Goal: Information Seeking & Learning: Find specific page/section

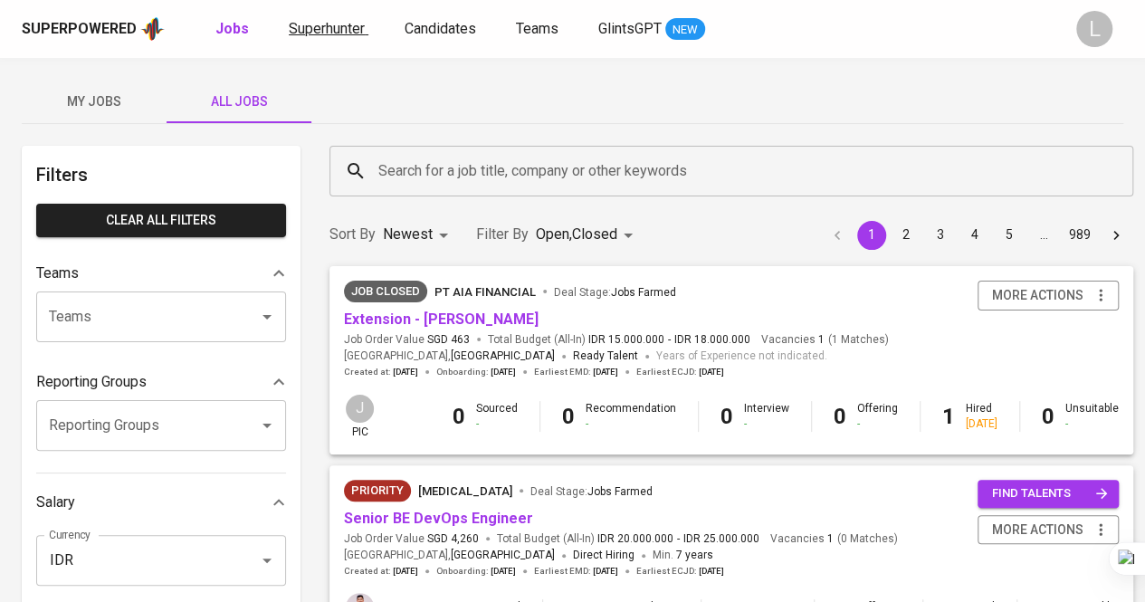
click at [312, 21] on span "Superhunter" at bounding box center [327, 28] width 76 height 17
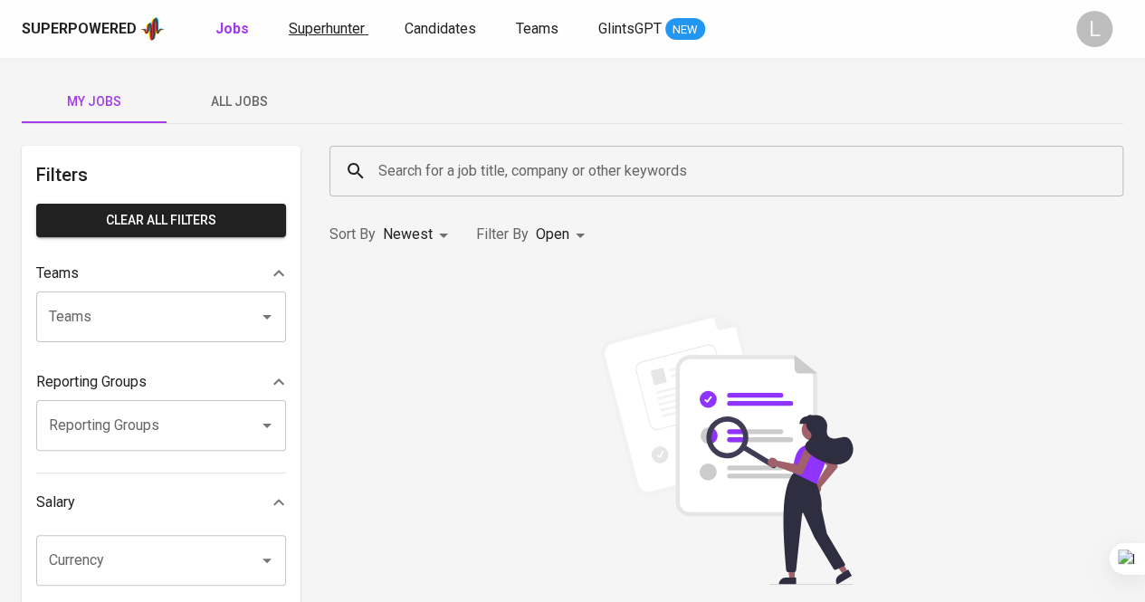
click at [353, 24] on span "Superhunter" at bounding box center [327, 28] width 76 height 17
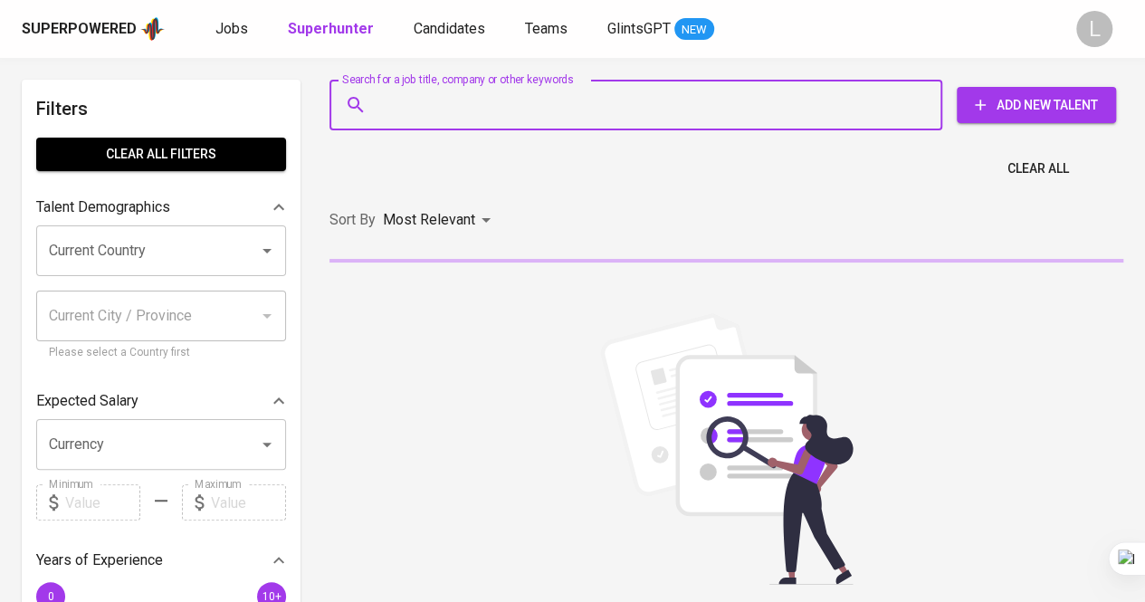
paste input "[EMAIL_ADDRESS][DOMAIN_NAME]"
type input "[EMAIL_ADDRESS][DOMAIN_NAME]"
click at [447, 109] on input "[EMAIL_ADDRESS][DOMAIN_NAME]" at bounding box center [640, 105] width 533 height 34
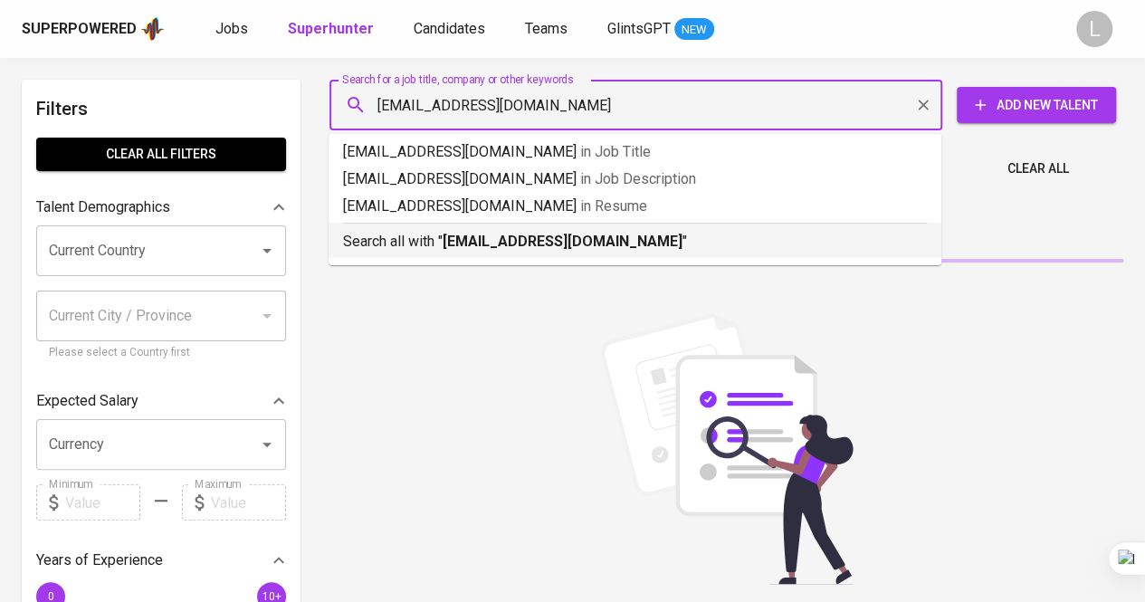
click at [539, 243] on b "[EMAIL_ADDRESS][DOMAIN_NAME]" at bounding box center [563, 241] width 240 height 17
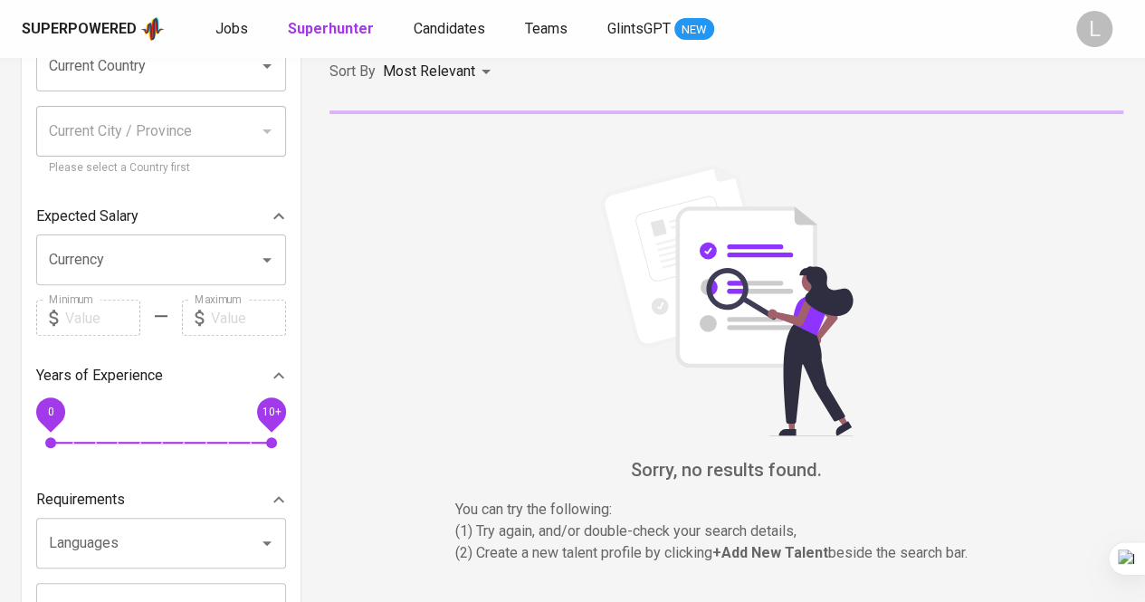
scroll to position [188, 0]
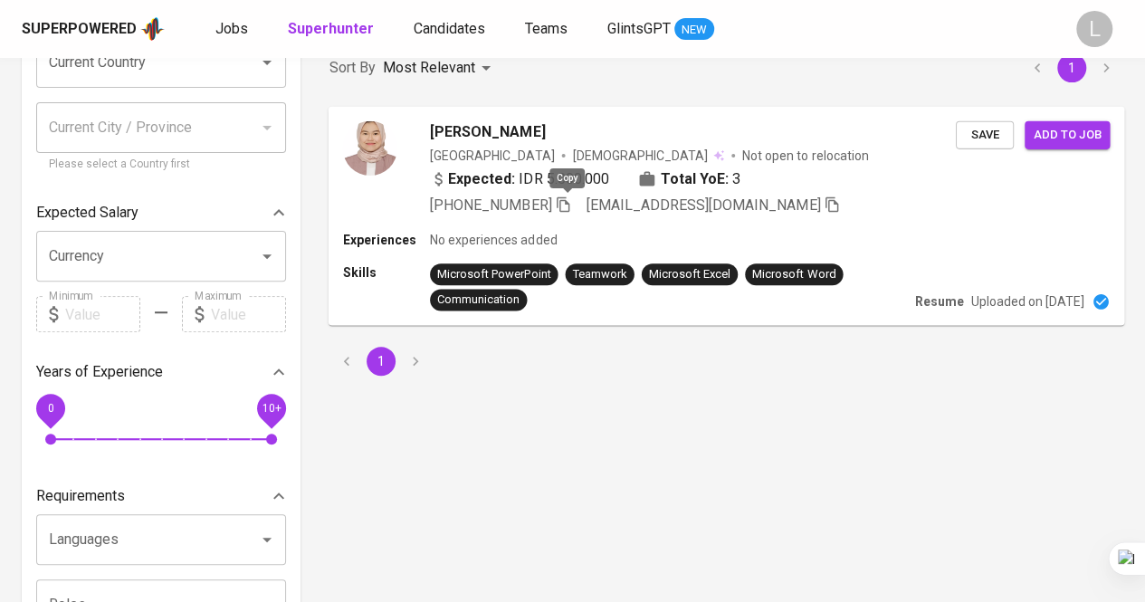
click at [563, 203] on icon "button" at bounding box center [563, 203] width 16 height 16
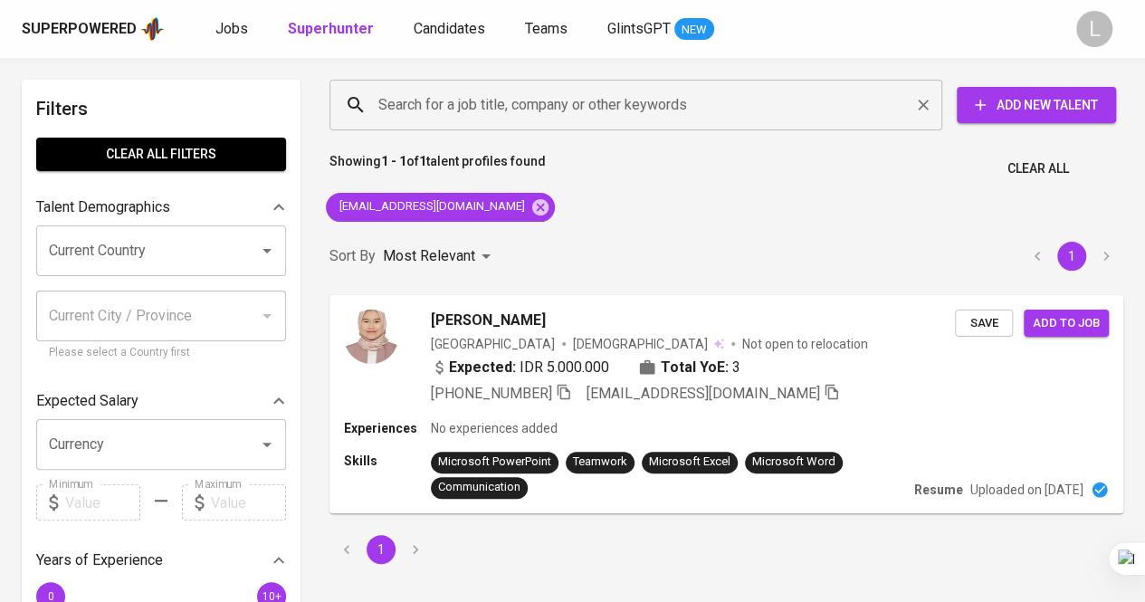
paste input "joygabriellatatu@gmail.com"
type input "joygabriellatatu@gmail.com"
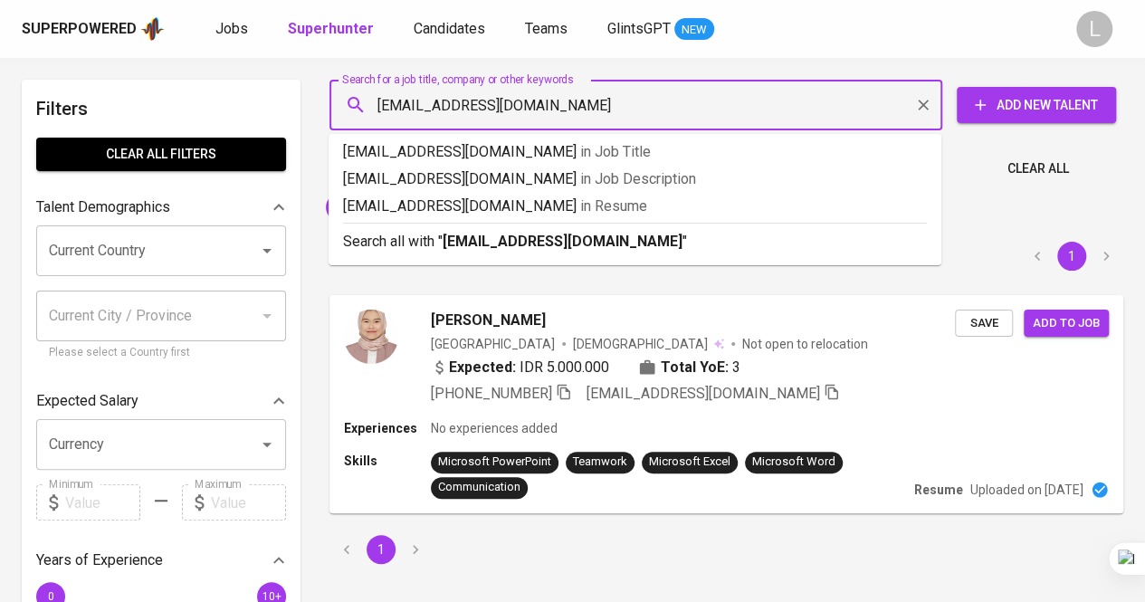
click at [585, 102] on input "joygabriellatatu@gmail.com" at bounding box center [640, 105] width 533 height 34
click at [548, 233] on b "joygabriellatatu@gmail.com" at bounding box center [563, 241] width 240 height 17
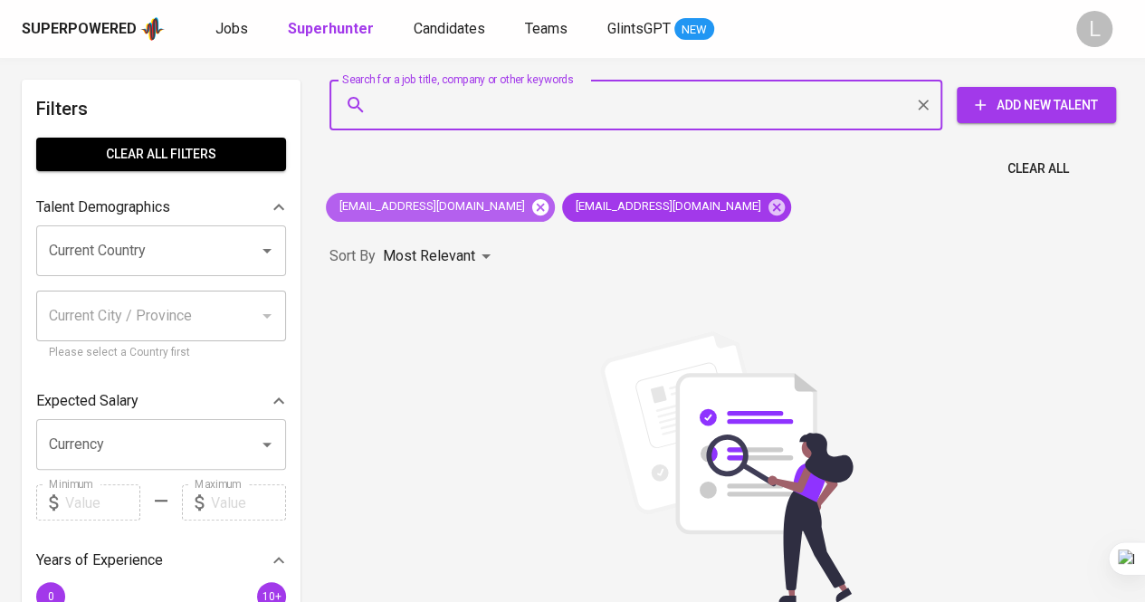
click at [532, 202] on icon at bounding box center [540, 206] width 16 height 16
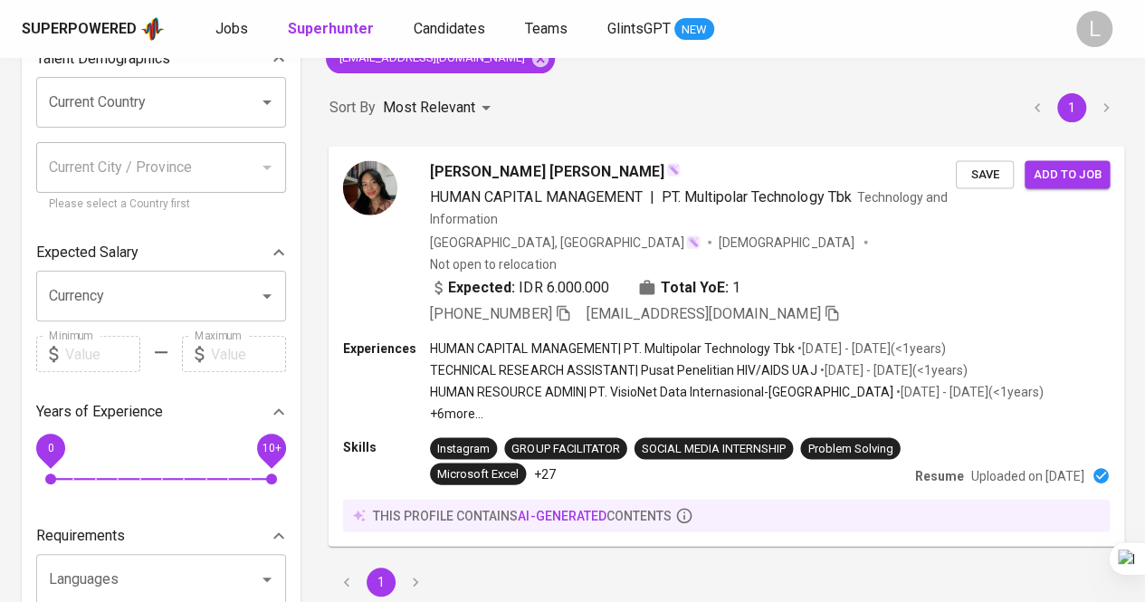
scroll to position [149, 0]
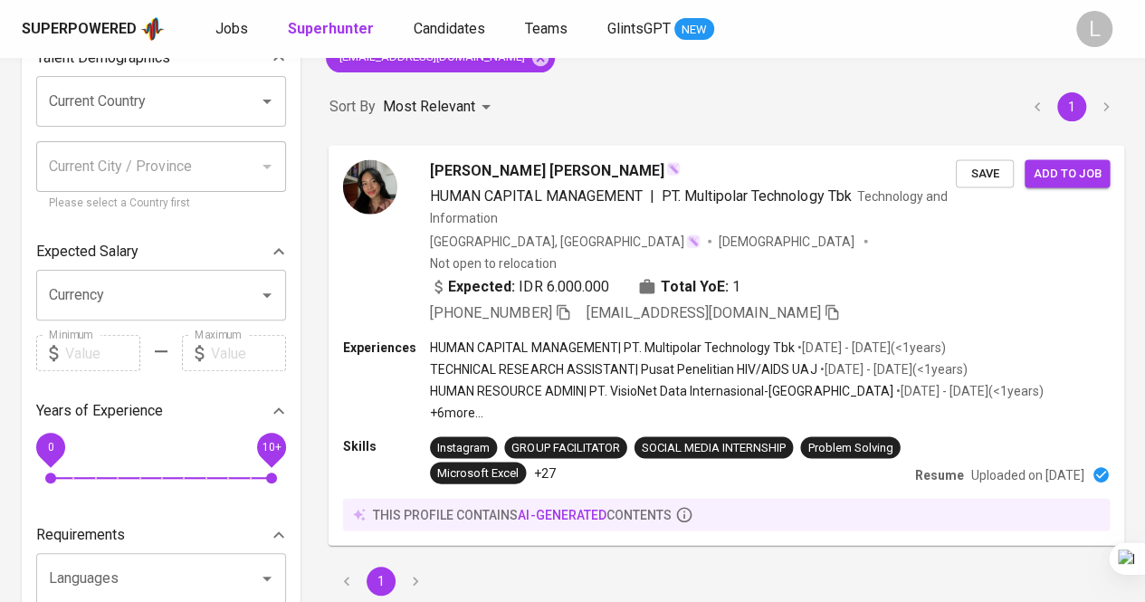
click at [563, 303] on icon "button" at bounding box center [563, 311] width 16 height 16
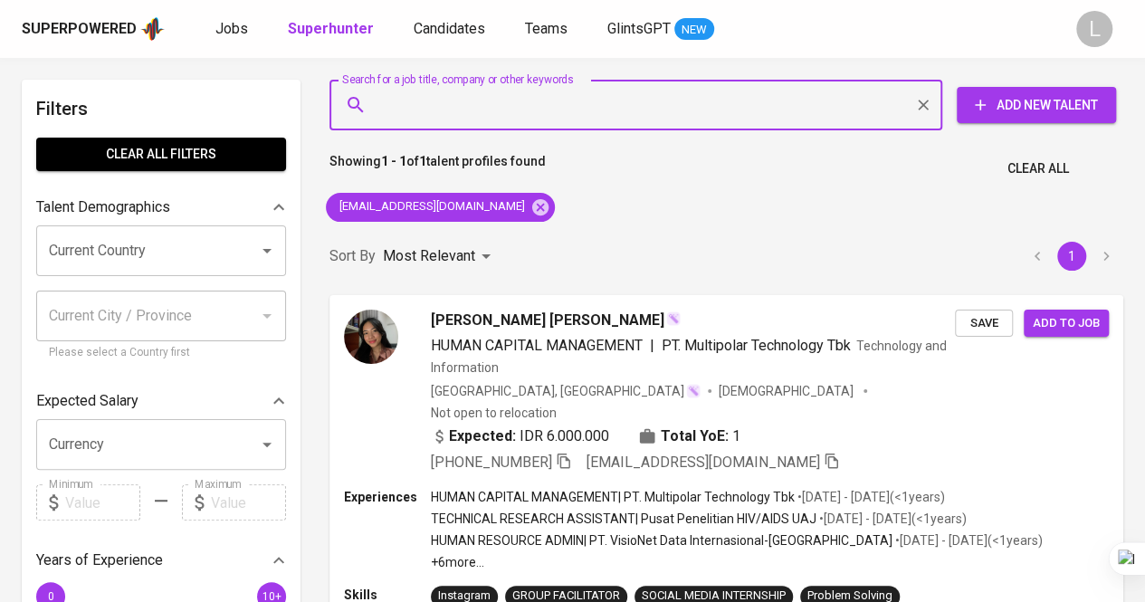
paste input "ahmadsuhaimi0611@gmail.com"
type input "ahmadsuhaimi0611@gmail.com"
click at [500, 96] on input "ahmadsuhaimi0611@gmail.com" at bounding box center [640, 105] width 533 height 34
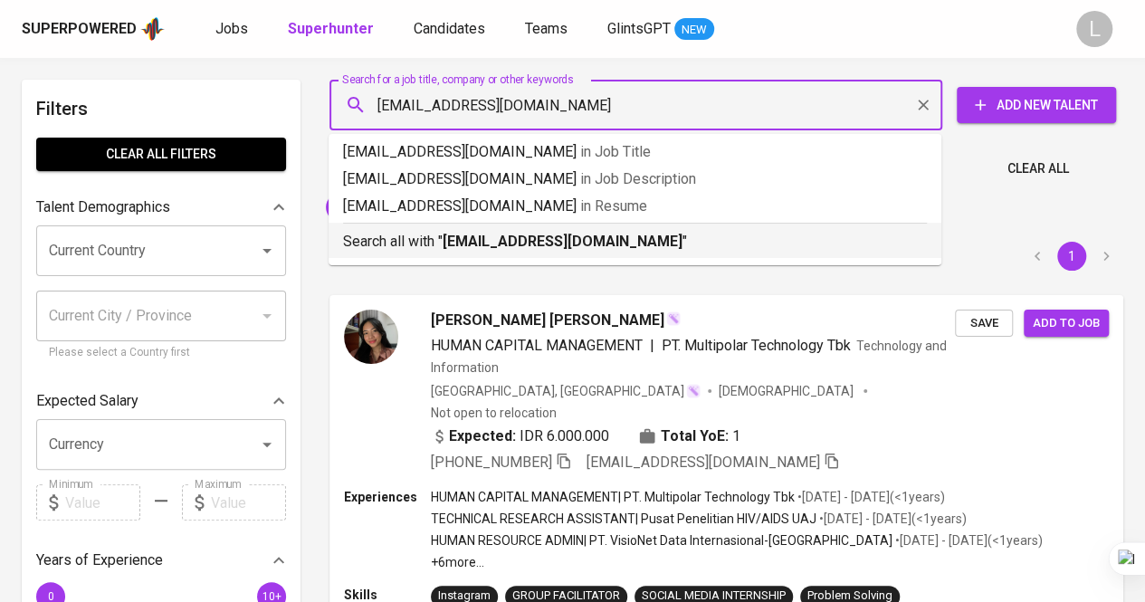
click at [521, 232] on p "Search all with " ahmadsuhaimi0611@gmail.com "" at bounding box center [635, 242] width 584 height 22
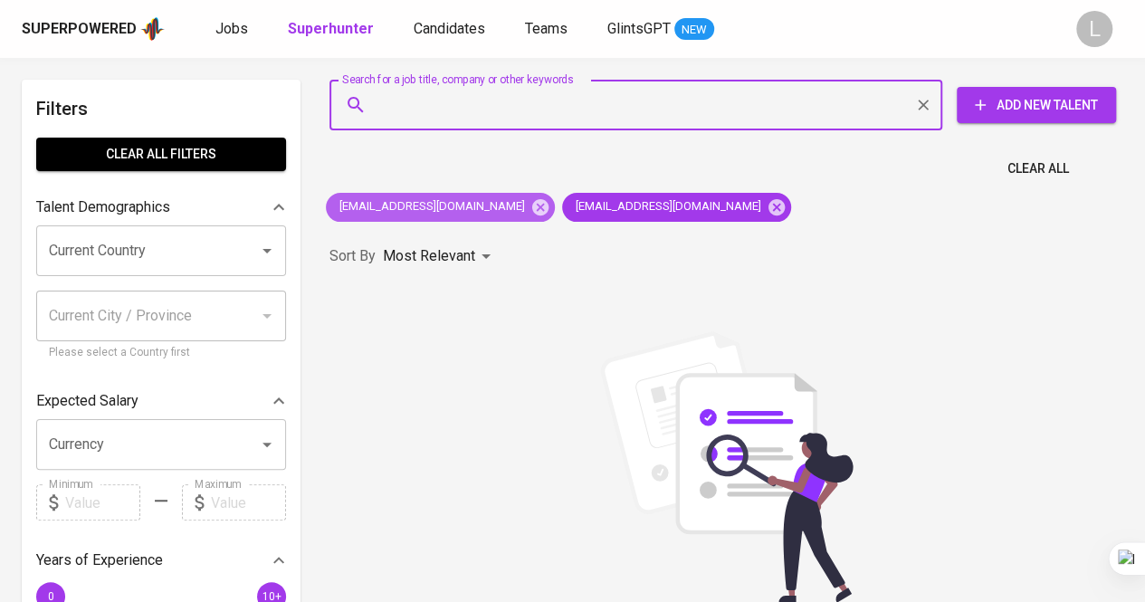
click at [490, 204] on span "joygabriellatatu@gmail.com" at bounding box center [431, 206] width 210 height 17
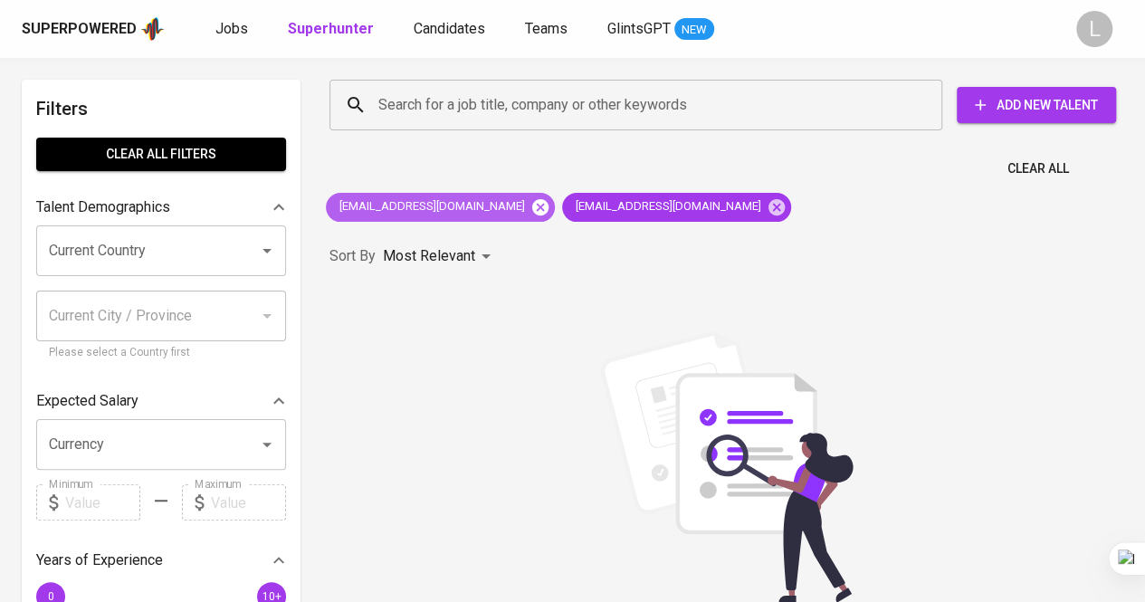
click at [532, 207] on icon at bounding box center [540, 206] width 16 height 16
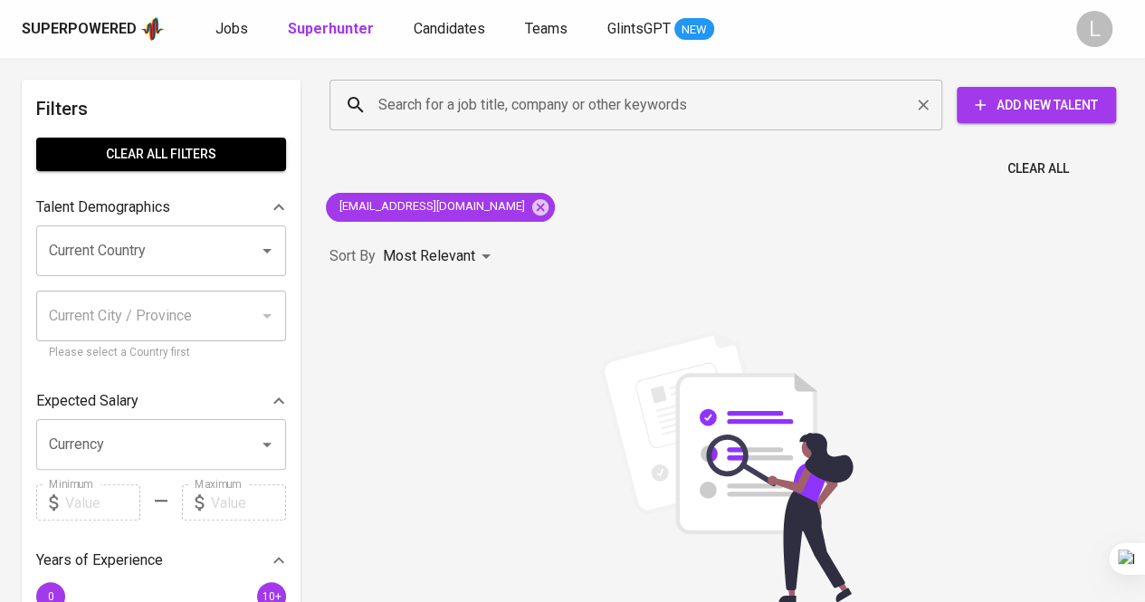
paste input "ahmadsuhaimi0611@gmail.com"
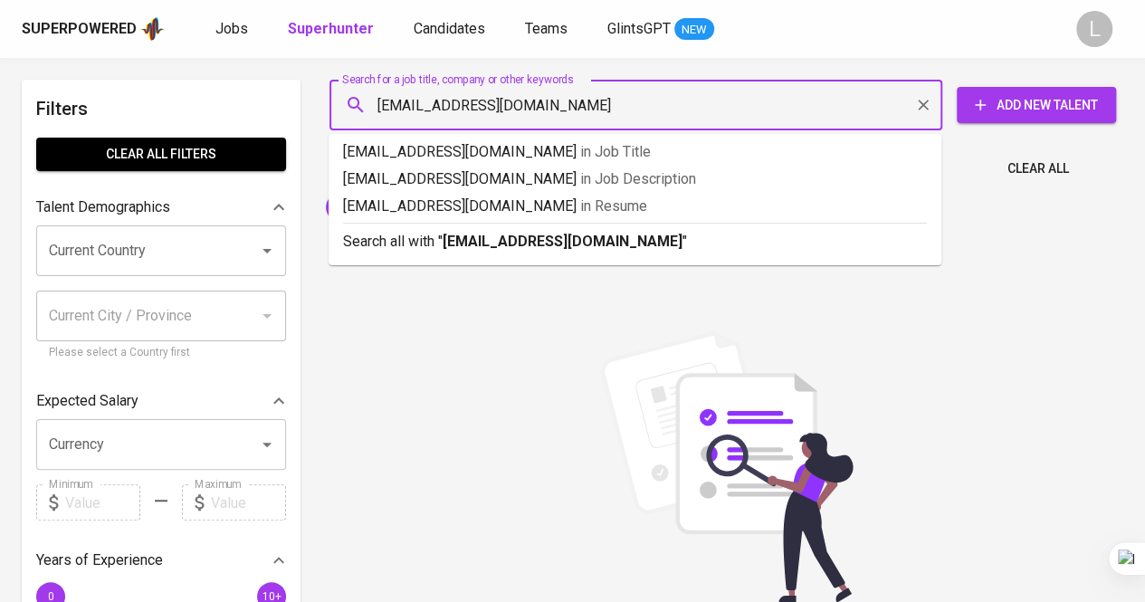
click at [527, 105] on input "ahmadsuhaimi0611@gmail.com" at bounding box center [640, 105] width 533 height 34
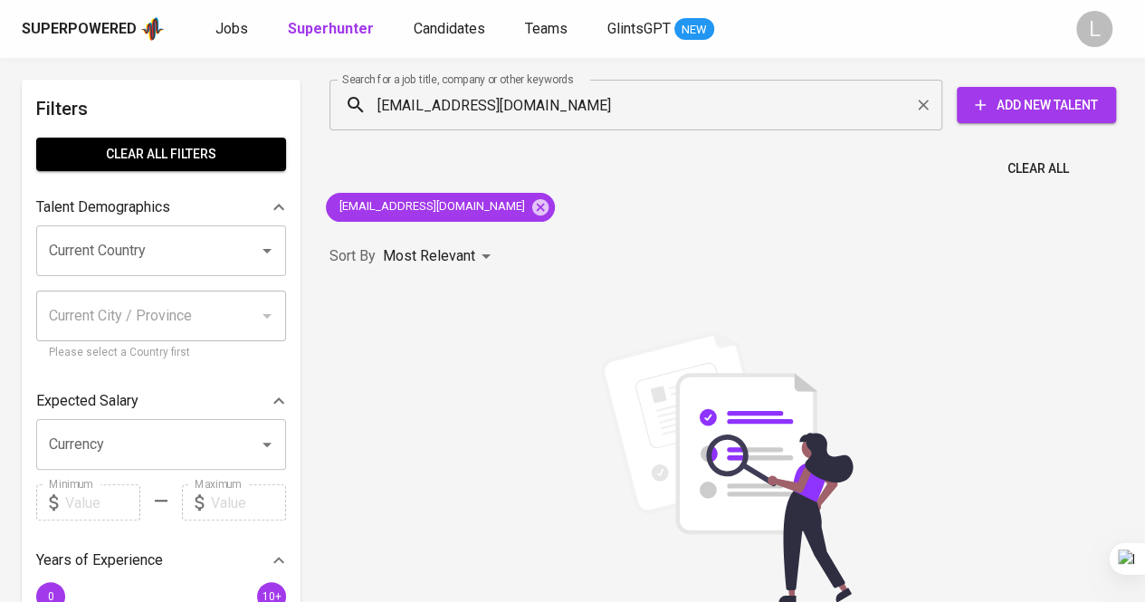
click at [514, 361] on div "Sorry, no results found. You can try the following : (1) Try again, and/or doub…" at bounding box center [726, 530] width 794 height 399
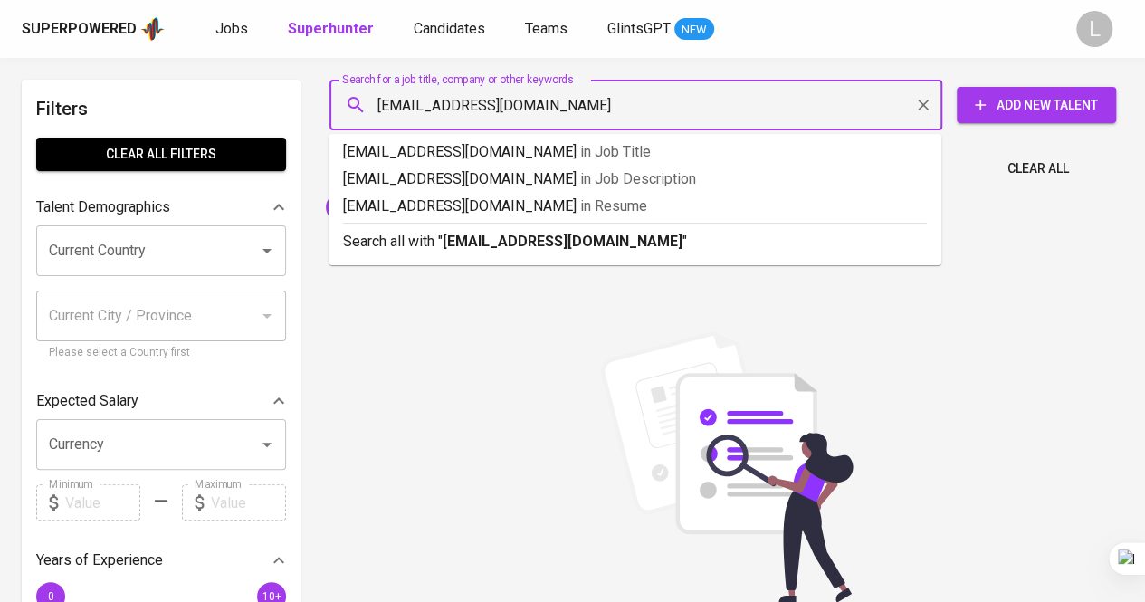
click at [607, 106] on input "ahmadsuhaimi0611@gmail.com" at bounding box center [640, 105] width 533 height 34
paste input "wynda Rezky"
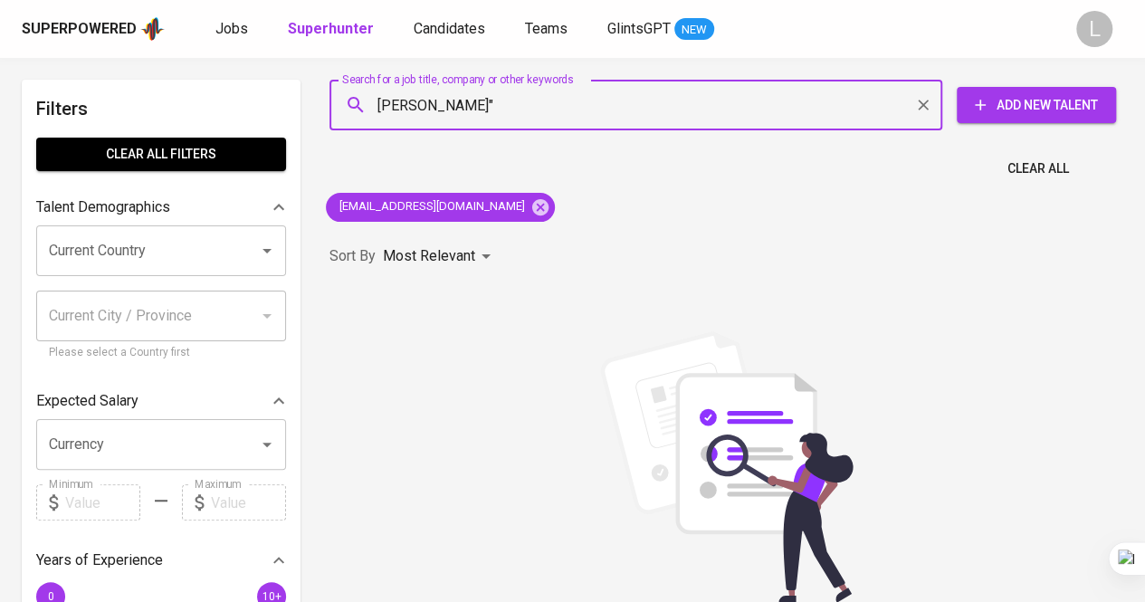
type input ""wynda Rezky""
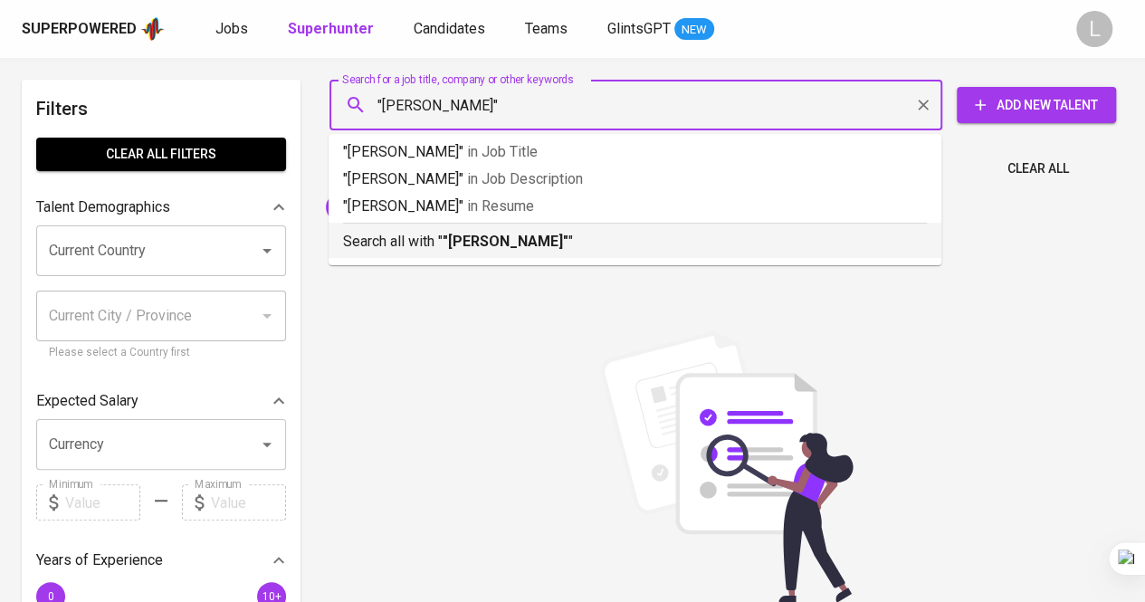
click at [557, 240] on p "Search all with " "wynda Rezky" "" at bounding box center [635, 242] width 584 height 22
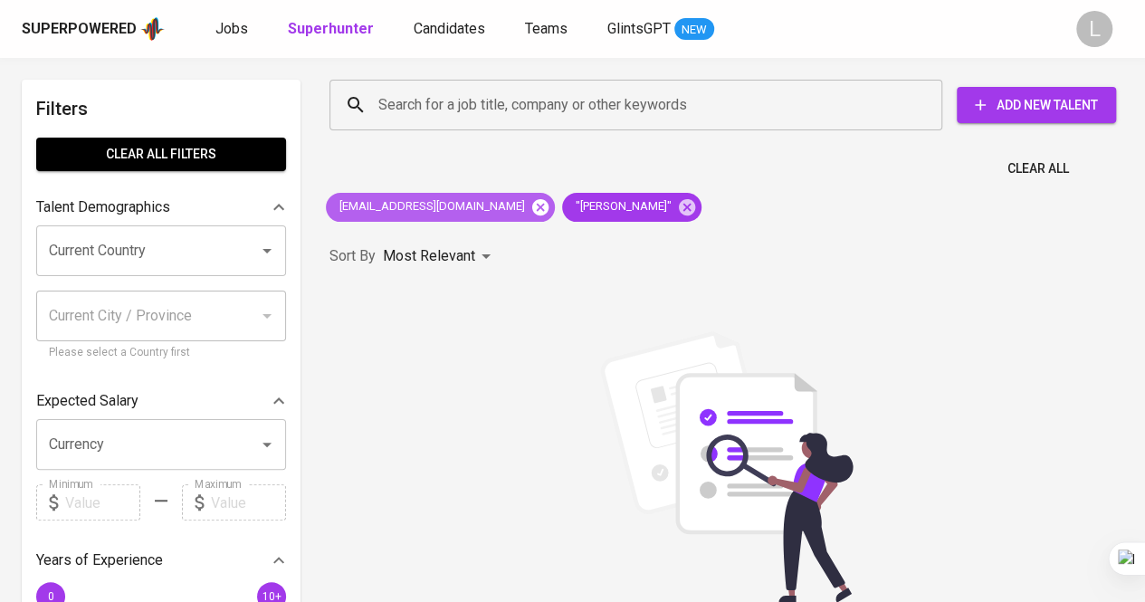
click at [532, 203] on icon at bounding box center [540, 206] width 16 height 16
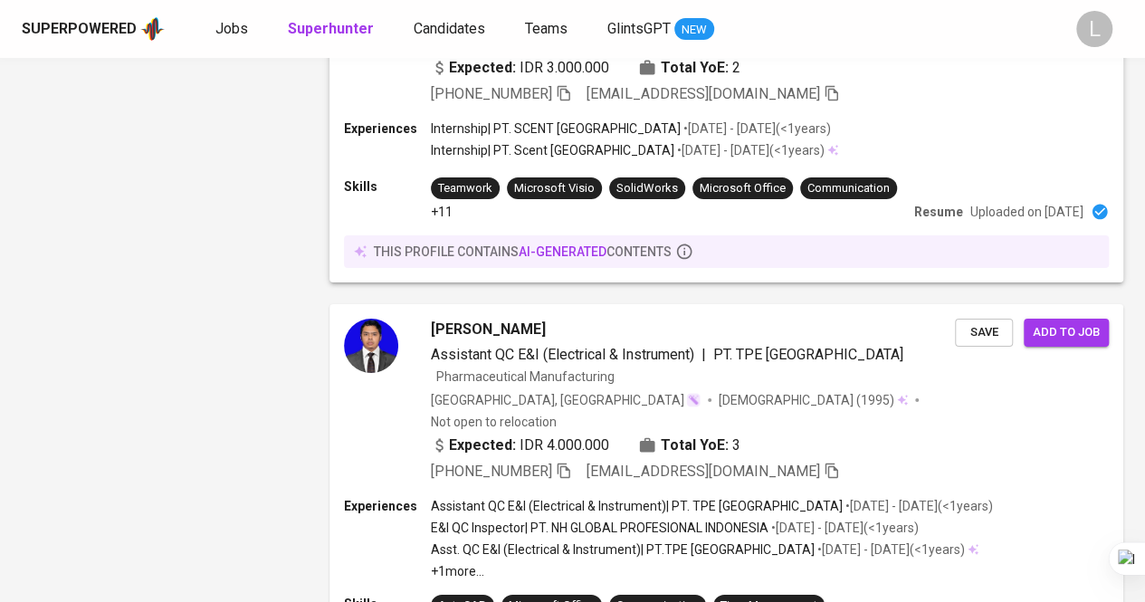
scroll to position [3039, 0]
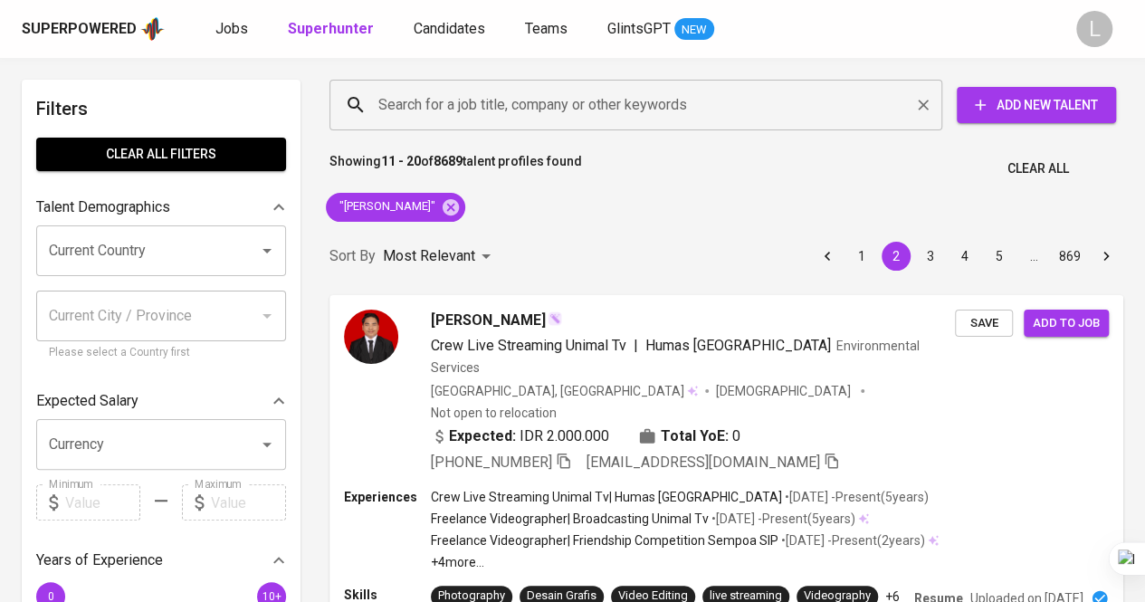
click at [545, 122] on div "Search for a job title, company or other keywords" at bounding box center [635, 105] width 613 height 51
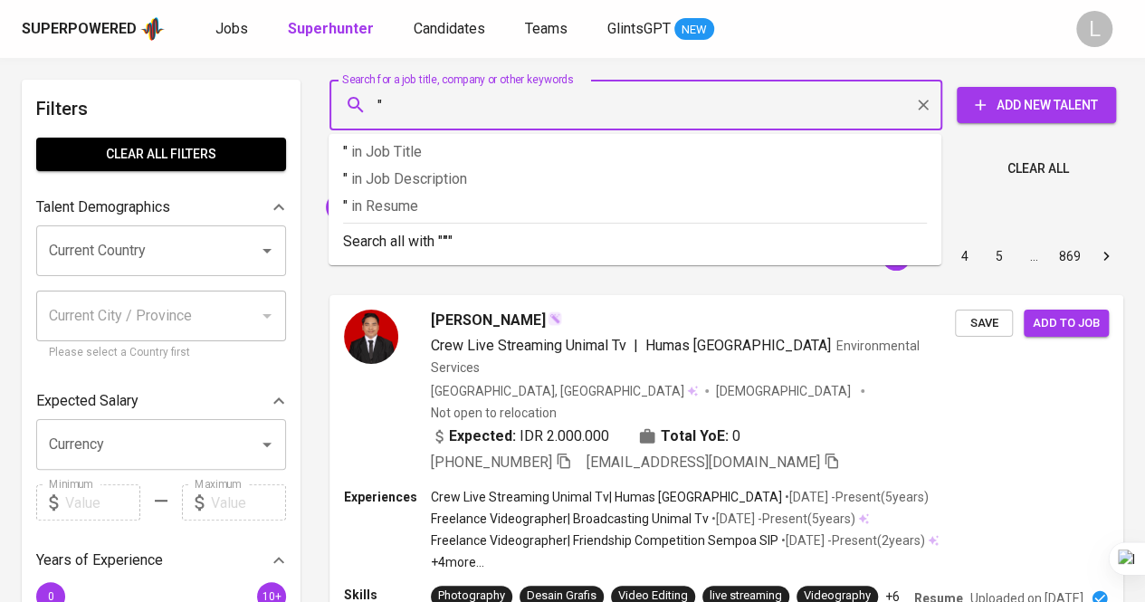
paste input "KHAERUNNISA FEBRIYANI (She/Her)"
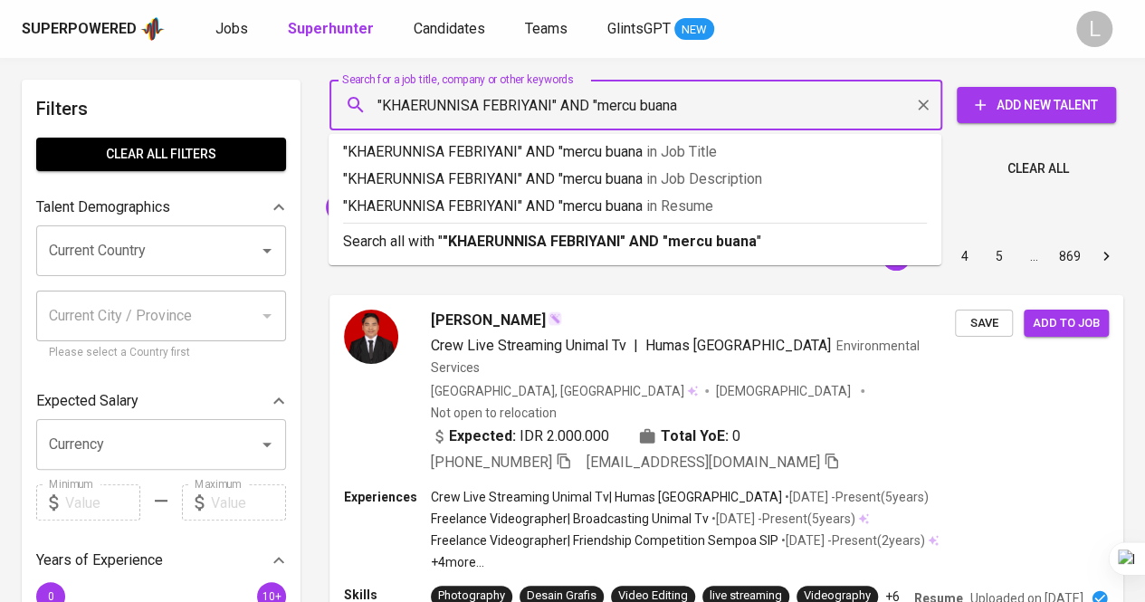
type input ""KHAERUNNISA FEBRIYANI" AND "mercu buana""
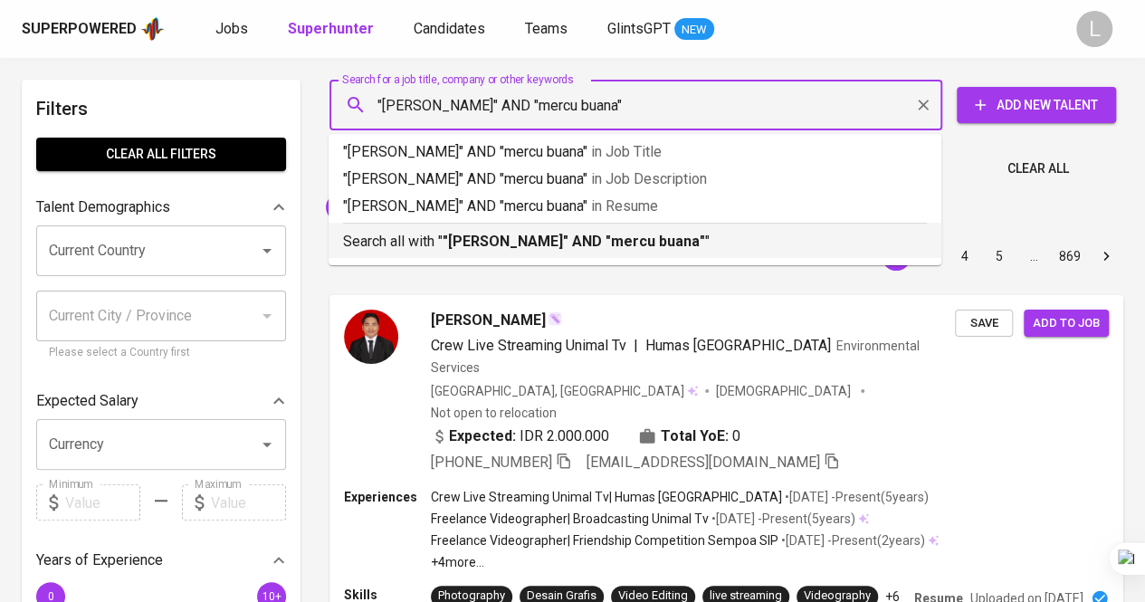
click at [545, 229] on div "Search all with " "KHAERUNNISA FEBRIYANI" AND "mercu buana" "" at bounding box center [635, 238] width 584 height 30
click at [545, 229] on div "Sort By Most Relevant MOST_RELEVANT 1 2 3 4 5 … 869" at bounding box center [726, 256] width 815 height 55
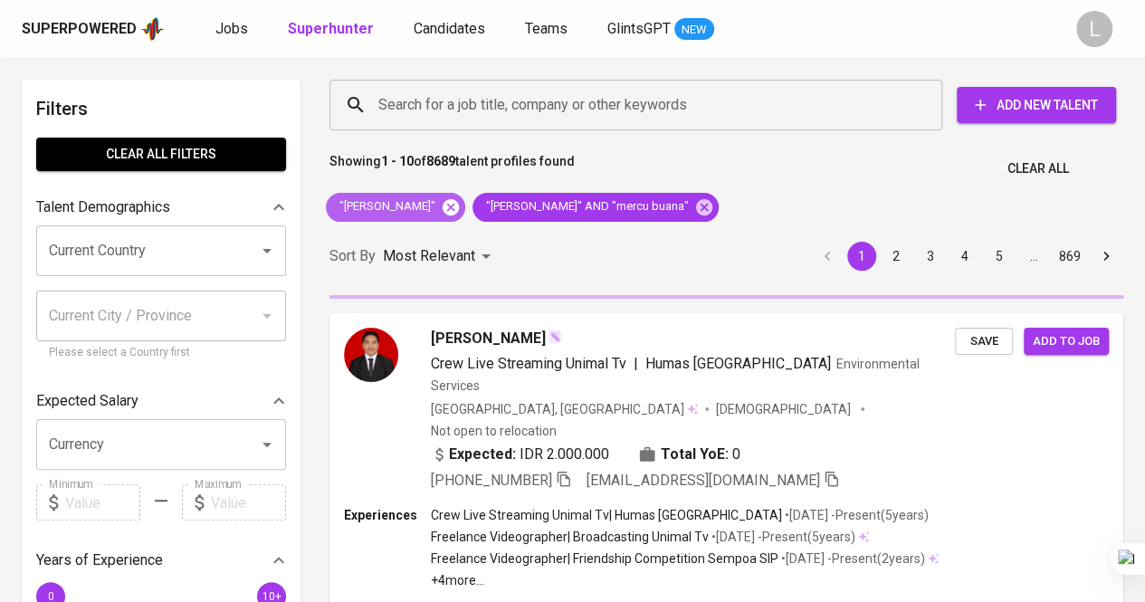
click at [443, 203] on icon at bounding box center [451, 206] width 16 height 16
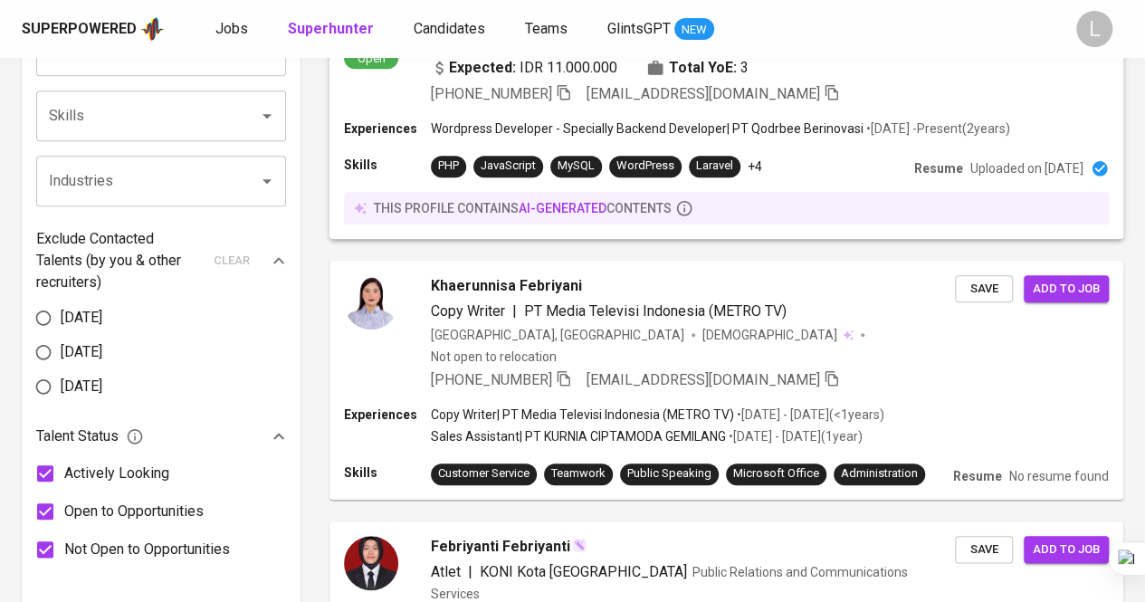
scroll to position [796, 0]
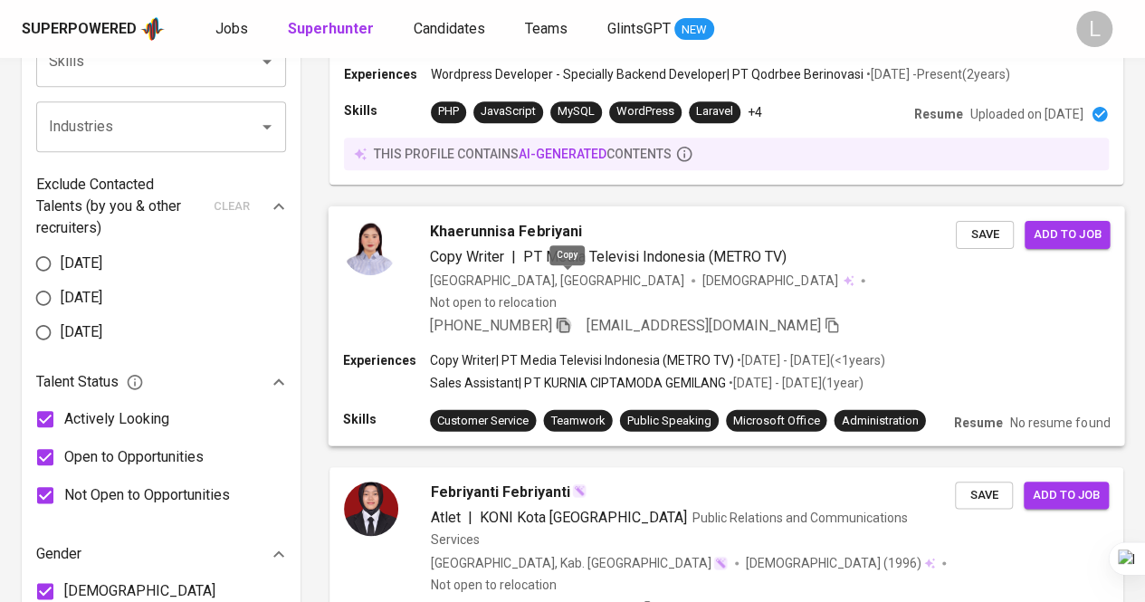
click at [564, 317] on icon "button" at bounding box center [563, 324] width 13 height 15
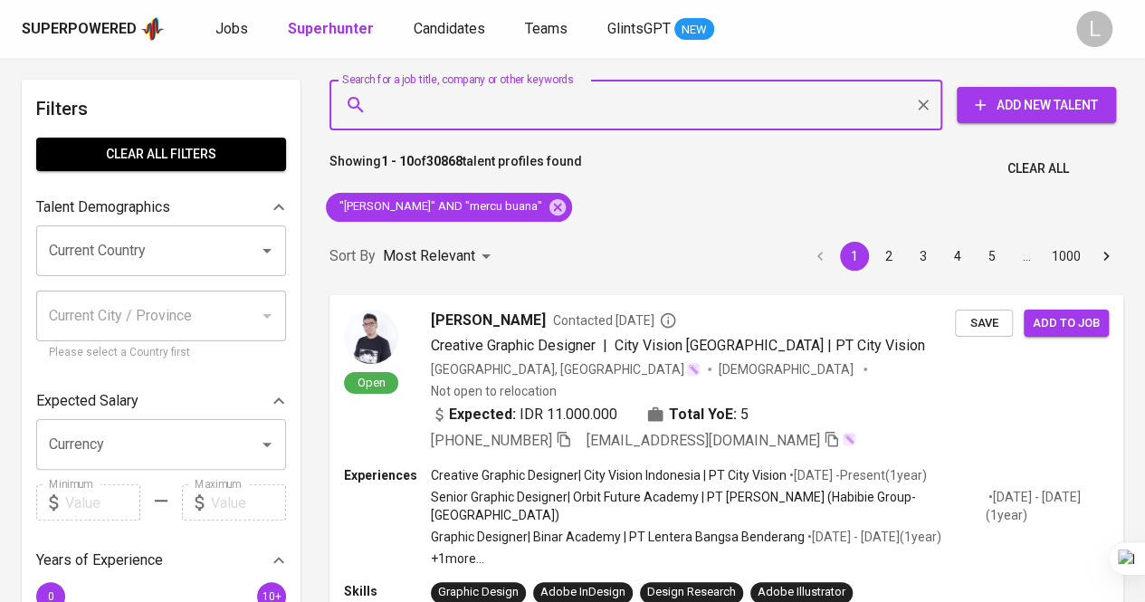
click at [489, 99] on input "Search for a job title, company or other keywords" at bounding box center [640, 105] width 533 height 34
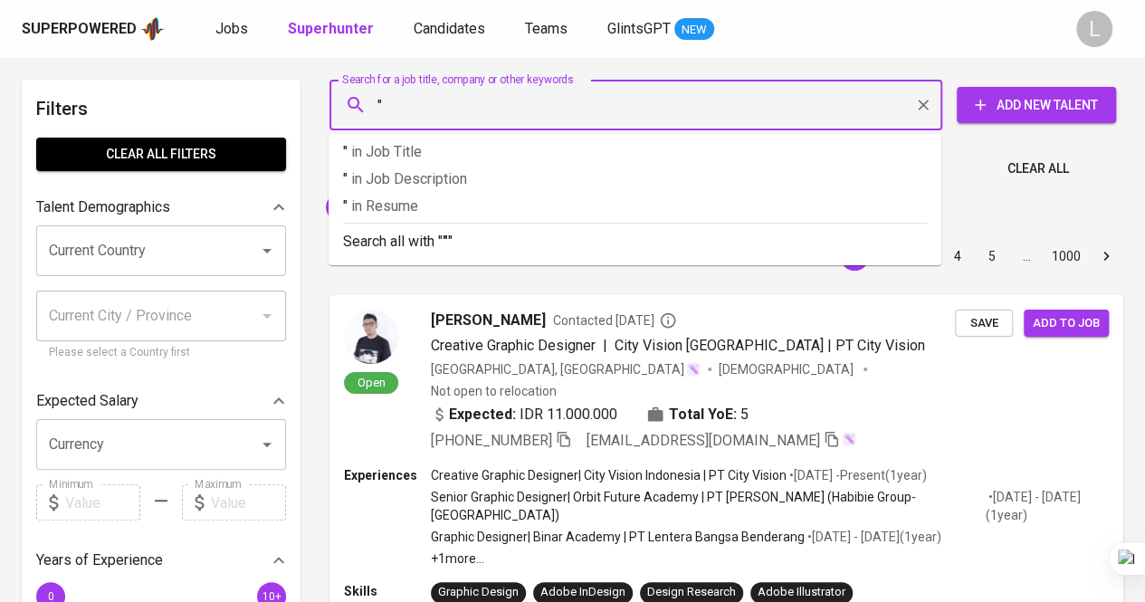
paste input "Marcel Supradiariko"
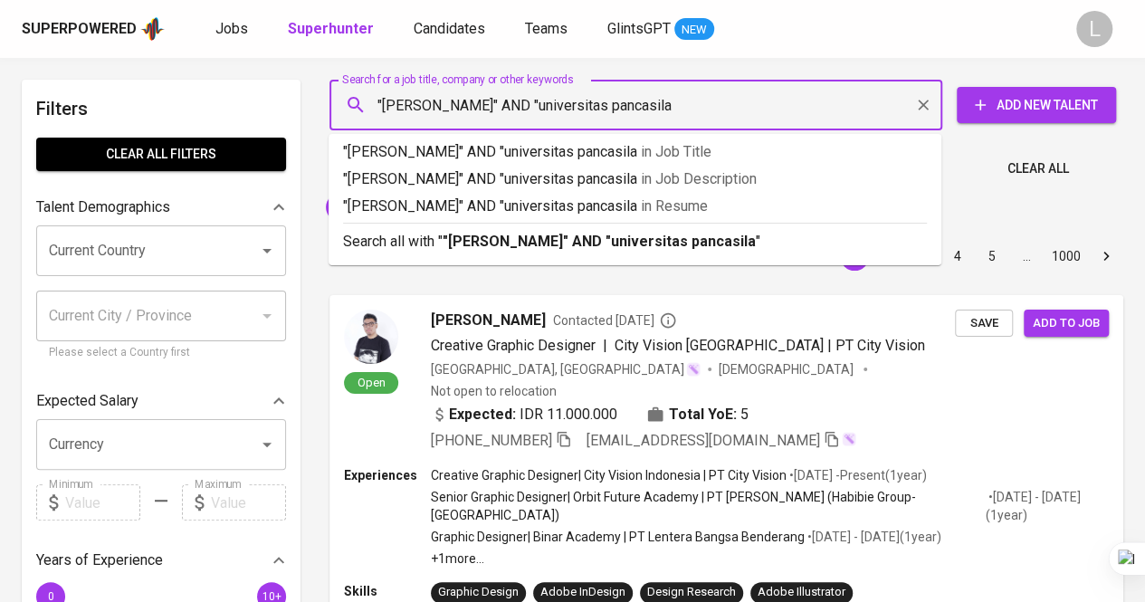
type input ""Marcel Supradiariko" AND "universitas pancasila""
click at [514, 243] on b ""Marcel Supradiariko" AND "universitas pancasila"" at bounding box center [602, 241] width 319 height 17
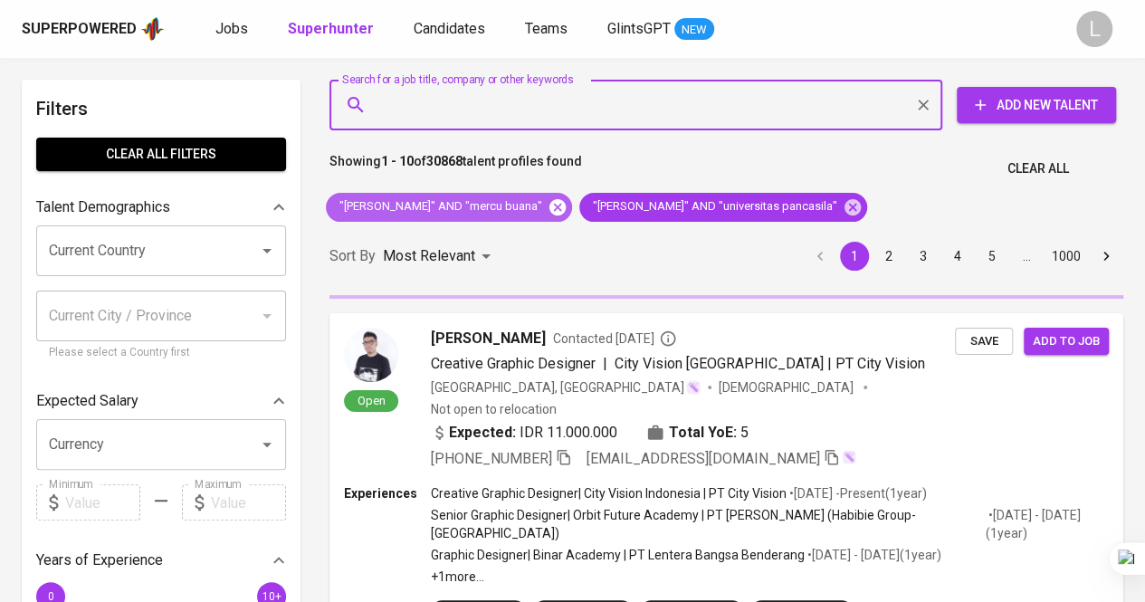
click at [566, 205] on icon at bounding box center [557, 206] width 16 height 16
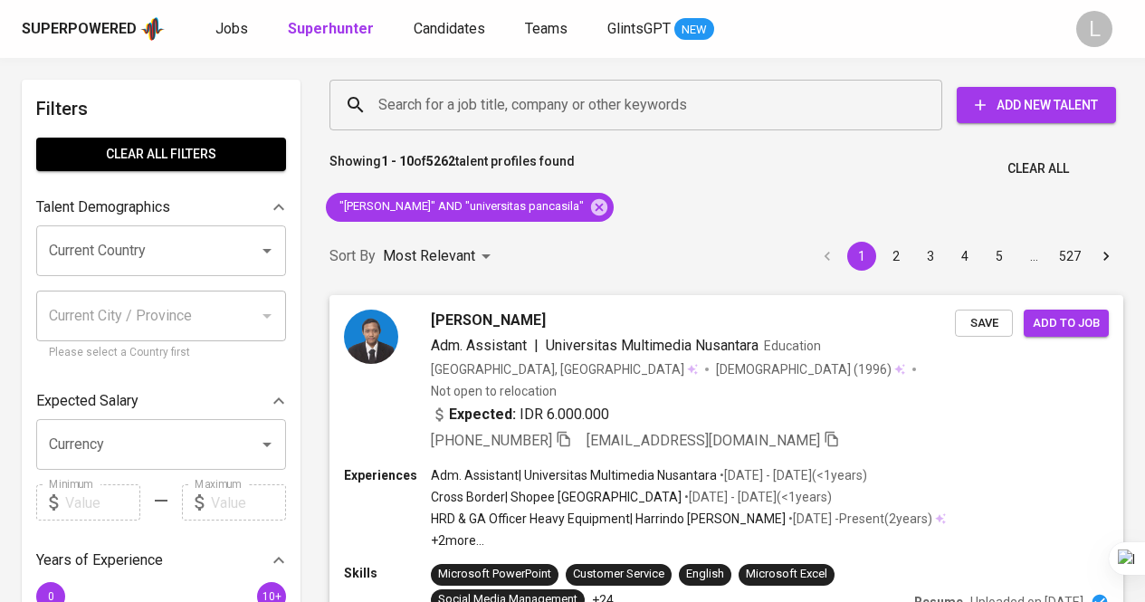
scroll to position [104, 0]
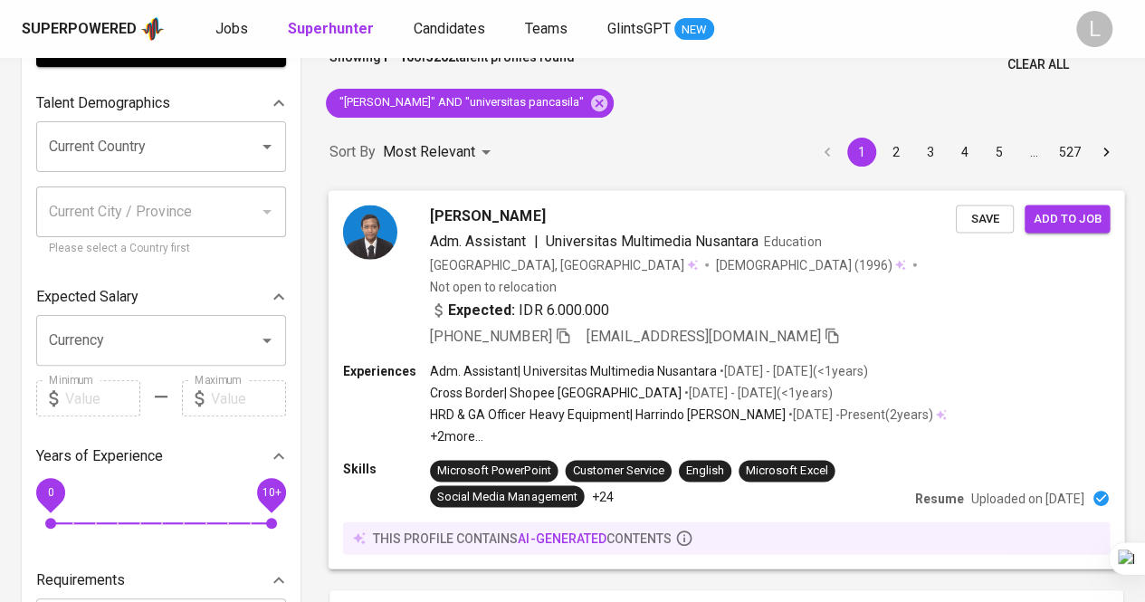
click at [466, 205] on span "[PERSON_NAME]" at bounding box center [487, 216] width 115 height 22
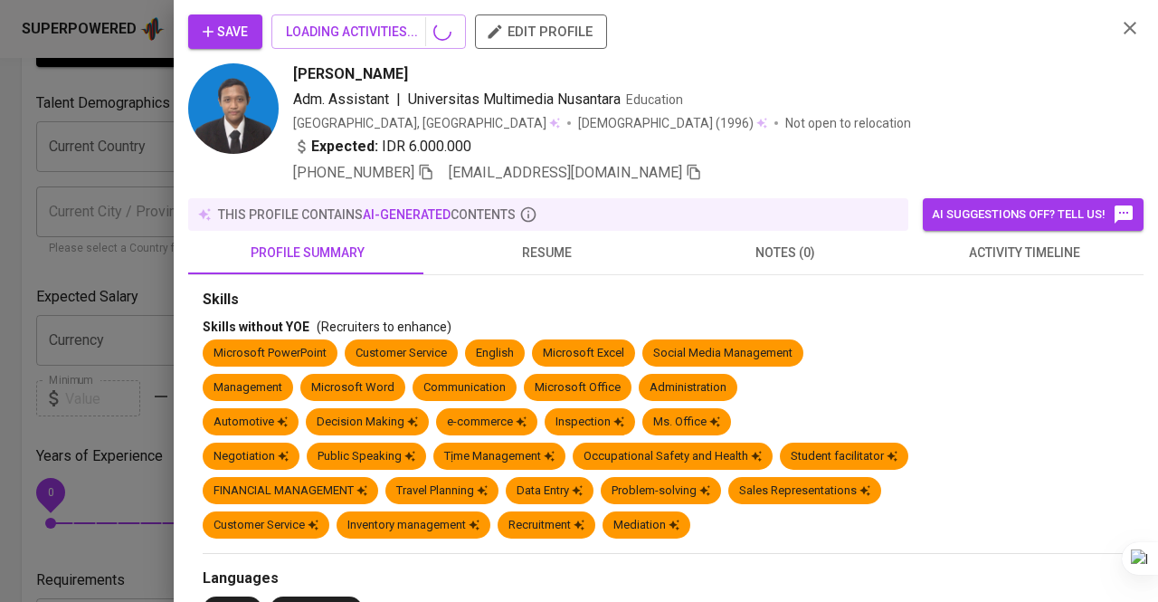
click at [149, 160] on div at bounding box center [579, 301] width 1158 height 602
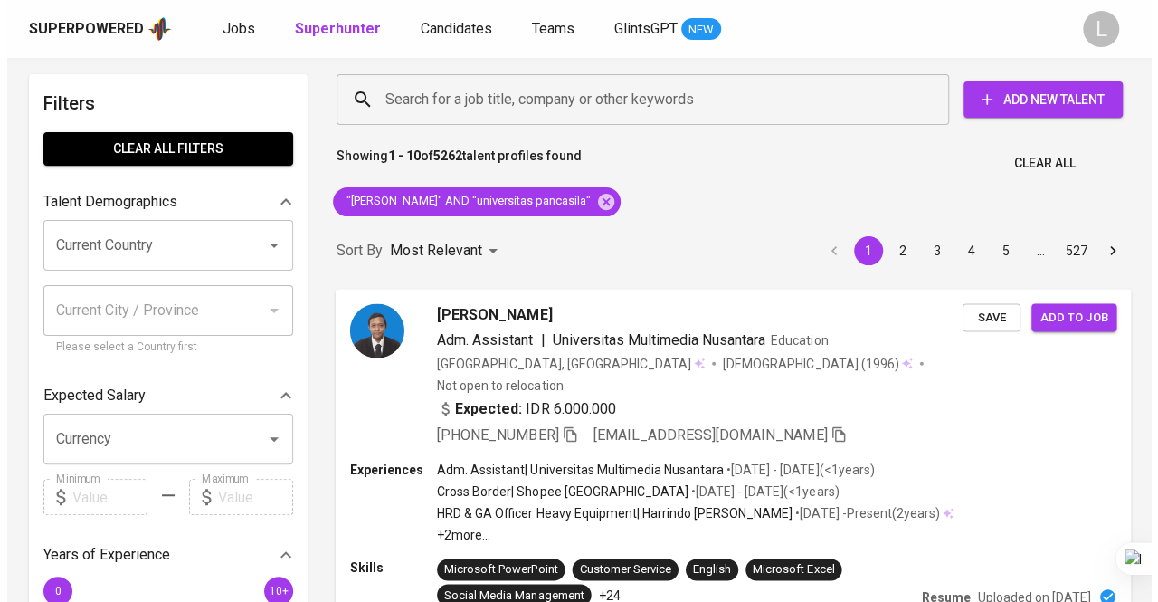
scroll to position [0, 0]
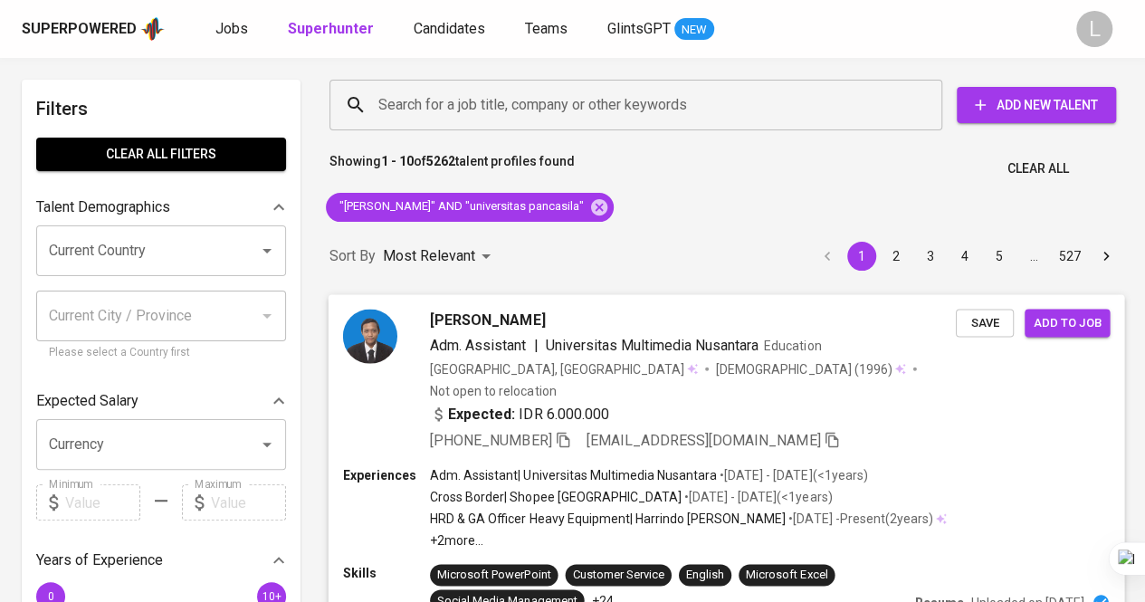
click at [462, 315] on span "Marcel Supradiariko" at bounding box center [487, 320] width 115 height 22
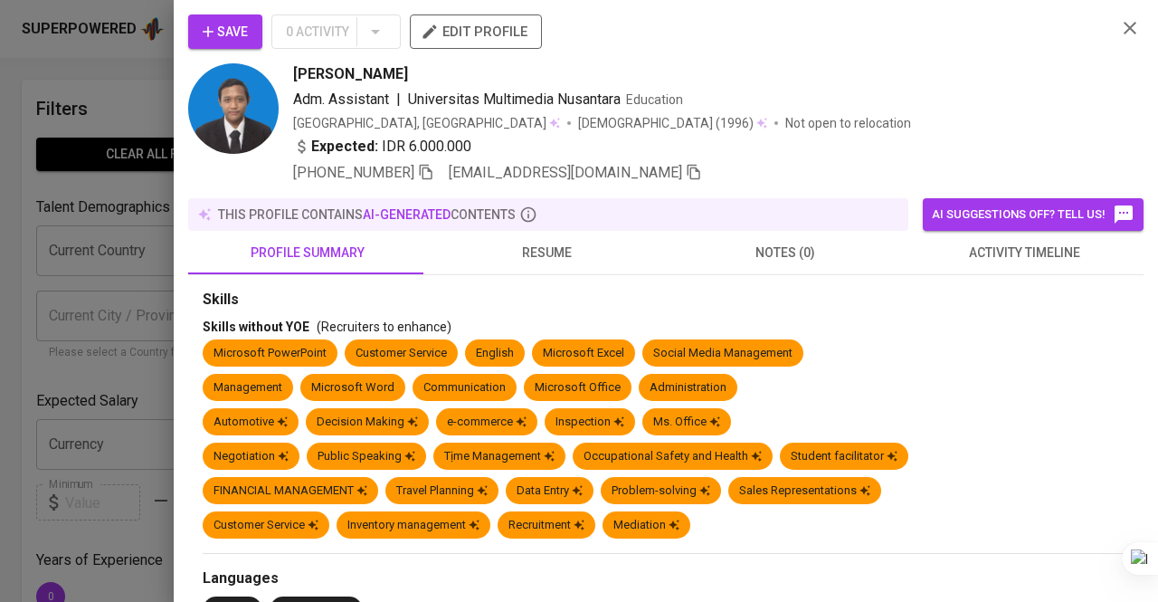
click at [525, 248] on span "resume" at bounding box center [546, 253] width 217 height 23
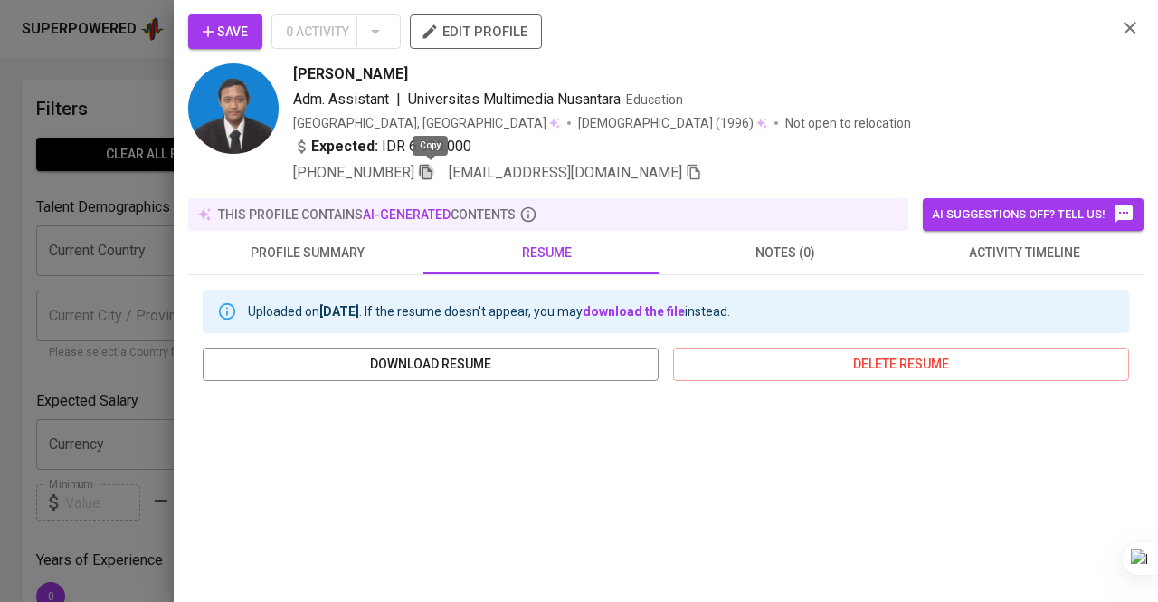
click at [428, 173] on icon "button" at bounding box center [426, 172] width 16 height 16
click at [159, 108] on div at bounding box center [579, 301] width 1158 height 602
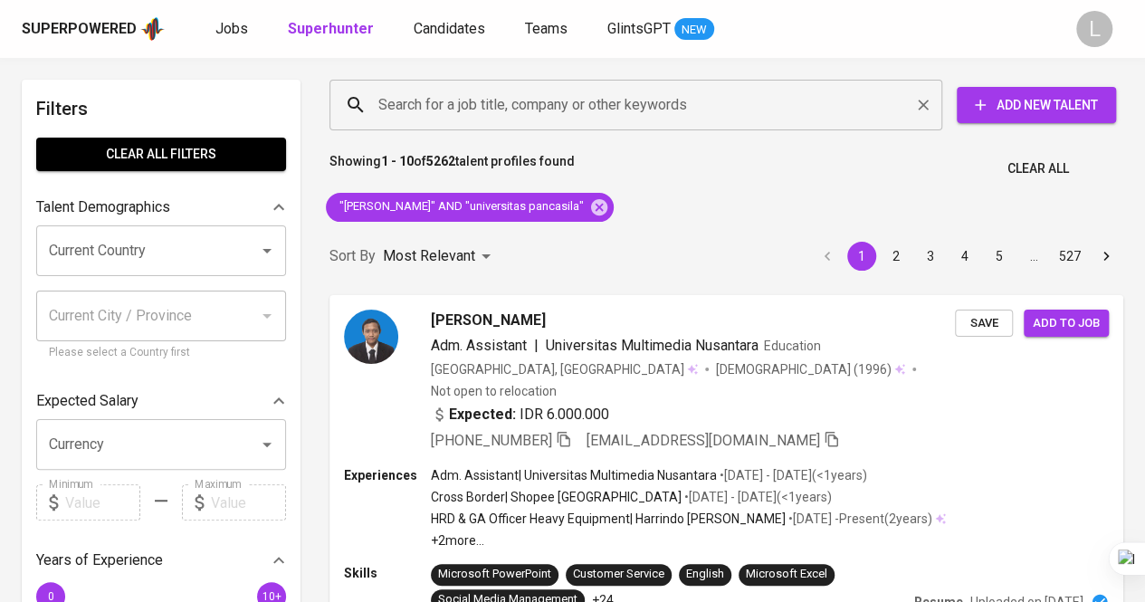
click at [574, 107] on input "Search for a job title, company or other keywords" at bounding box center [640, 105] width 533 height 34
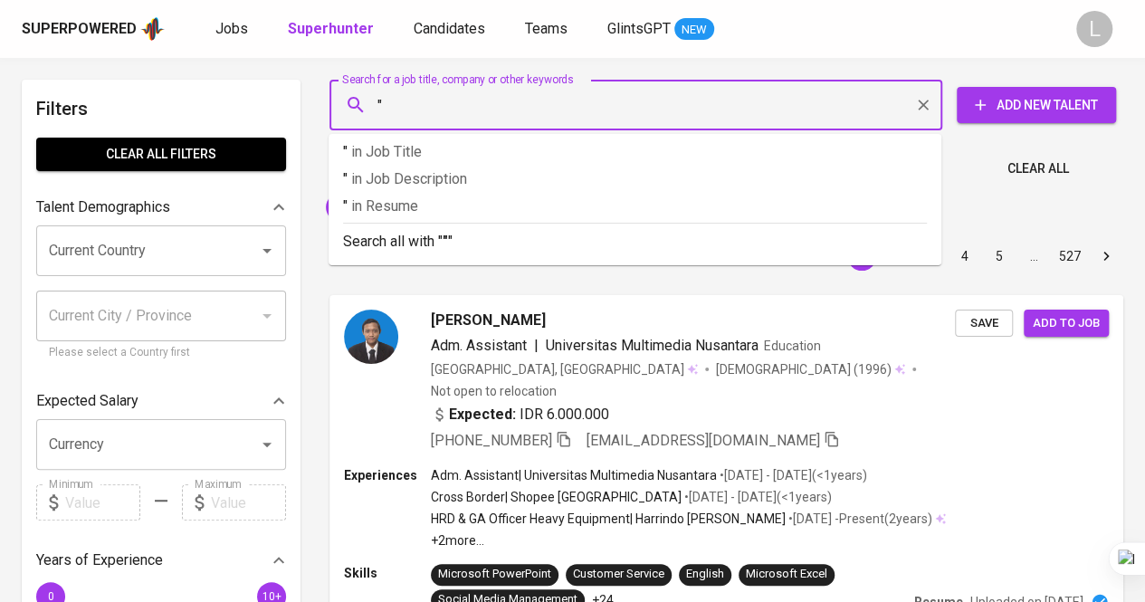
paste input "Marisa Hawin Alaiya"
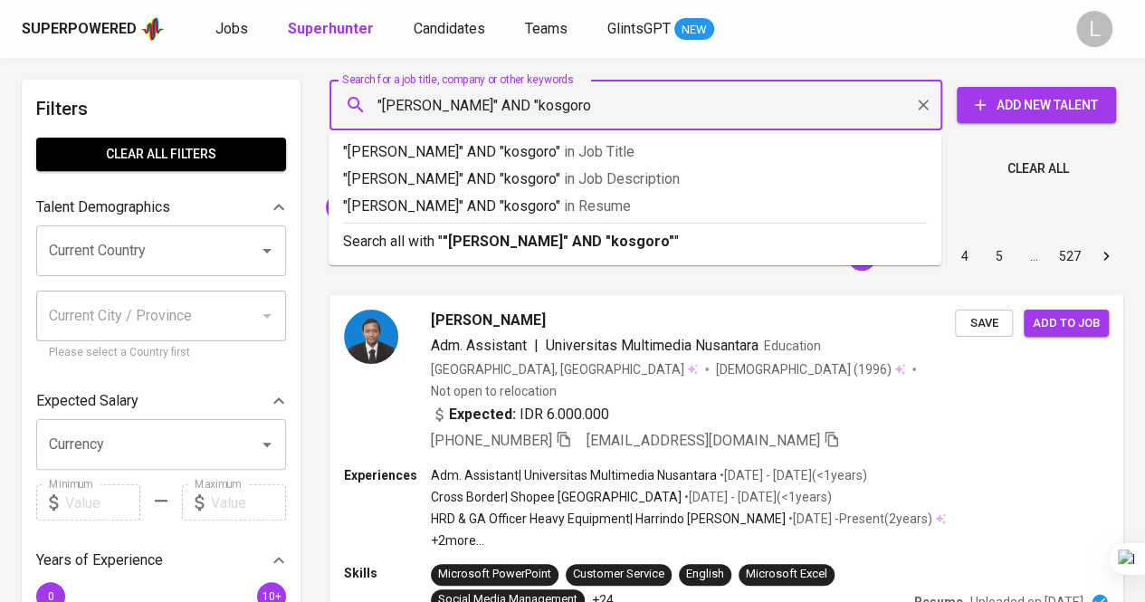
type input ""Marisa Hawin Alaiya" AND "kosgoro""
click at [574, 227] on div "Search all with " "Marisa Hawin Alaiya" AND "kosgoro" "" at bounding box center [635, 238] width 584 height 30
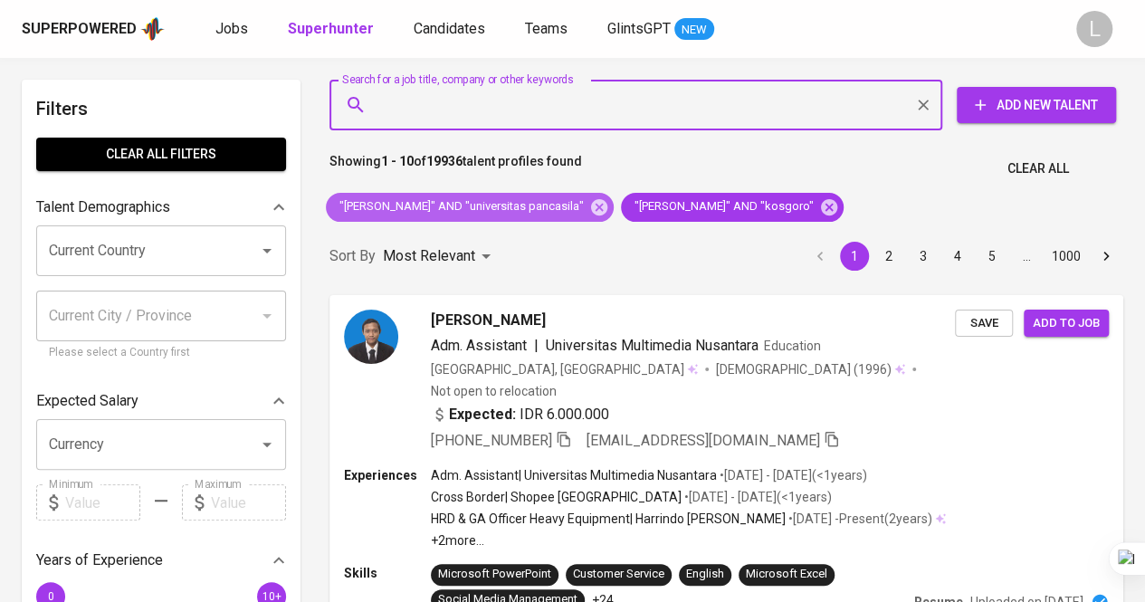
drag, startPoint x: 614, startPoint y: 209, endPoint x: 302, endPoint y: 119, distance: 324.2
click at [609, 209] on icon at bounding box center [599, 207] width 20 height 20
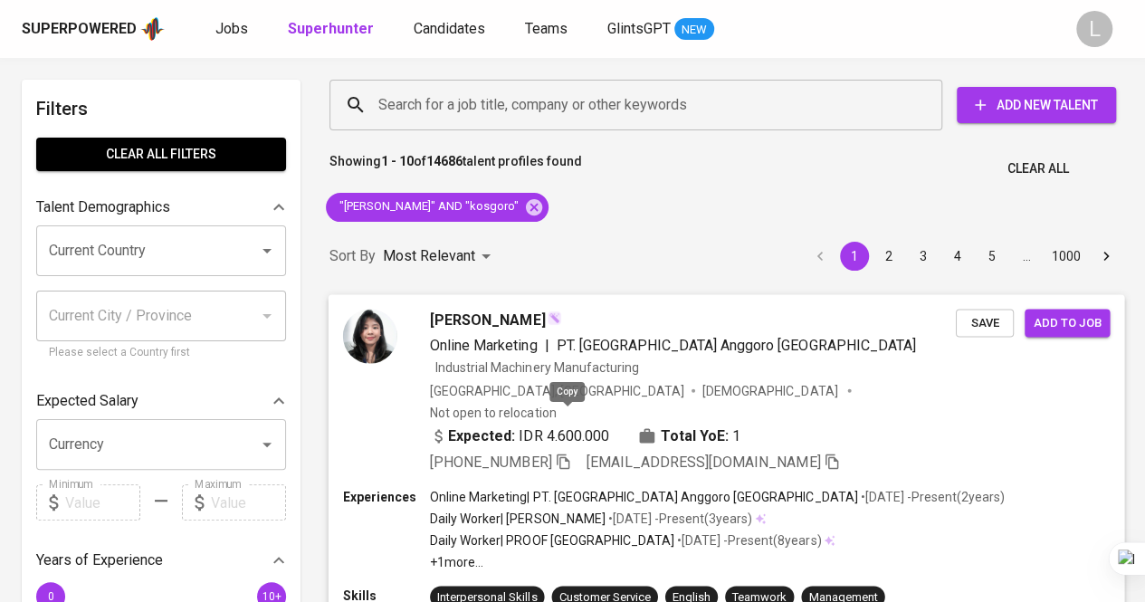
click at [568, 452] on icon "button" at bounding box center [563, 460] width 16 height 16
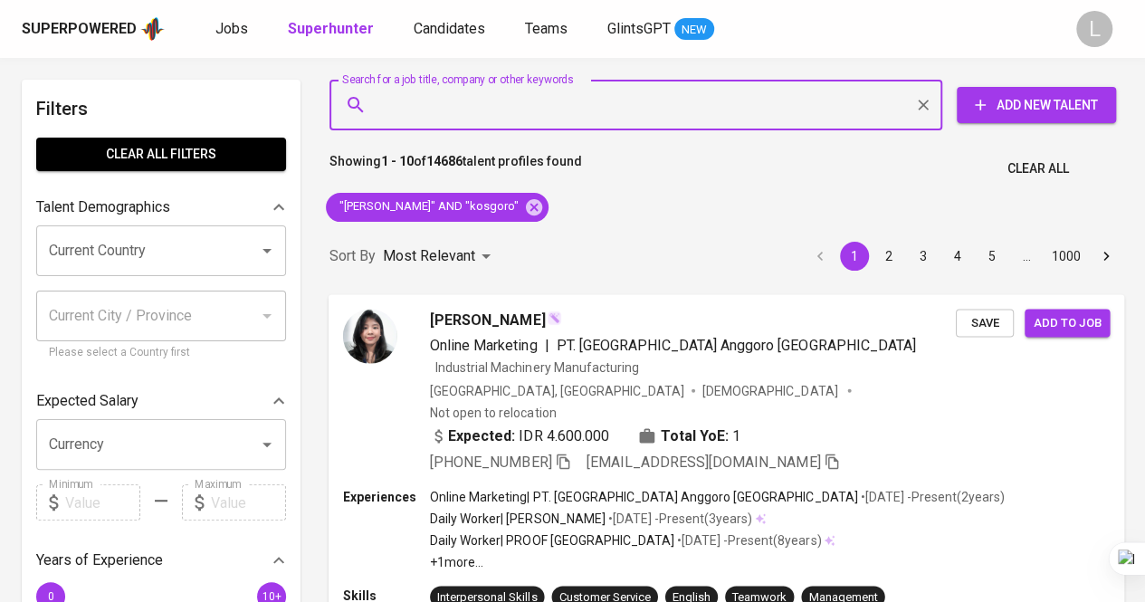
click at [467, 112] on input "Search for a job title, company or other keywords" at bounding box center [640, 105] width 533 height 34
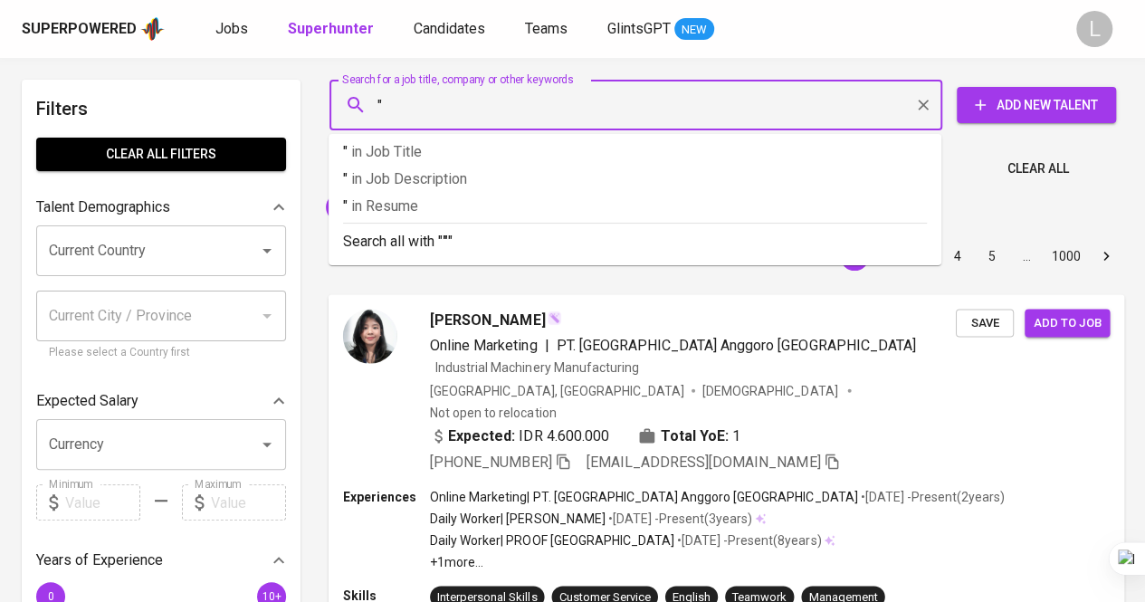
paste input "Dinda Gadis Febriyana"
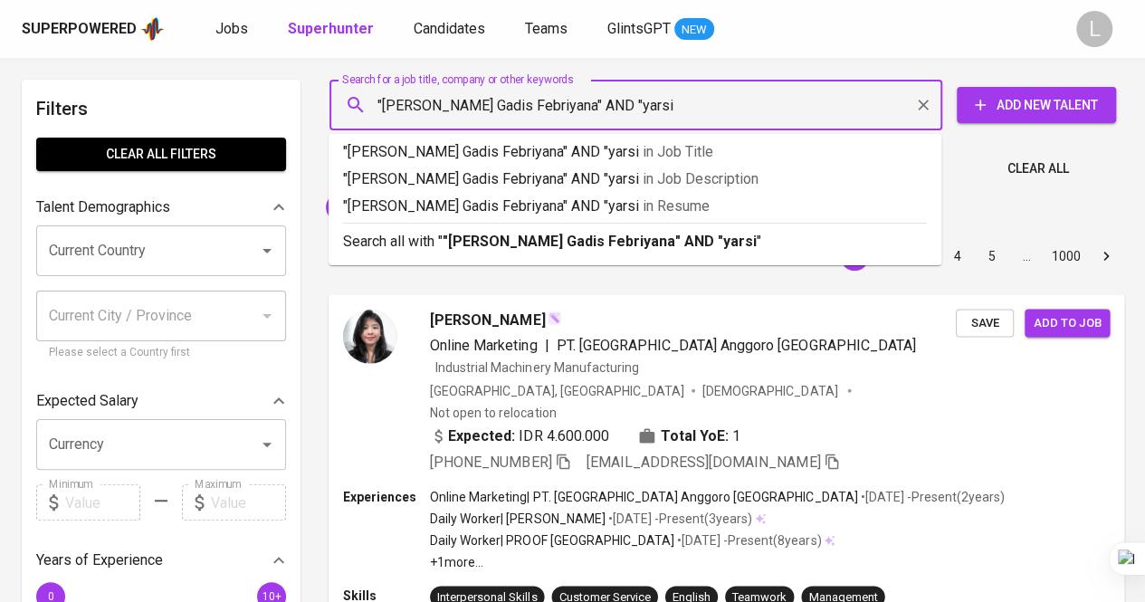
type input ""Dinda Gadis Febriyana" AND "yarsi""
click at [439, 240] on p "Search all with " "Dinda Gadis Febriyana" AND "yarsi" "" at bounding box center [635, 242] width 584 height 22
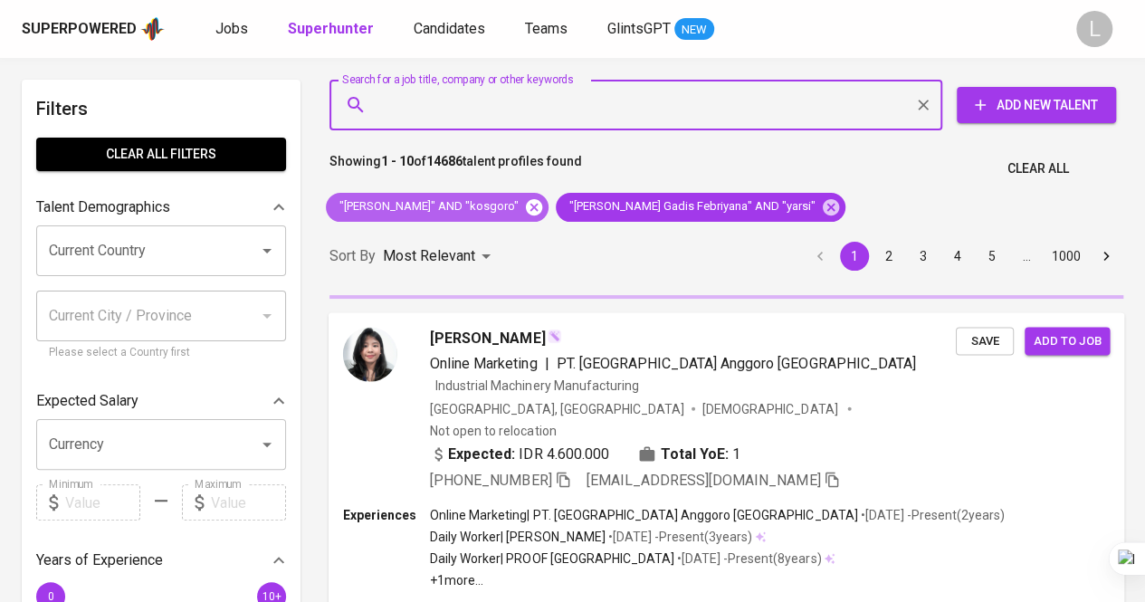
click at [542, 204] on icon at bounding box center [534, 206] width 16 height 16
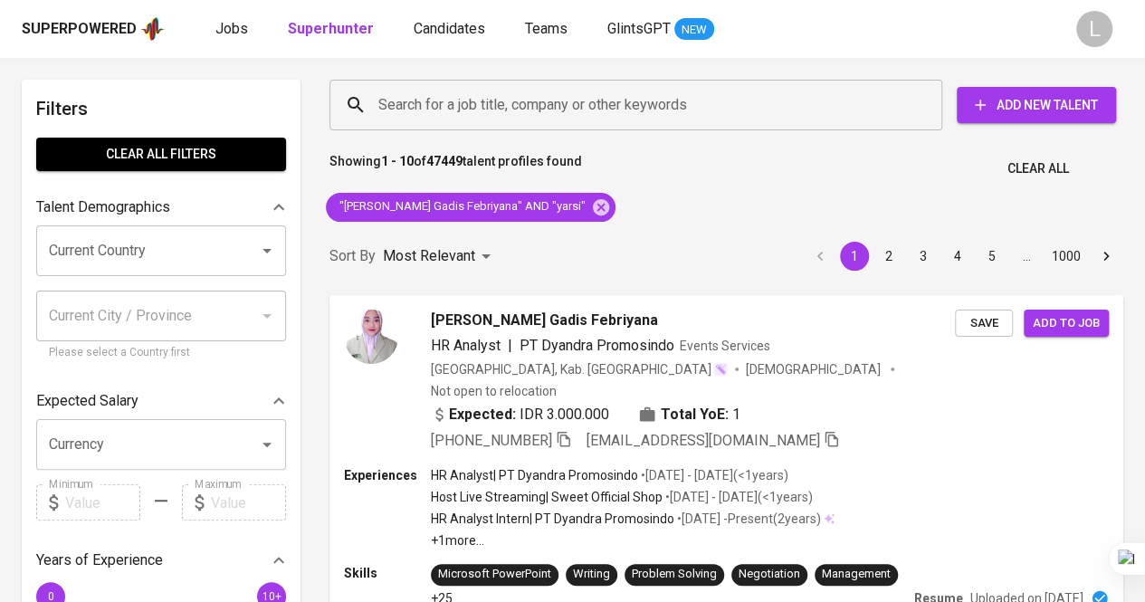
scroll to position [84, 0]
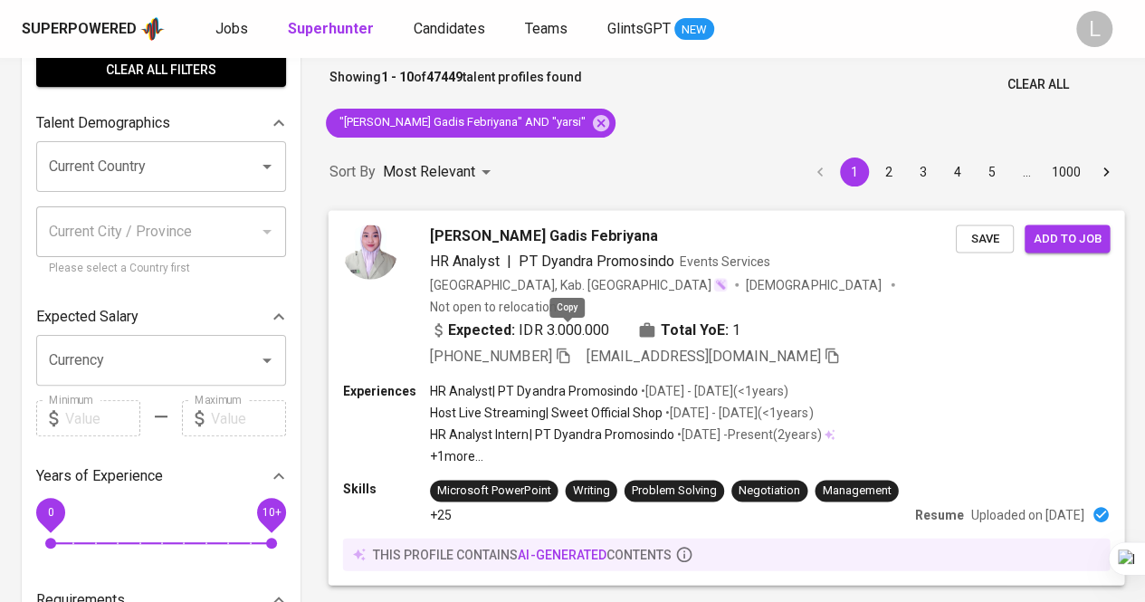
click at [567, 347] on icon "button" at bounding box center [563, 355] width 16 height 16
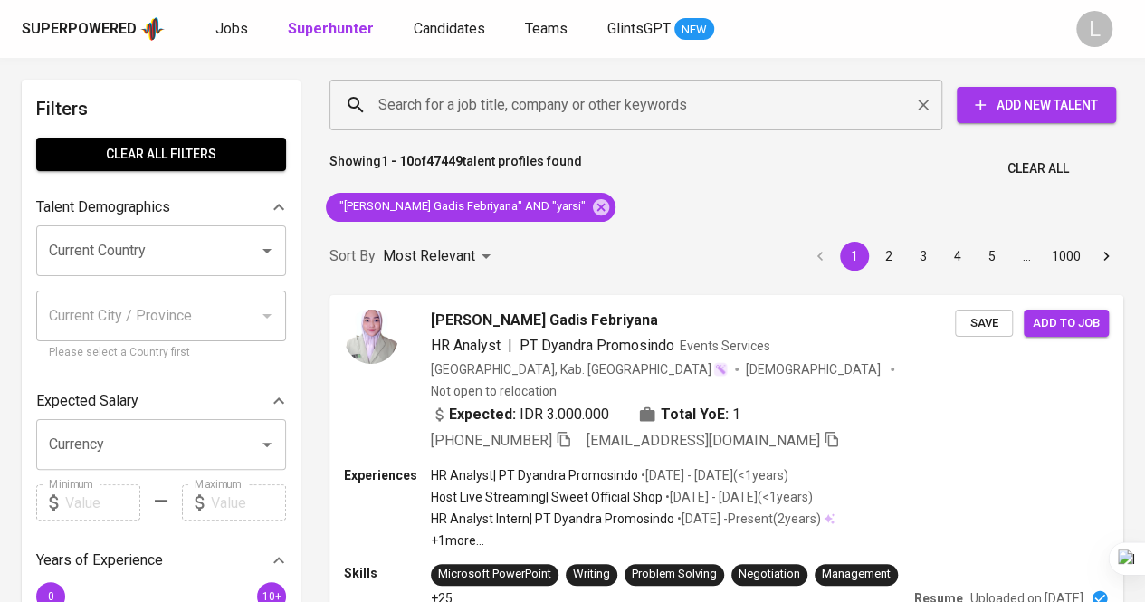
click at [527, 90] on input "Search for a job title, company or other keywords" at bounding box center [640, 105] width 533 height 34
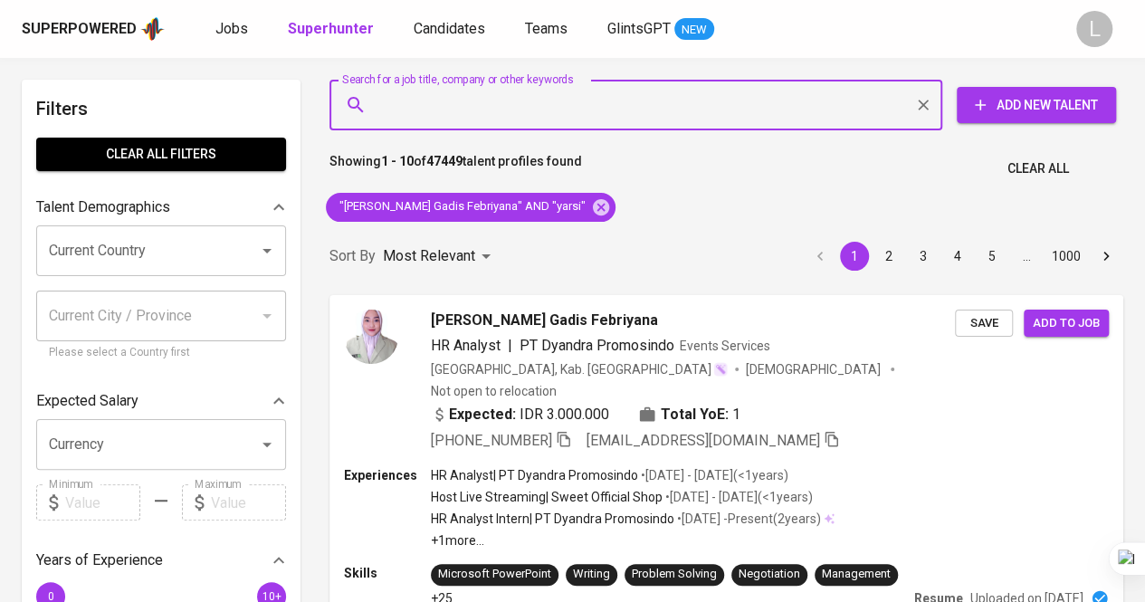
paste input "pdetasya@gmail.com"
type input "pdetasya@gmail.com"
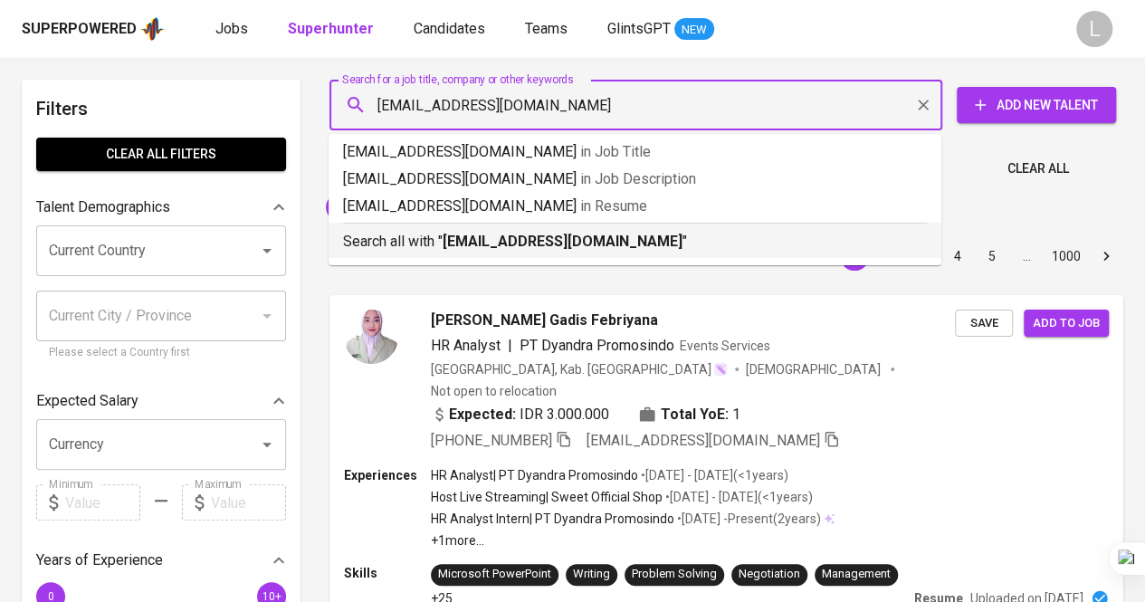
click at [519, 229] on div "Search all with " pdetasya@gmail.com "" at bounding box center [635, 238] width 584 height 30
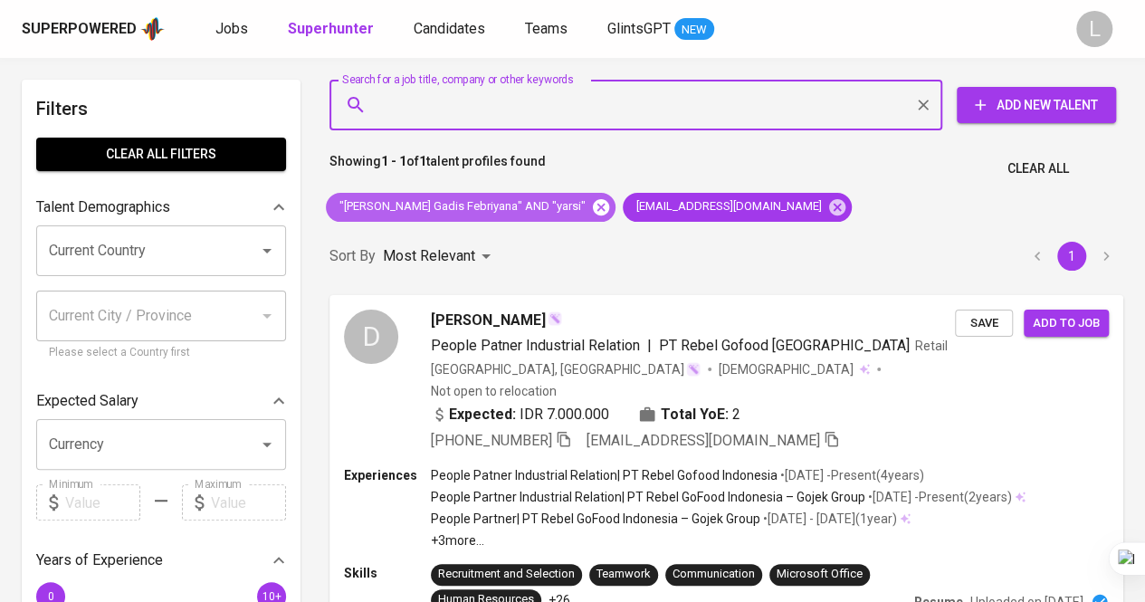
click at [593, 210] on icon at bounding box center [601, 206] width 16 height 16
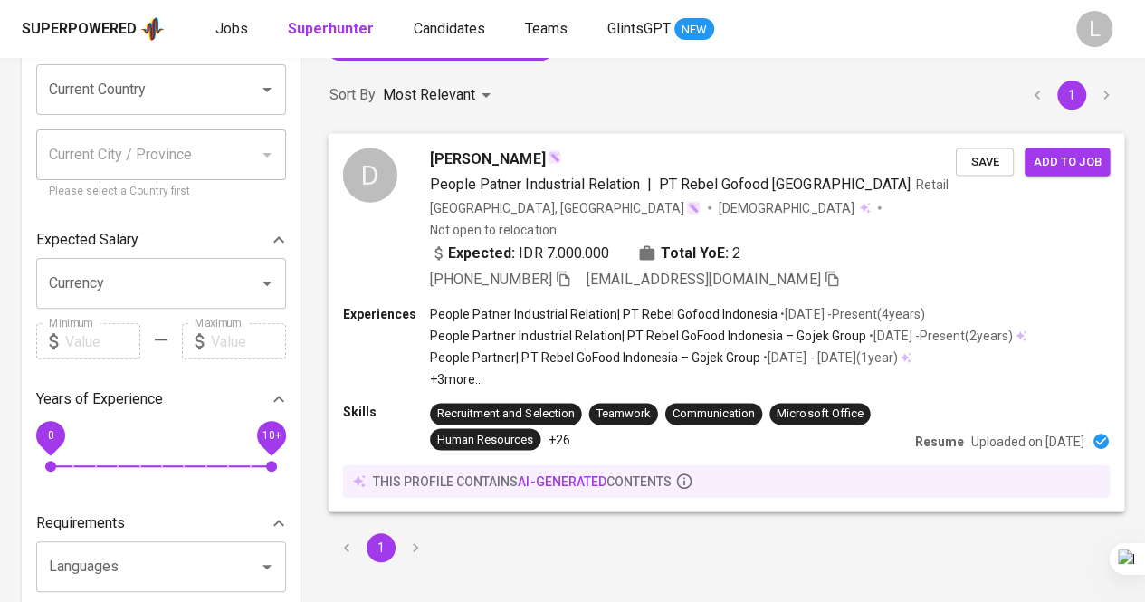
scroll to position [162, 0]
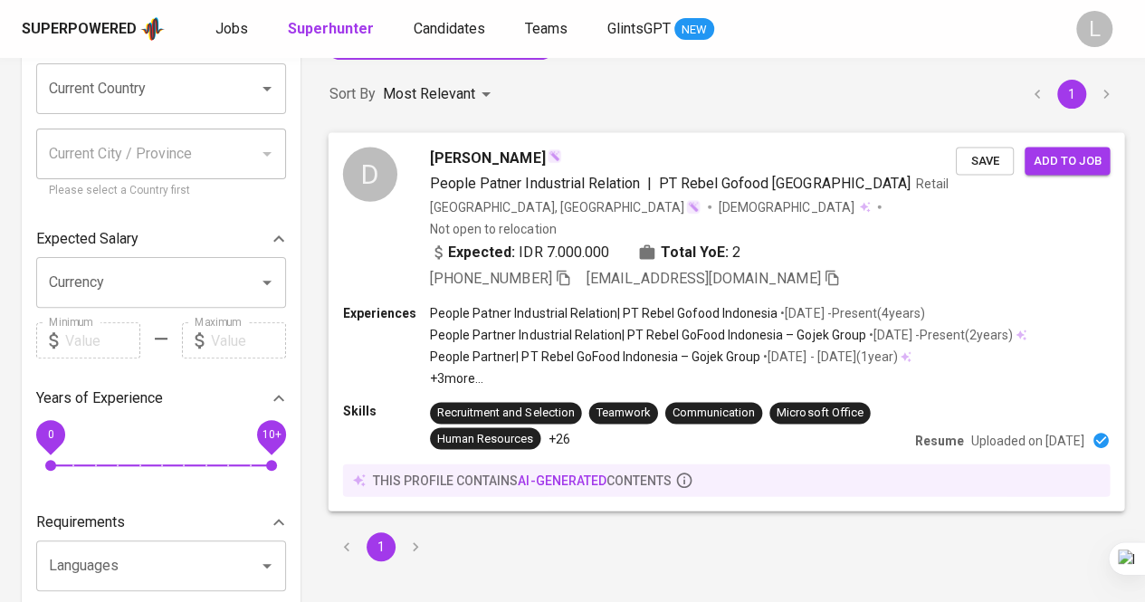
click at [565, 270] on icon "button" at bounding box center [563, 277] width 13 height 15
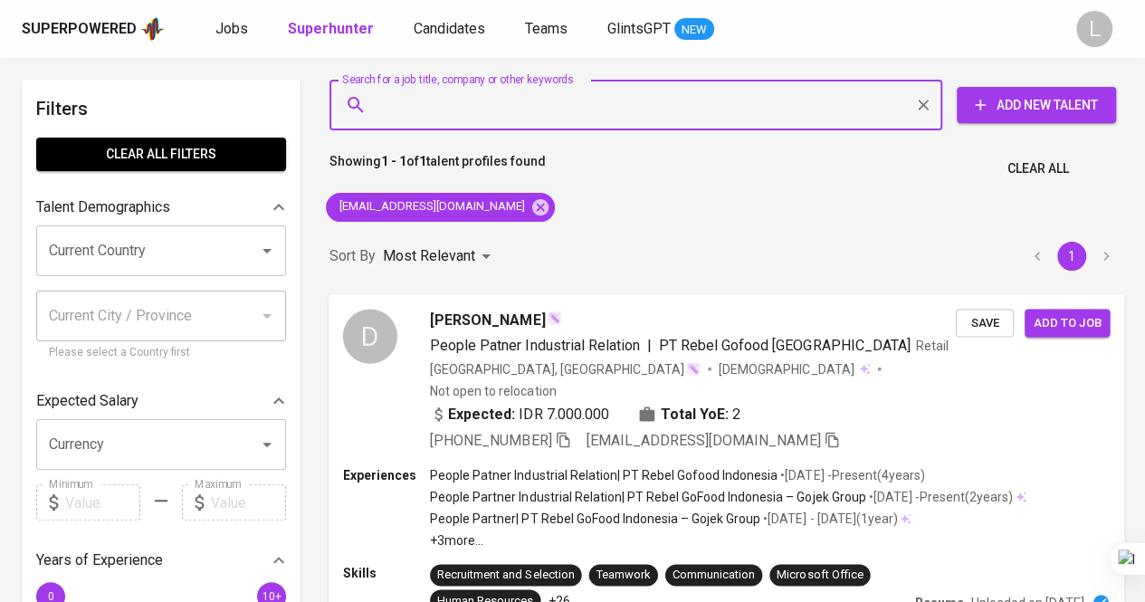
paste input "lidwinaaprilliaaisw@gmail.com"
type input "lidwinaaprilliaaisw@gmail.com"
click at [509, 109] on input "lidwinaaprilliaaisw@gmail.com" at bounding box center [640, 105] width 533 height 34
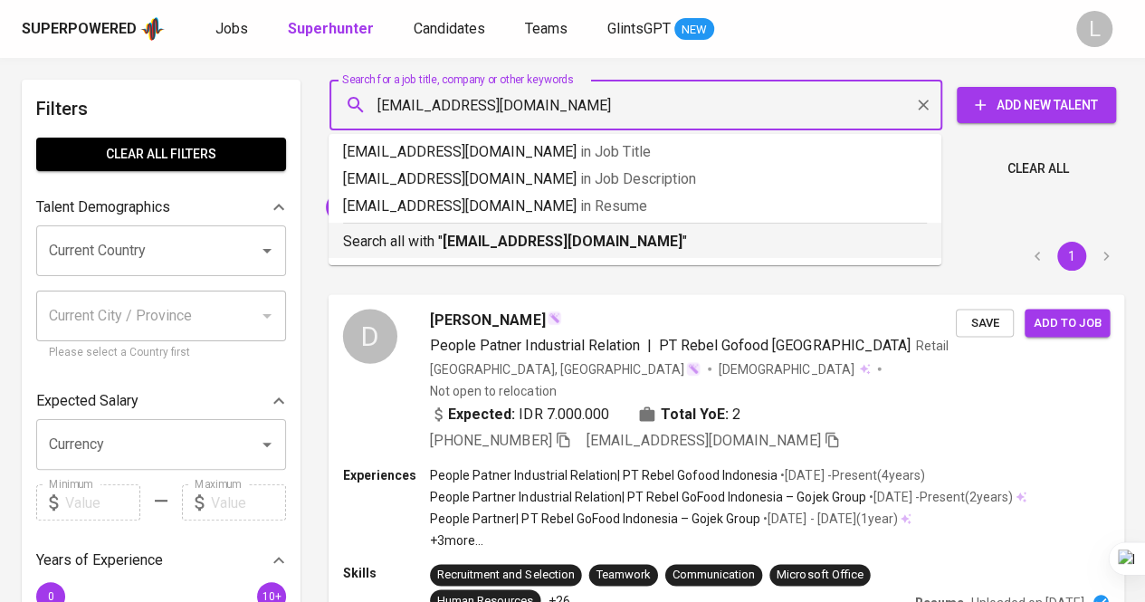
click at [510, 235] on b "lidwinaaprilliaaisw@gmail.com" at bounding box center [563, 241] width 240 height 17
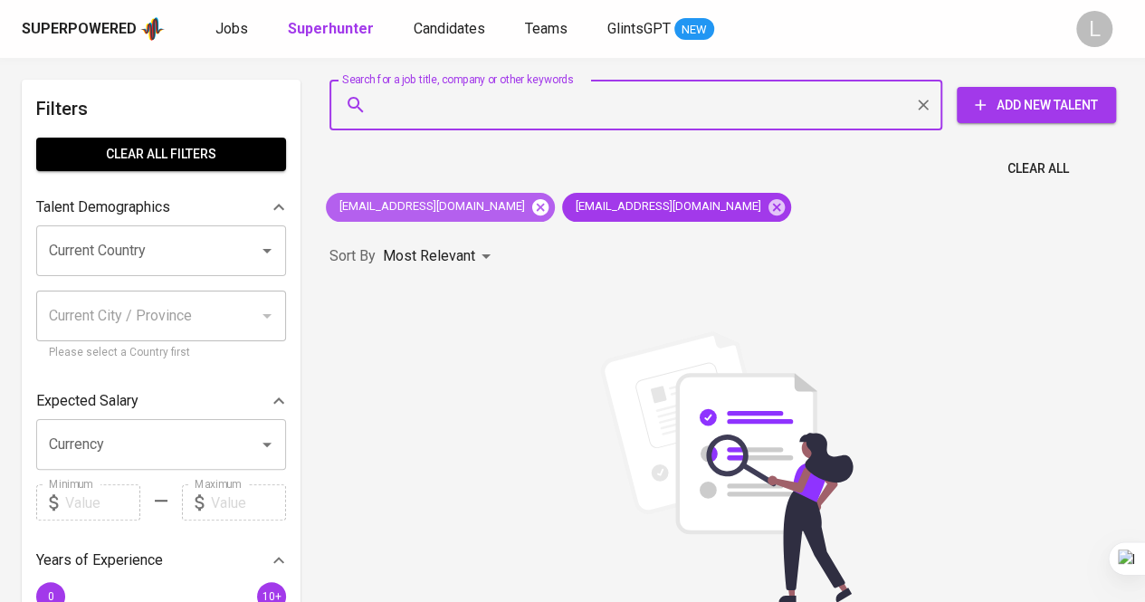
click at [532, 202] on icon at bounding box center [540, 206] width 16 height 16
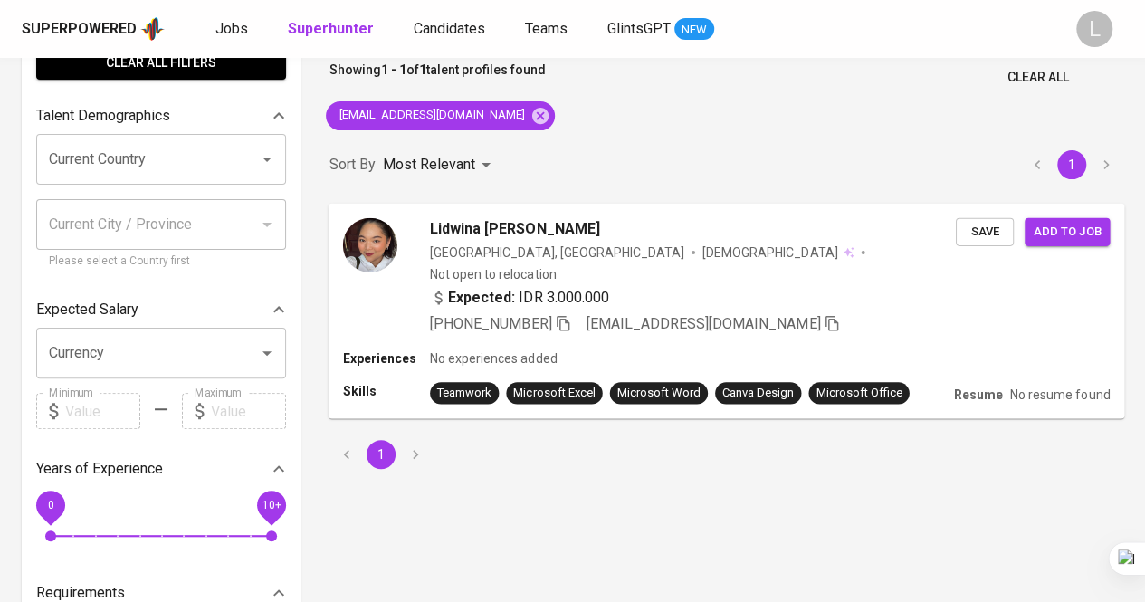
scroll to position [92, 0]
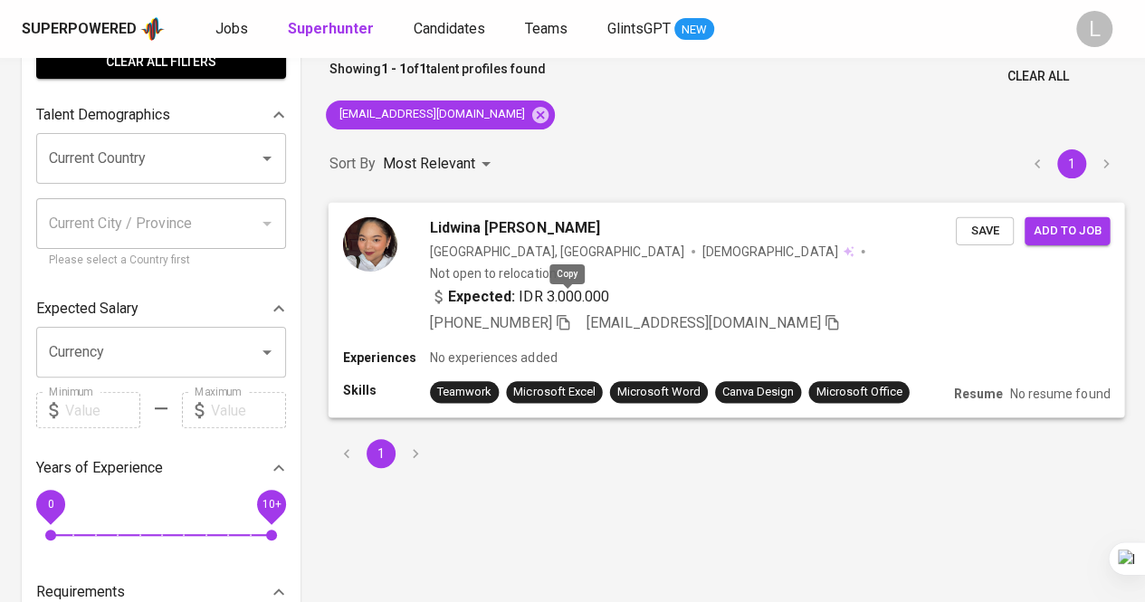
click at [568, 313] on icon "button" at bounding box center [563, 321] width 16 height 16
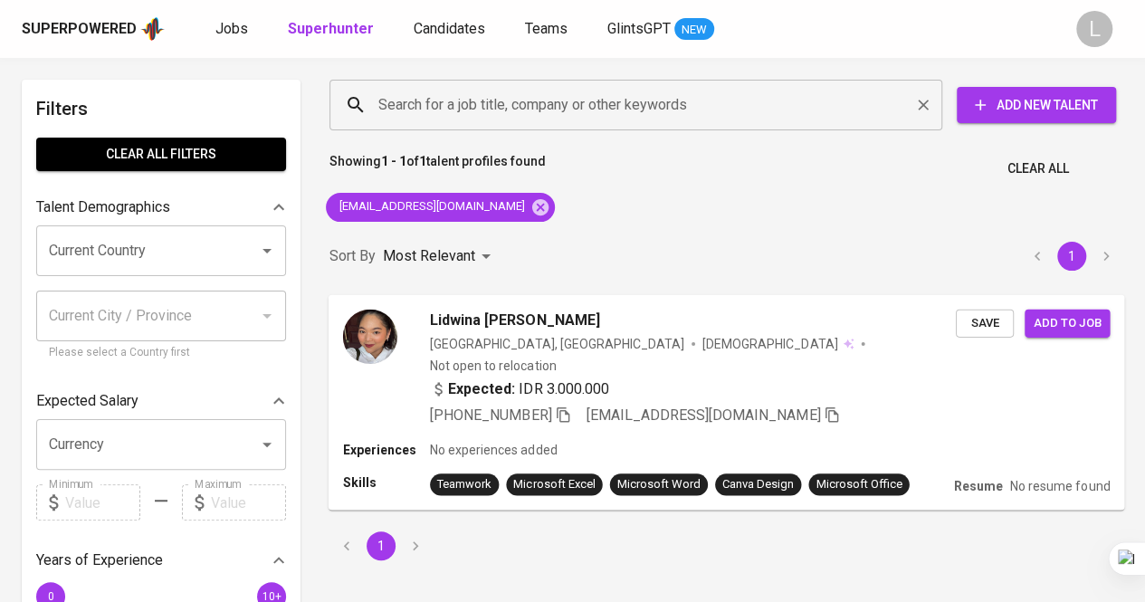
click at [491, 124] on div "Search for a job title, company or other keywords" at bounding box center [635, 105] width 613 height 51
paste input "aryajaenalsaputra99@gmail.com"
type input "aryajaenalsaputra99@gmail.com"
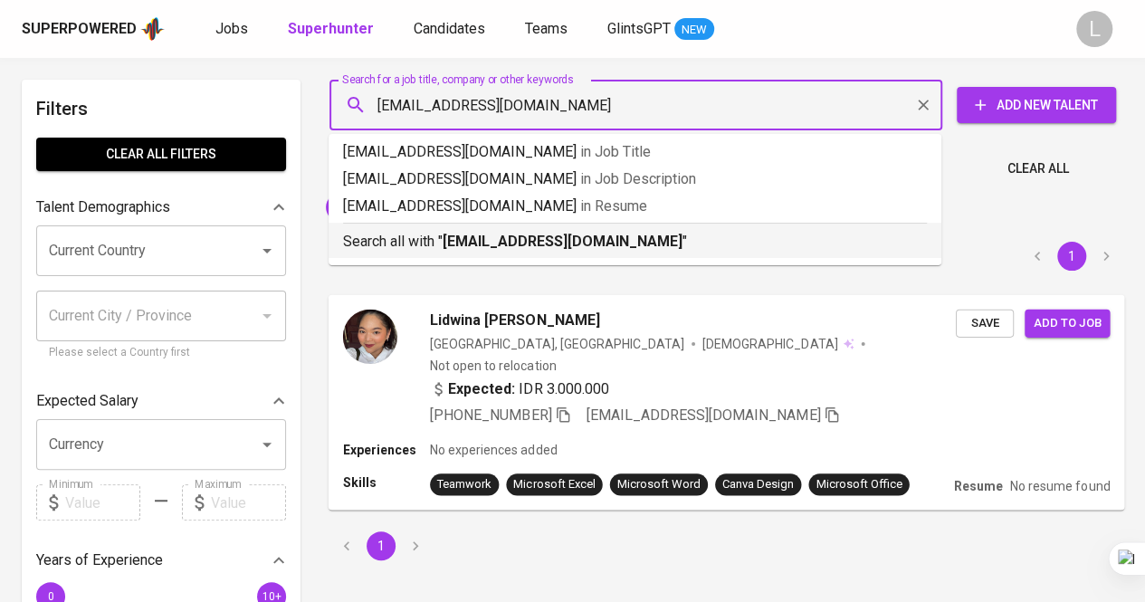
click at [560, 251] on p "Search all with " aryajaenalsaputra99@gmail.com "" at bounding box center [635, 242] width 584 height 22
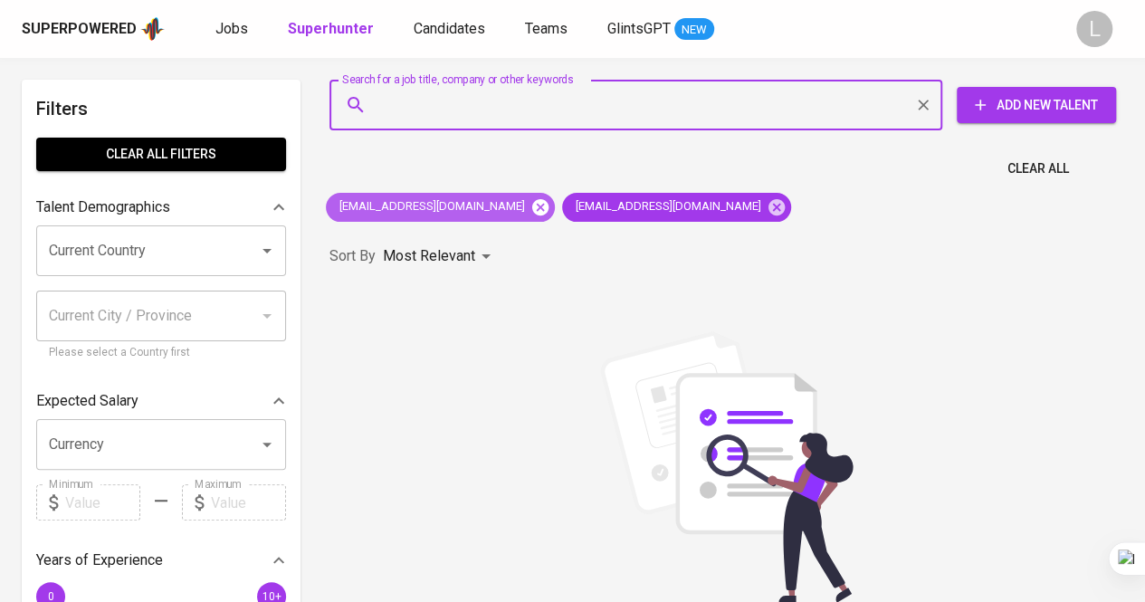
click at [532, 205] on icon at bounding box center [540, 206] width 16 height 16
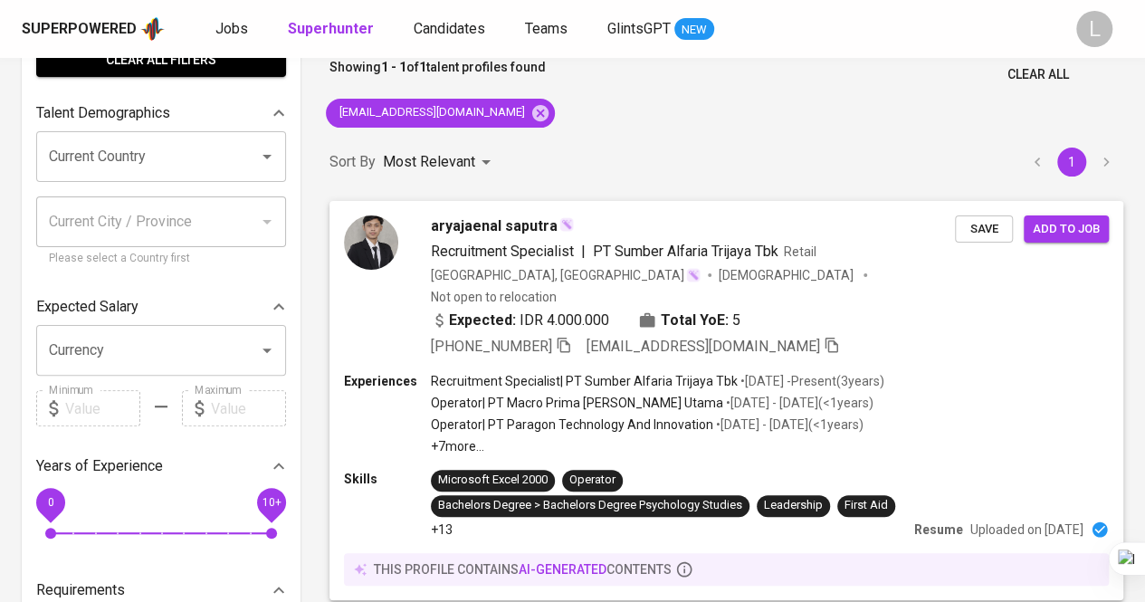
scroll to position [96, 0]
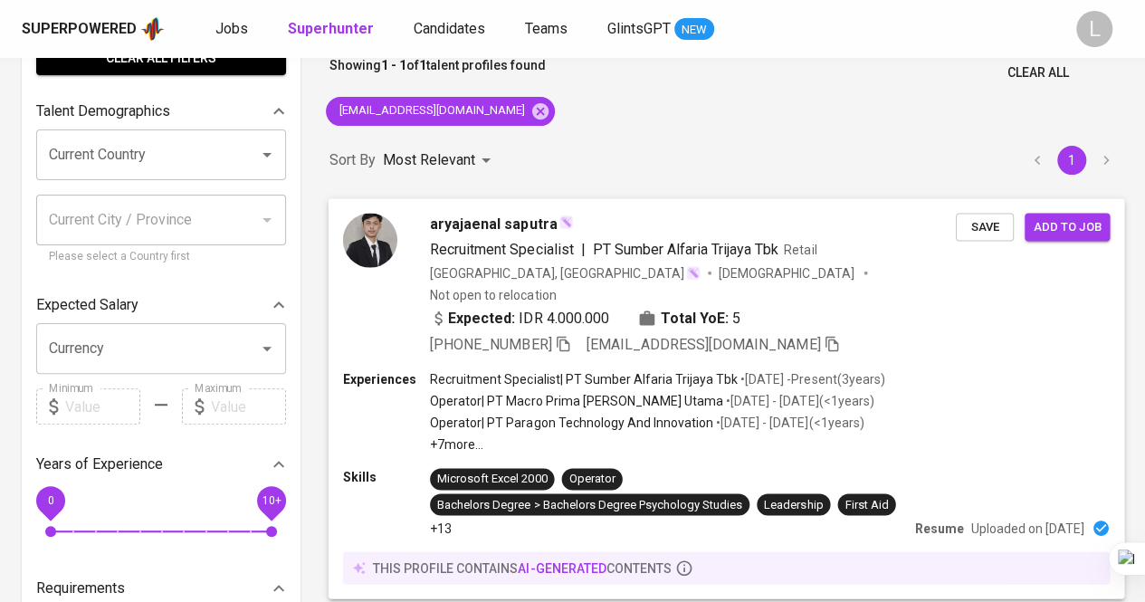
click at [570, 335] on icon "button" at bounding box center [563, 343] width 16 height 16
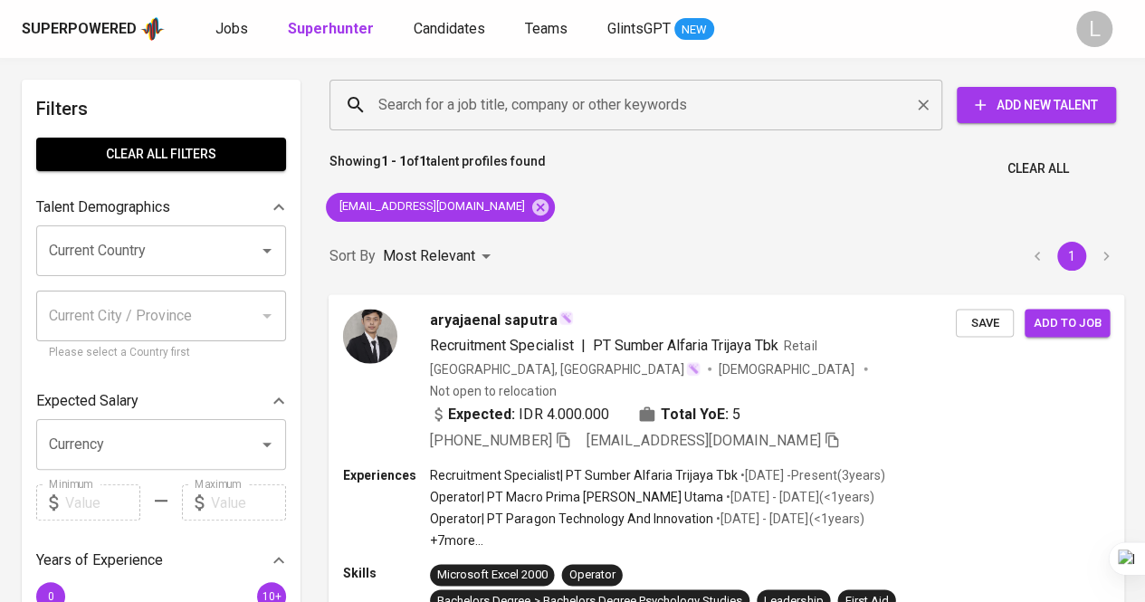
click at [575, 128] on div "Search for a job title, company or other keywords" at bounding box center [635, 105] width 613 height 51
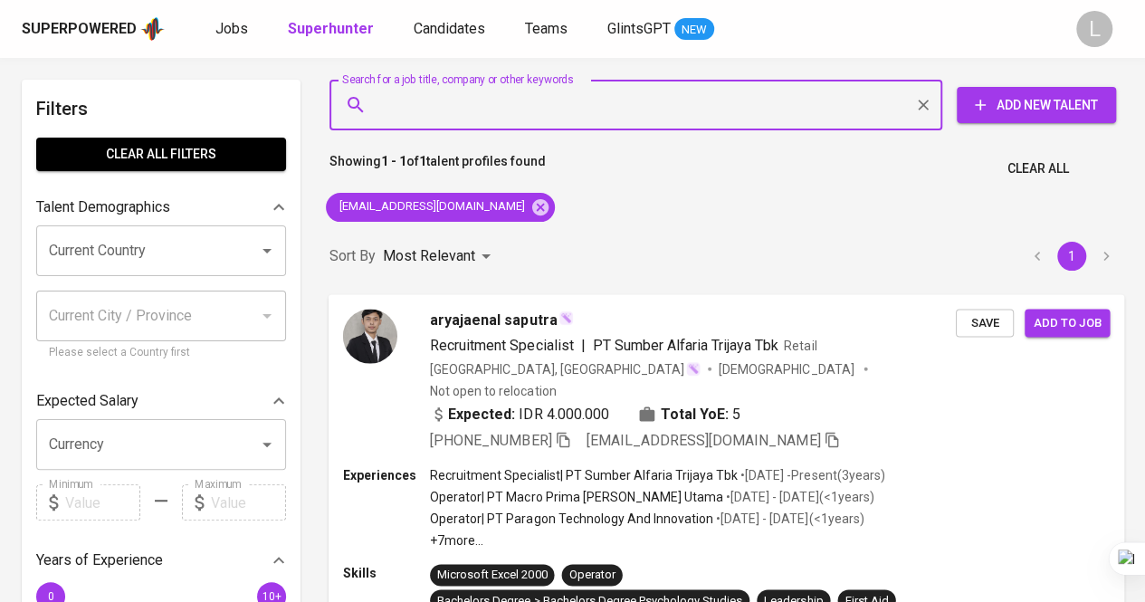
paste input "kartikasandrauly@gmail.com"
type input "kartikasandrauly@gmail.com"
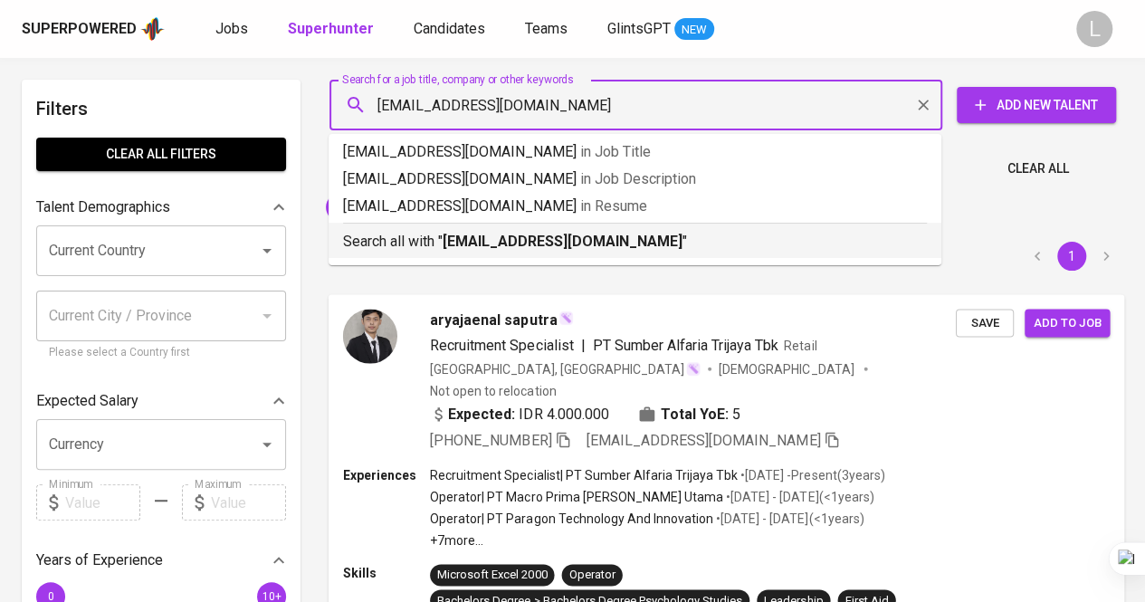
click at [534, 242] on b "kartikasandrauly@gmail.com" at bounding box center [563, 241] width 240 height 17
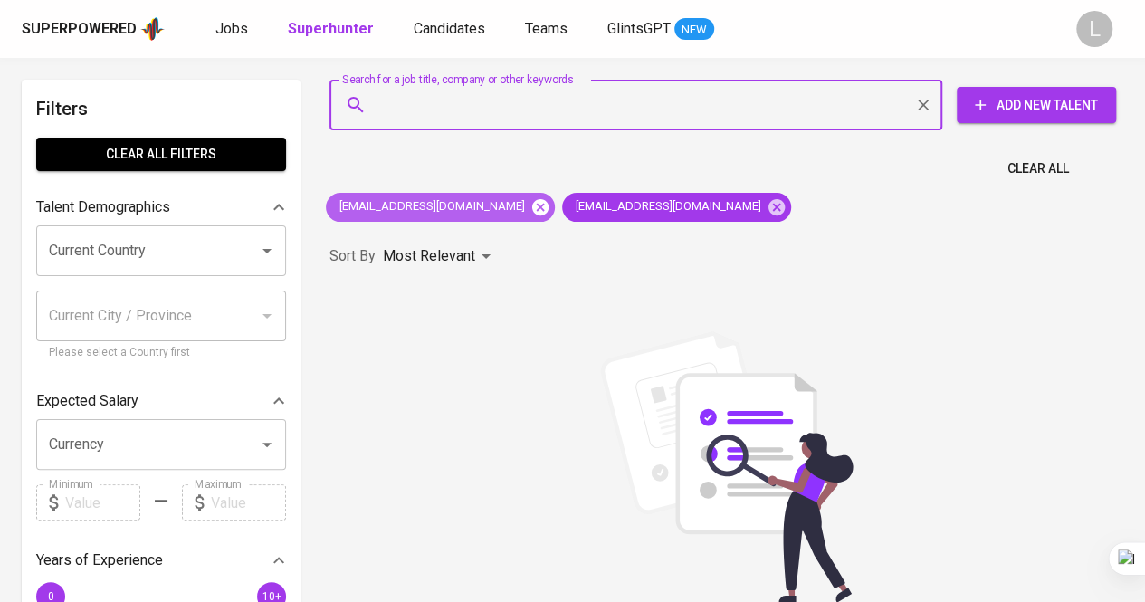
click at [532, 211] on icon at bounding box center [540, 206] width 16 height 16
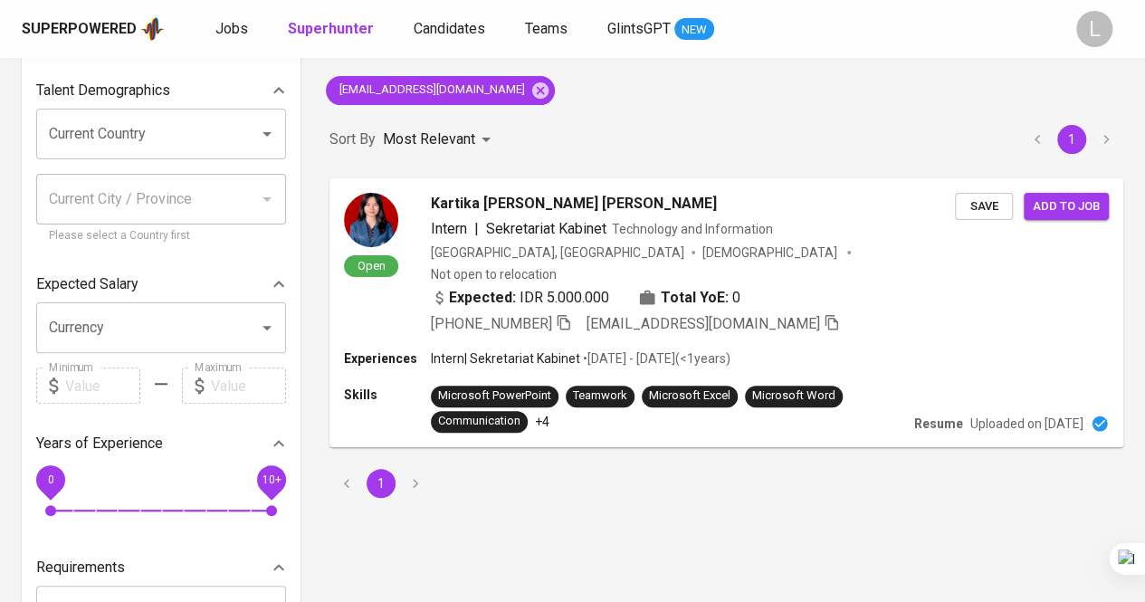
scroll to position [118, 0]
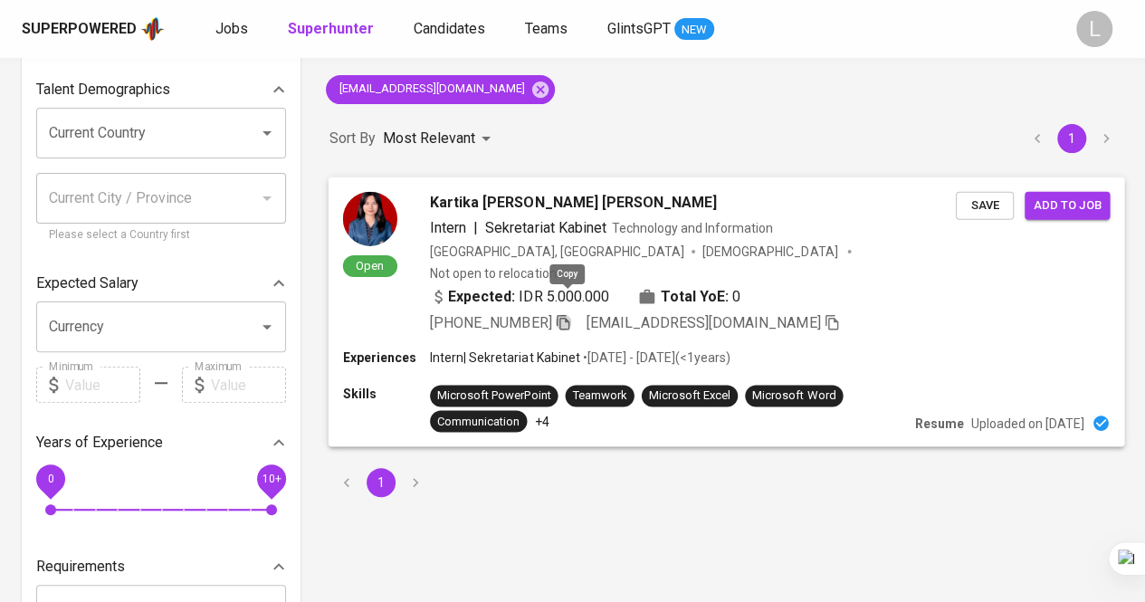
click at [569, 314] on icon "button" at bounding box center [563, 321] width 13 height 15
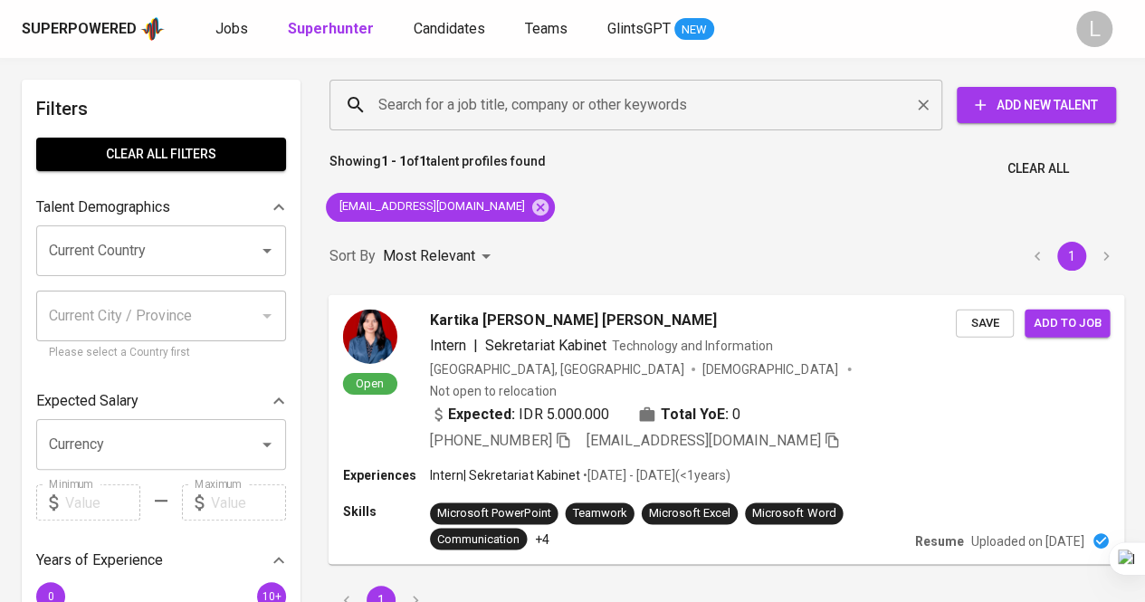
click at [570, 90] on input "Search for a job title, company or other keywords" at bounding box center [640, 105] width 533 height 34
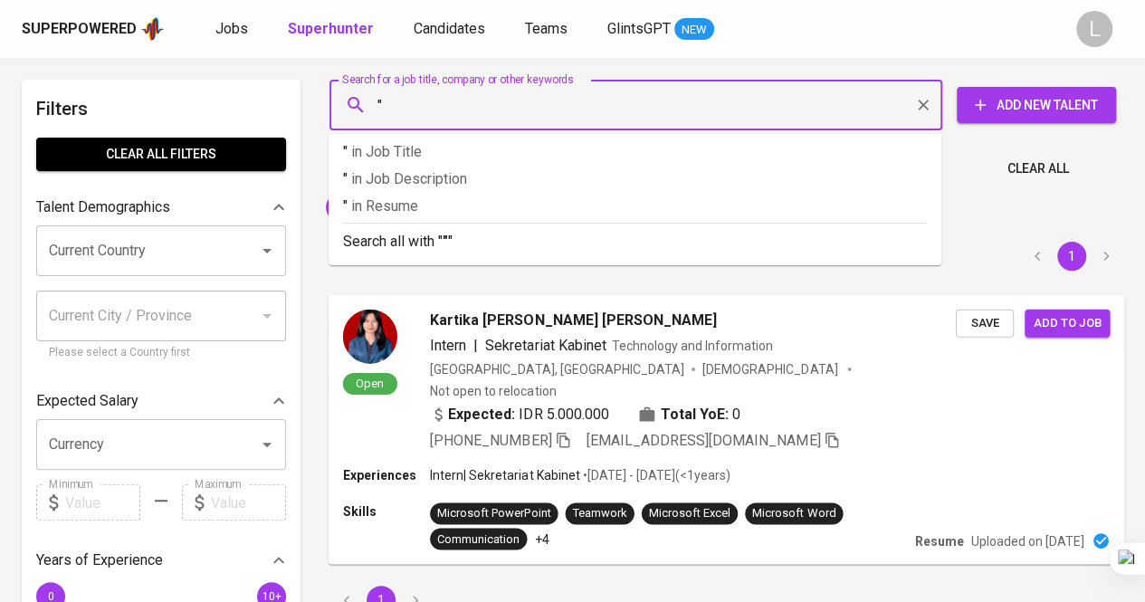
paste input "Anneke Putri"
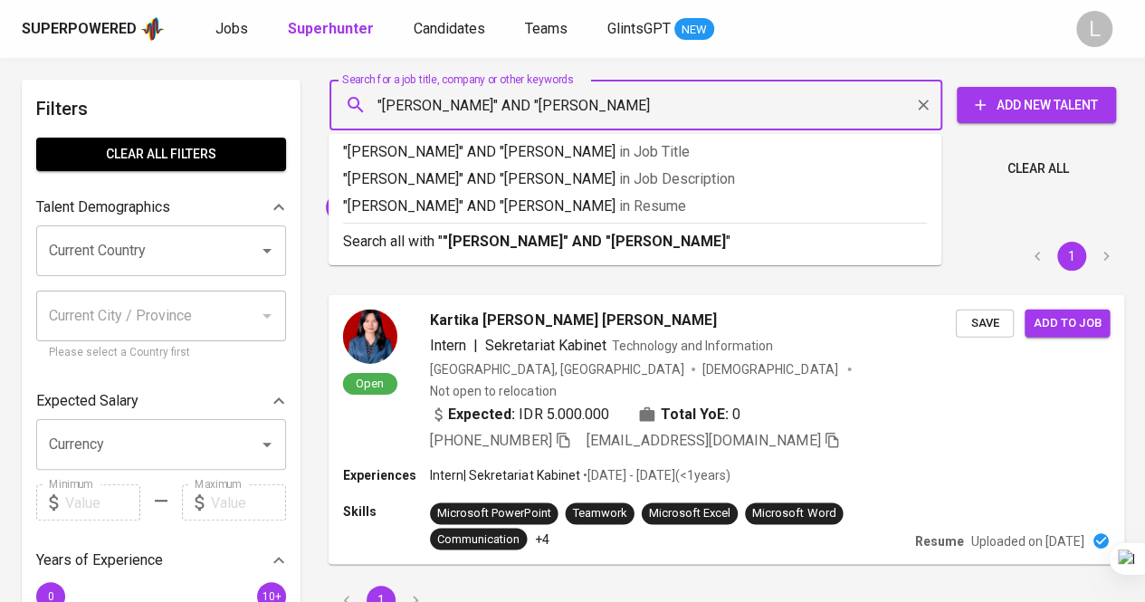
type input ""Anneke Putri" AND "hasanuddin""
click at [557, 243] on b ""Anneke Putri" AND "hasanuddin"" at bounding box center [587, 241] width 289 height 17
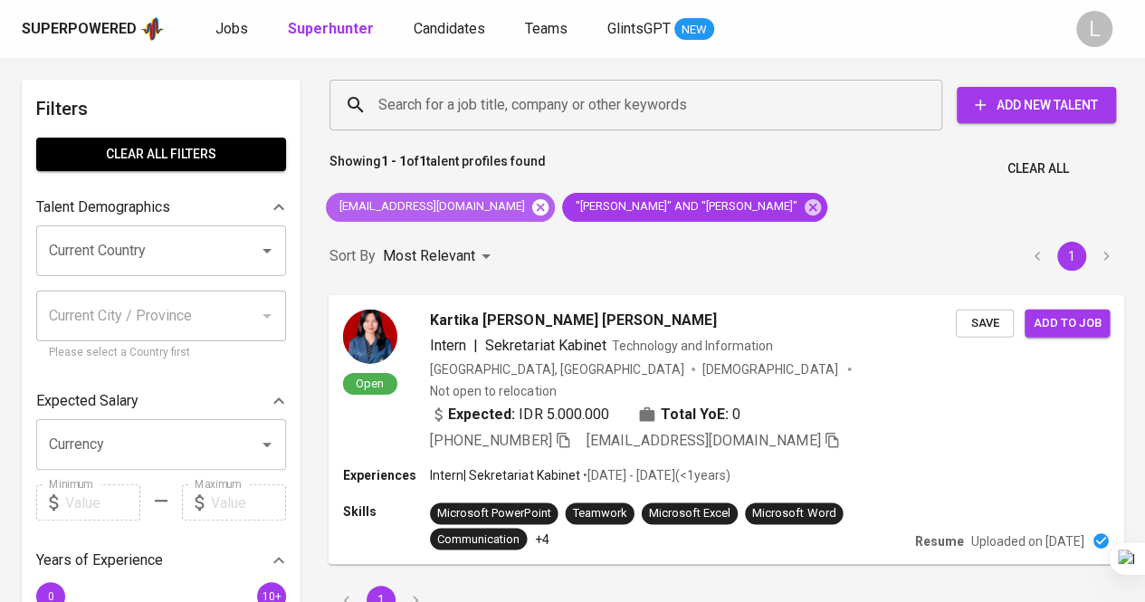
click at [532, 207] on icon at bounding box center [540, 206] width 16 height 16
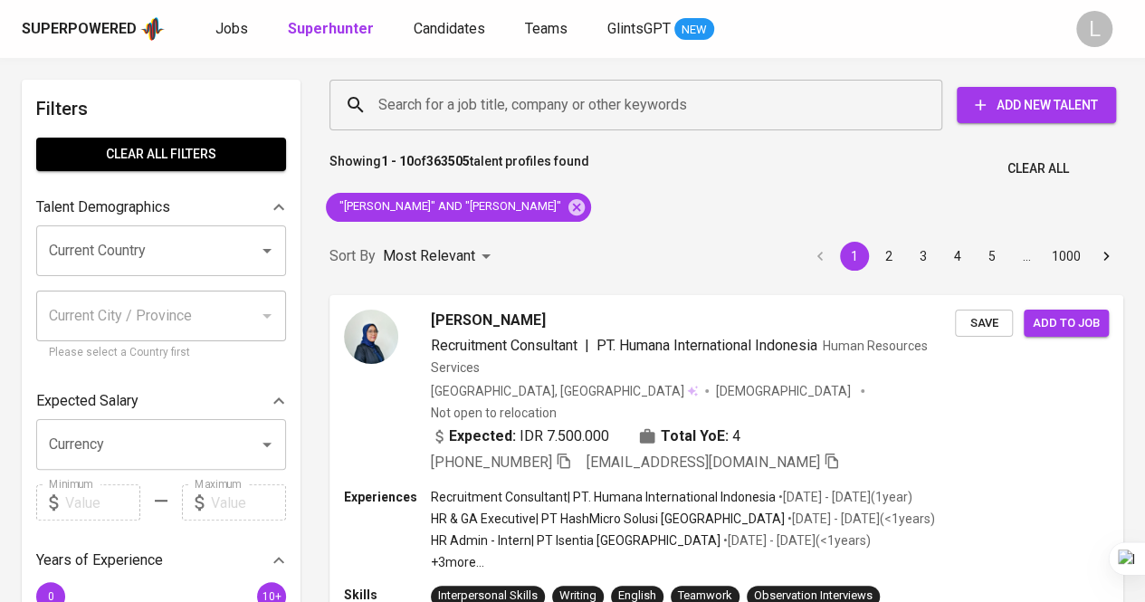
scroll to position [94, 0]
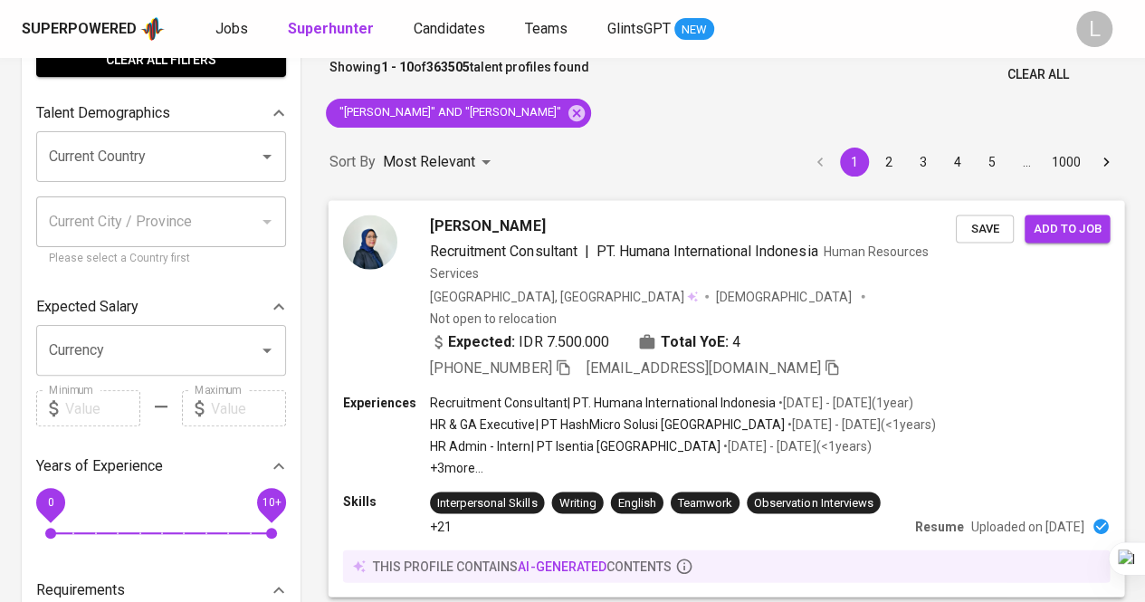
click at [557, 358] on icon "button" at bounding box center [563, 366] width 16 height 16
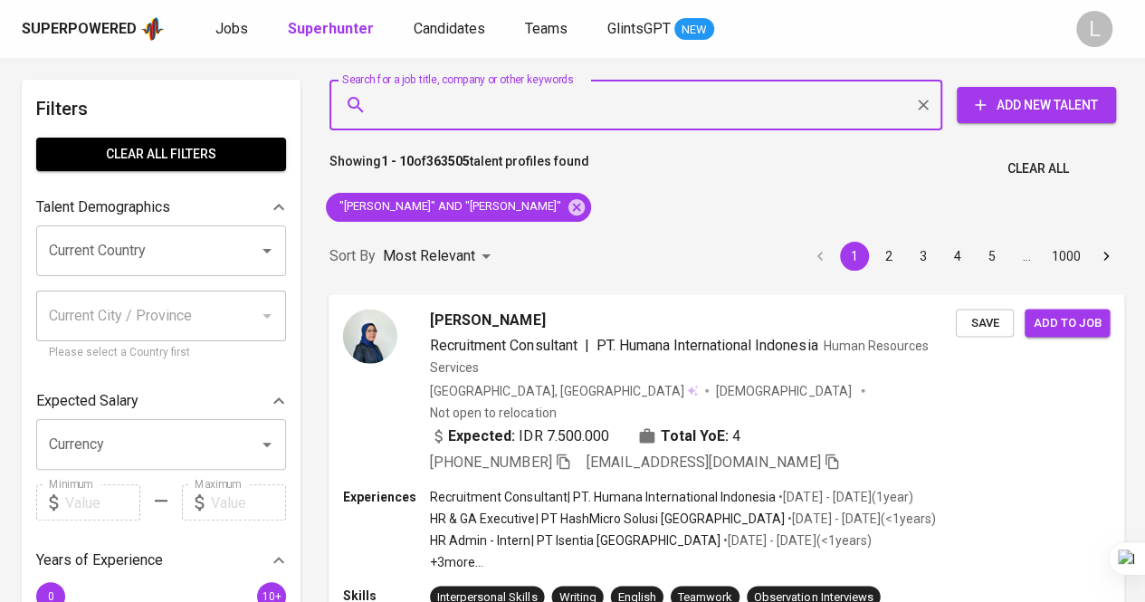
click at [552, 104] on input "Search for a job title, company or other keywords" at bounding box center [640, 105] width 533 height 34
paste input "[EMAIL_ADDRESS][DOMAIN_NAME]"
type input "[EMAIL_ADDRESS][DOMAIN_NAME]"
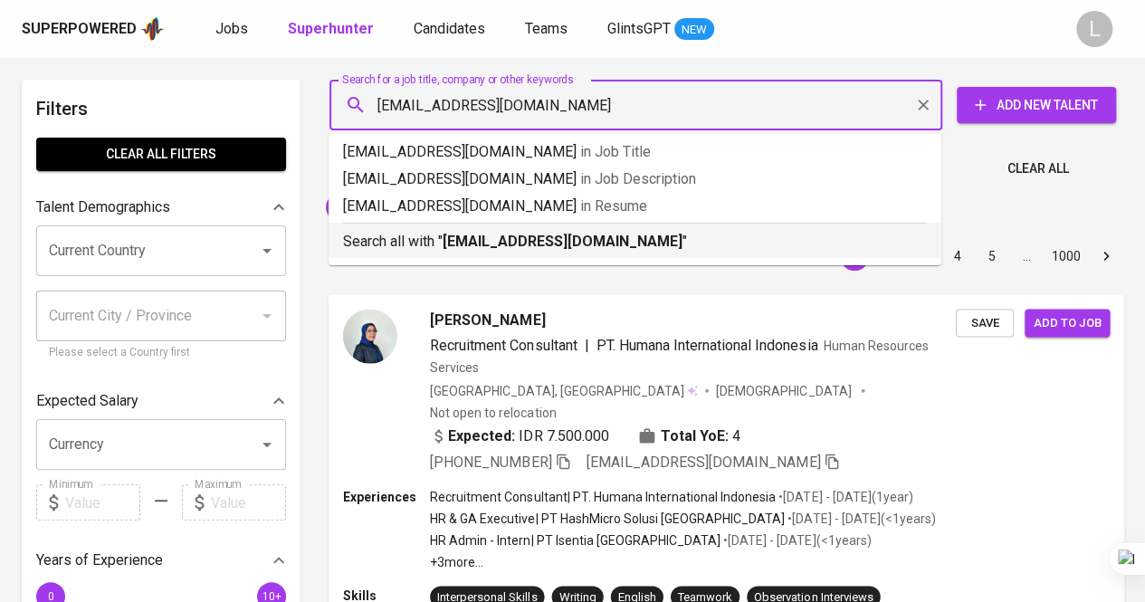
click at [525, 234] on b "[EMAIL_ADDRESS][DOMAIN_NAME]" at bounding box center [563, 241] width 240 height 17
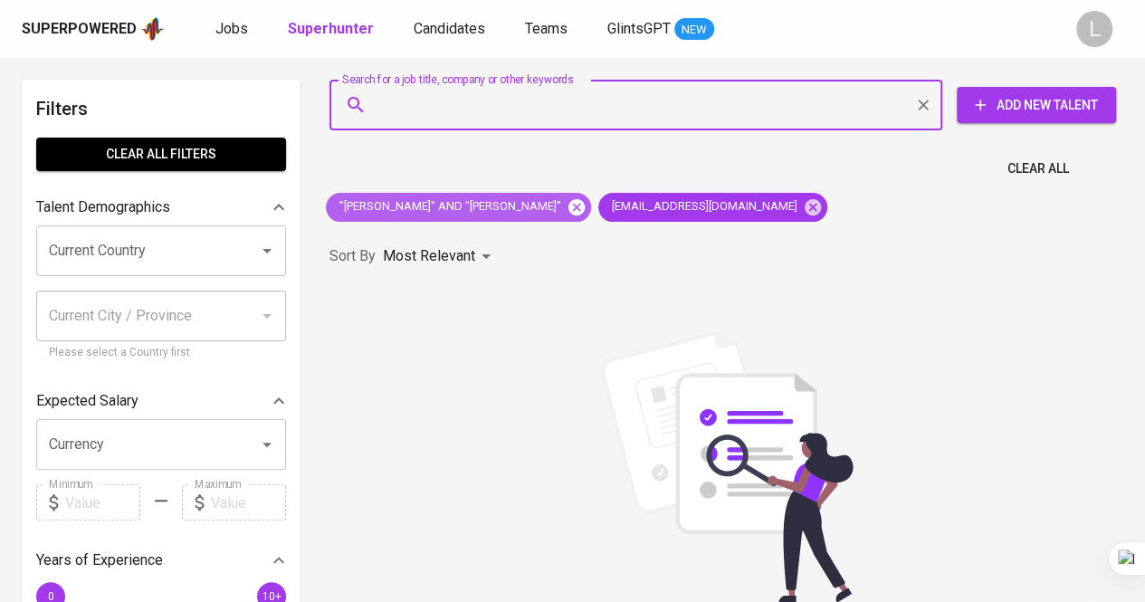
click at [566, 202] on icon at bounding box center [576, 207] width 20 height 20
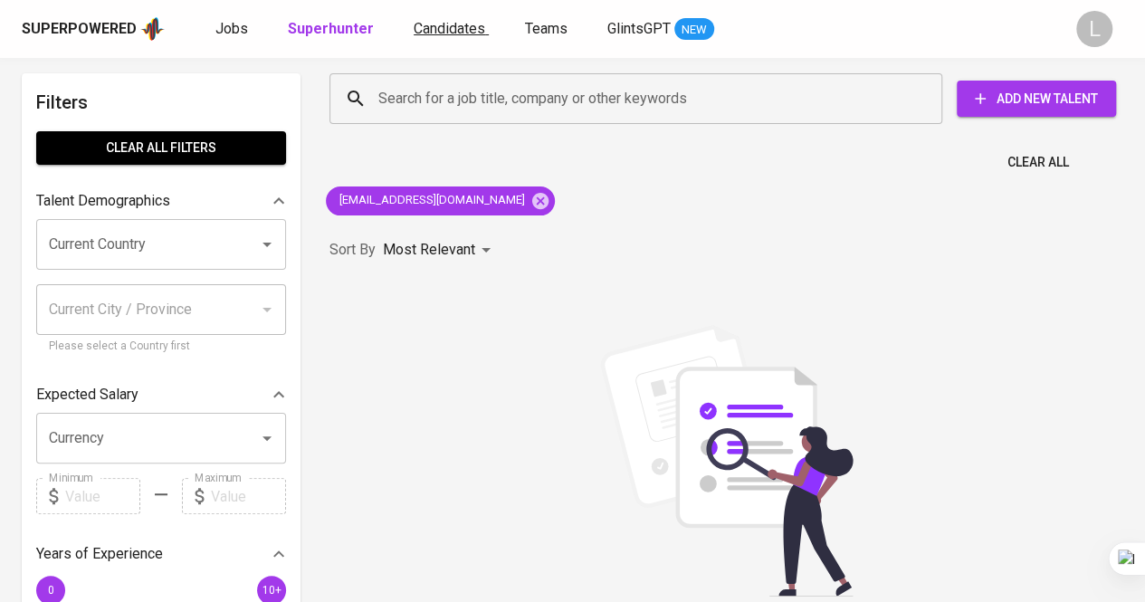
scroll to position [4, 0]
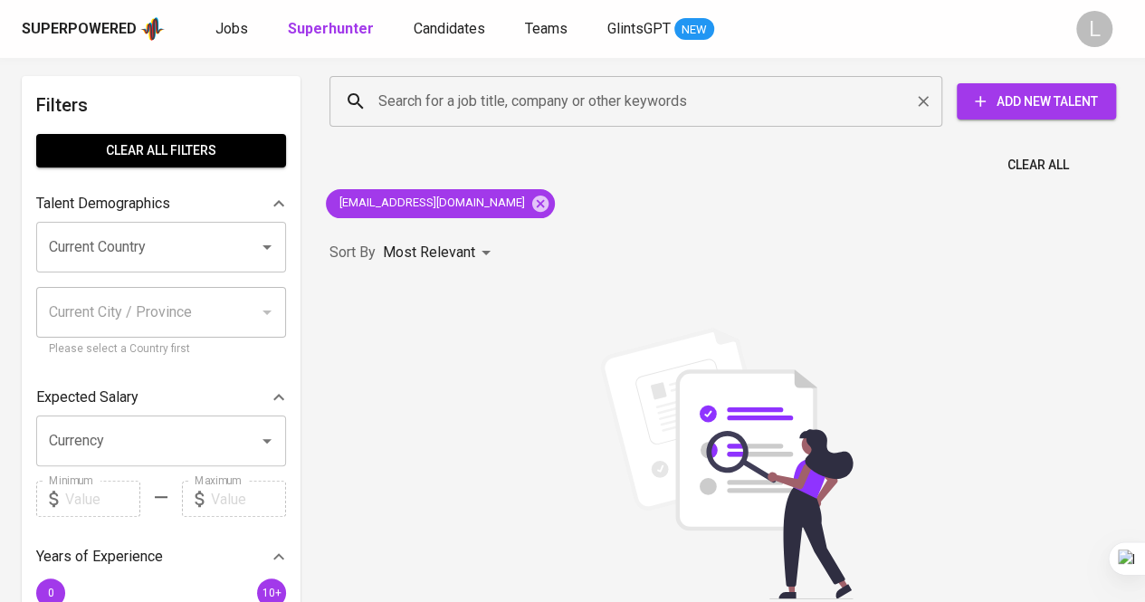
click at [551, 87] on input "Search for a job title, company or other keywords" at bounding box center [640, 101] width 533 height 34
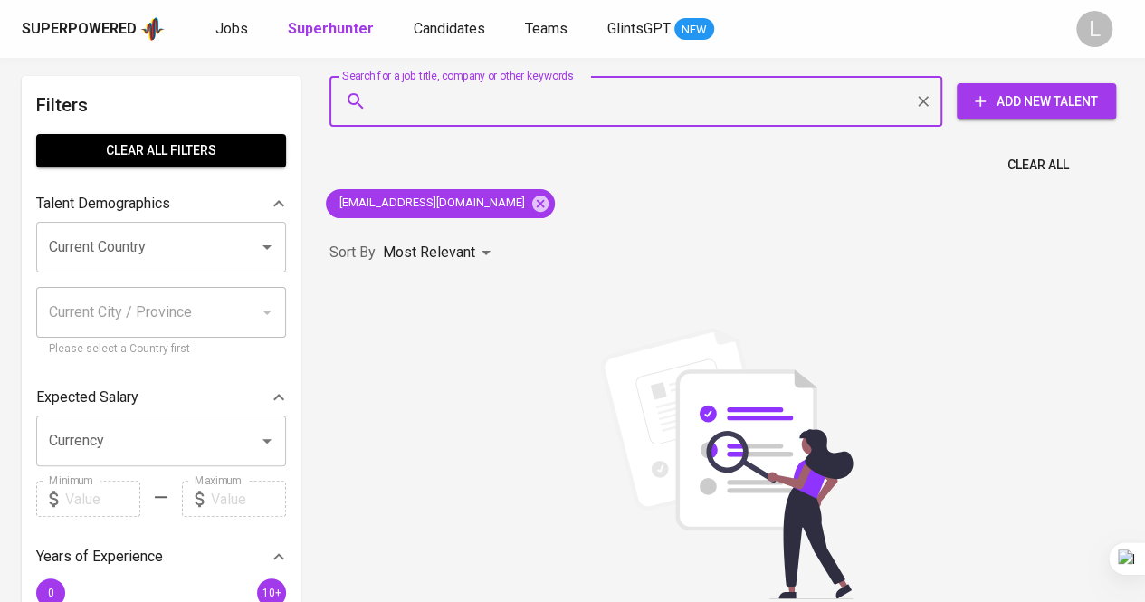
type input """
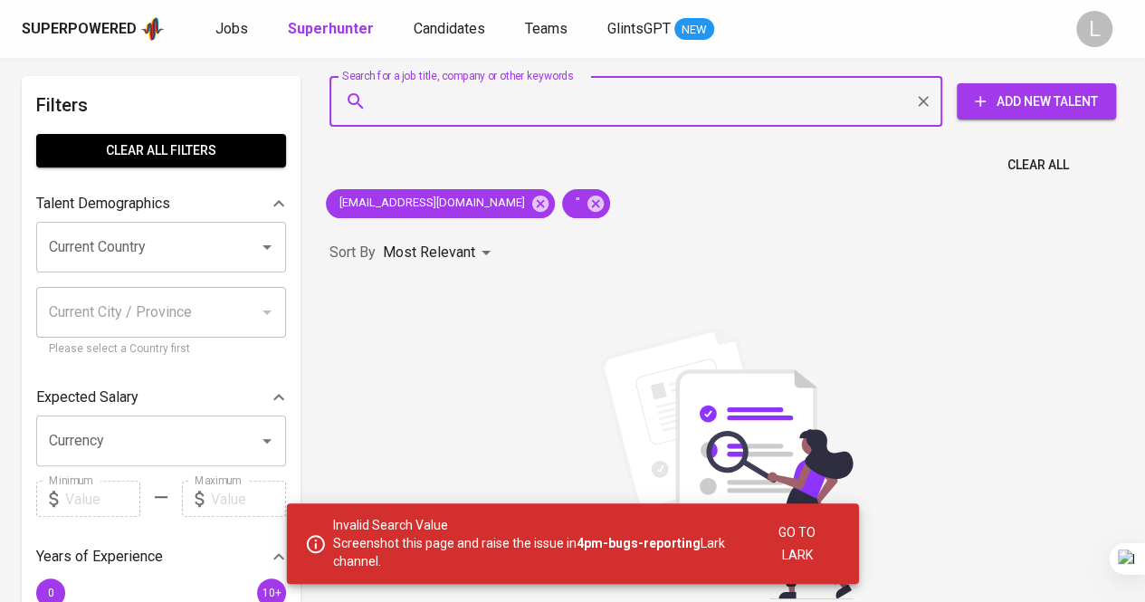
type input "Vina Kusumawardani"
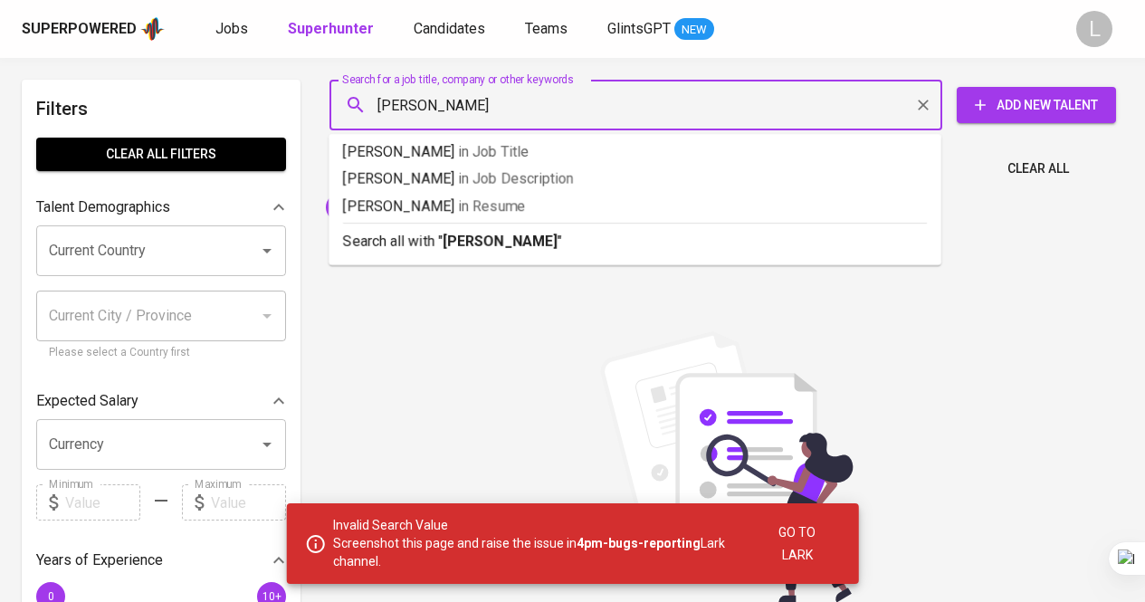
scroll to position [4, 0]
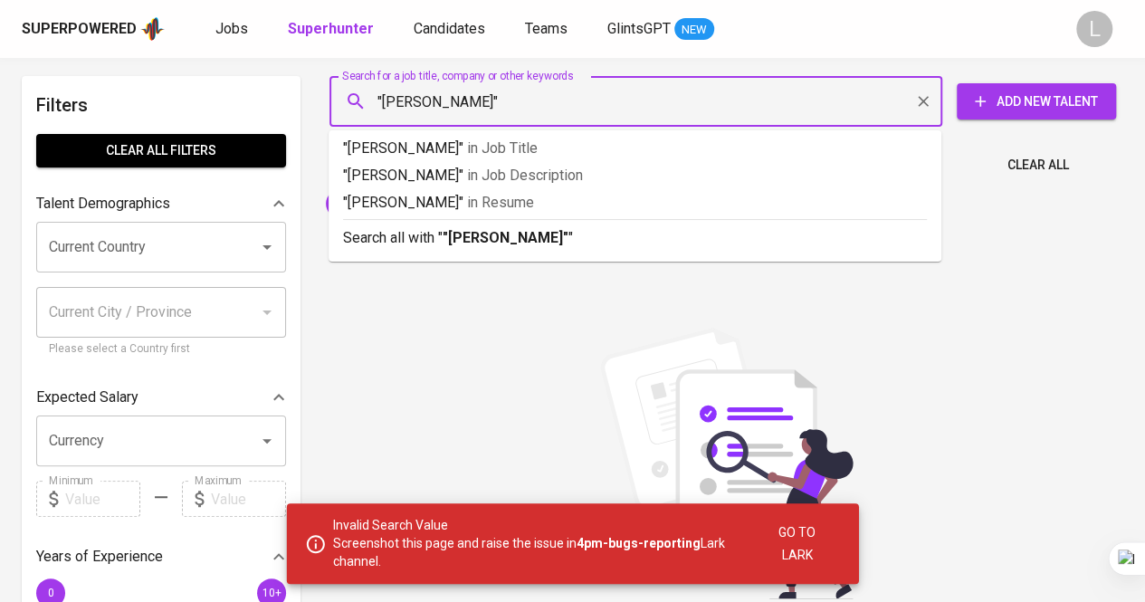
click at [557, 95] on input ""[PERSON_NAME]"" at bounding box center [640, 101] width 533 height 34
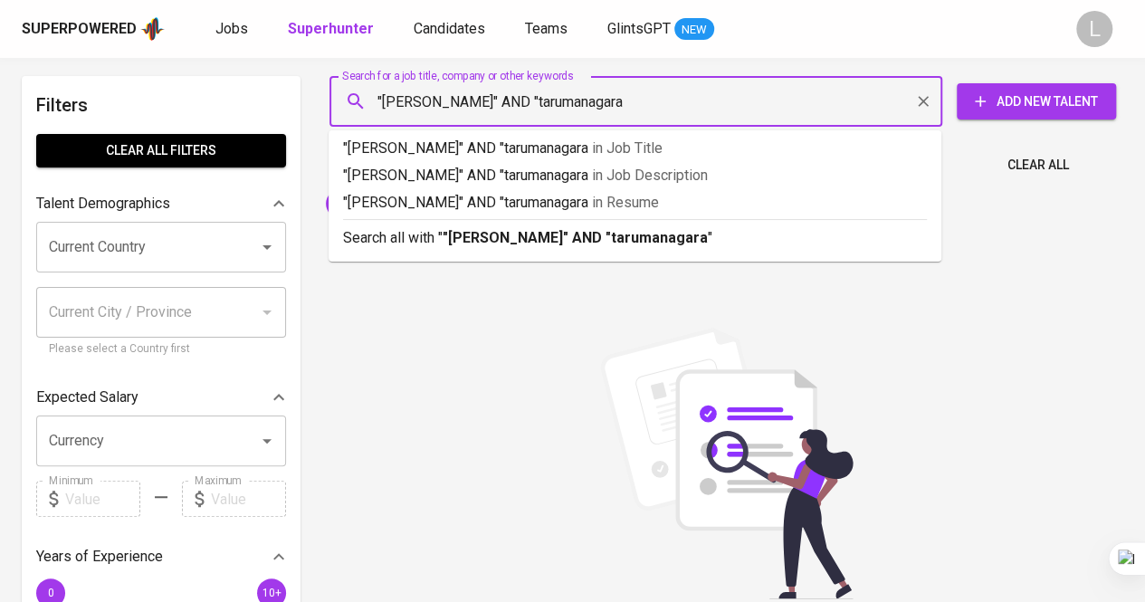
type input ""[PERSON_NAME]" AND "tarumanagara""
click at [733, 229] on p "Search all with " "[PERSON_NAME]" AND "tarumanagara" "" at bounding box center [635, 238] width 584 height 22
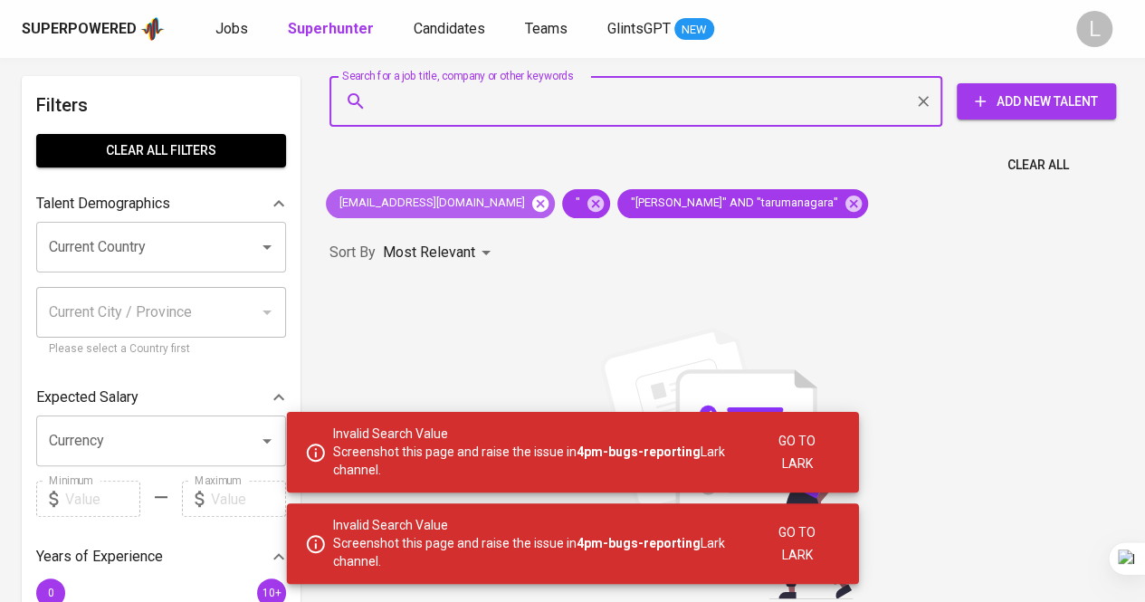
click at [530, 199] on icon at bounding box center [540, 204] width 20 height 20
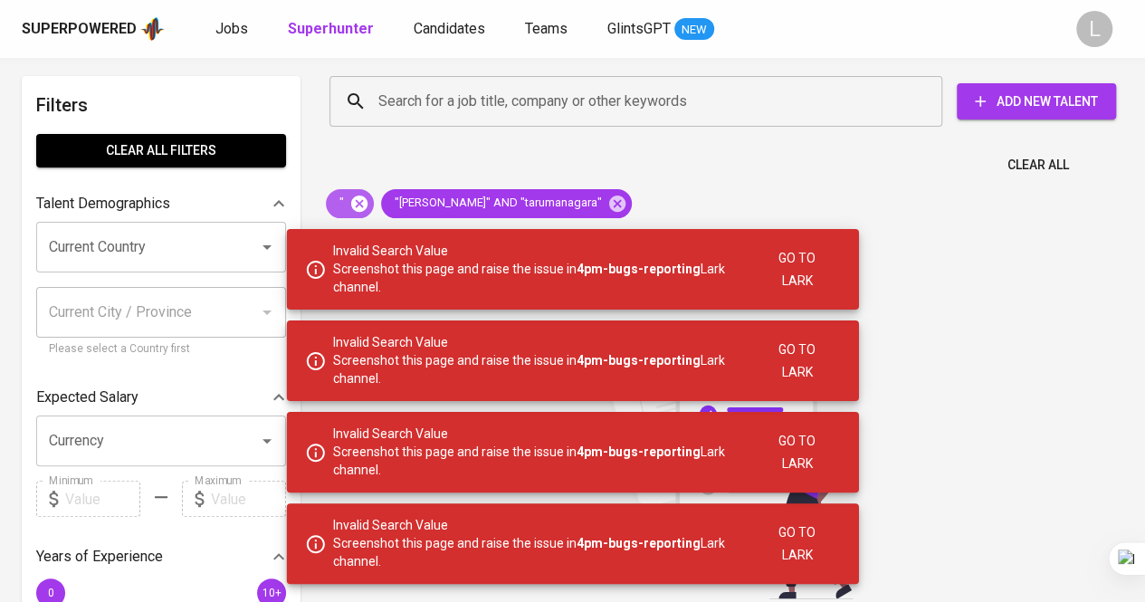
click at [368, 202] on icon at bounding box center [359, 204] width 20 height 20
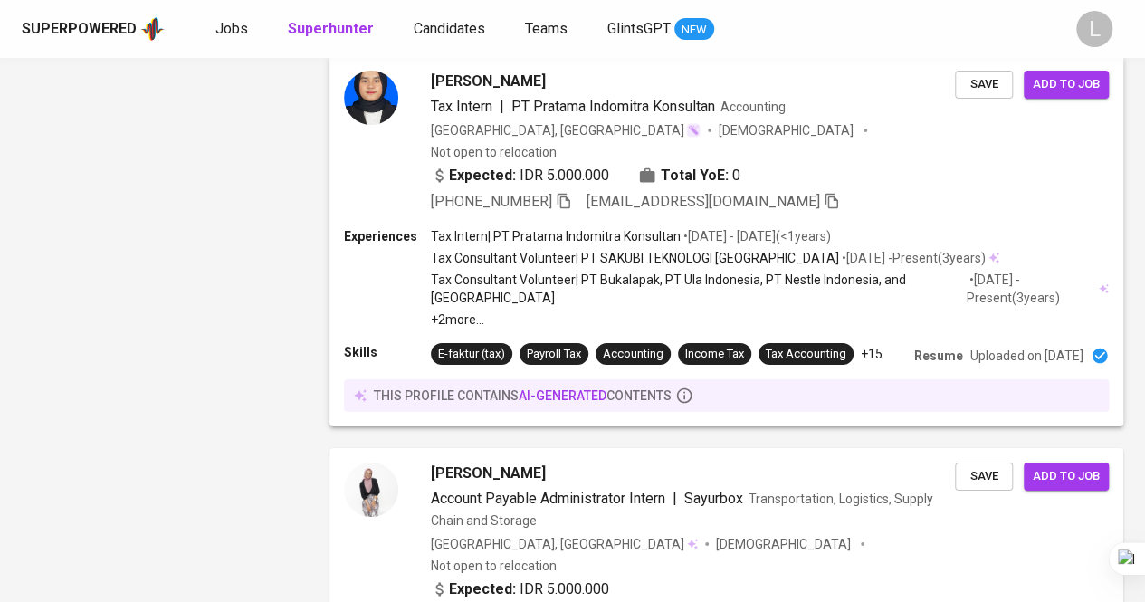
scroll to position [3274, 0]
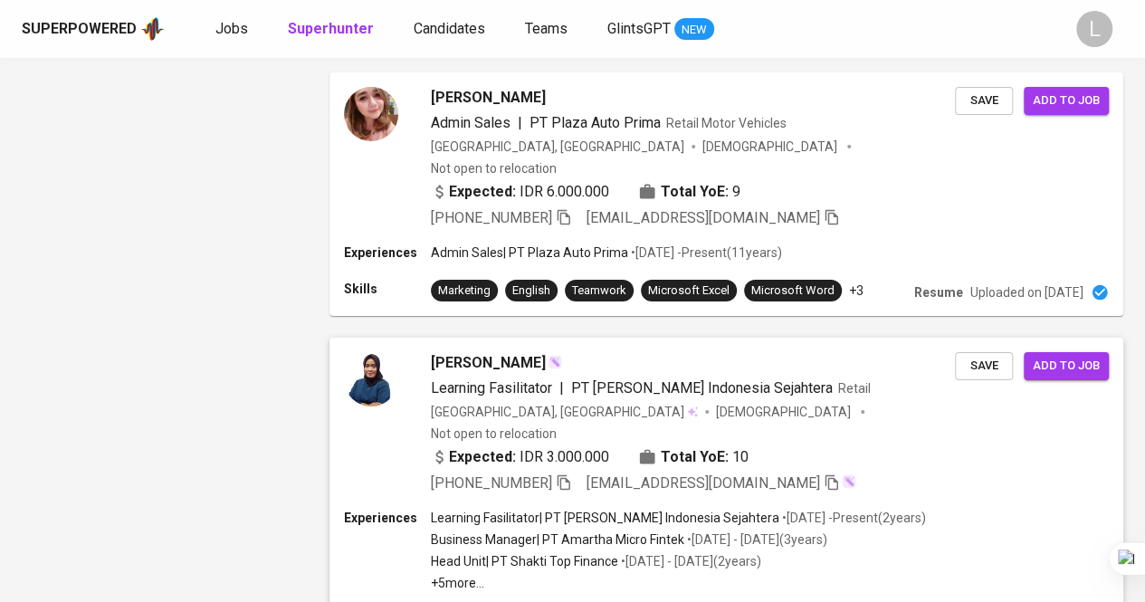
scroll to position [3176, 0]
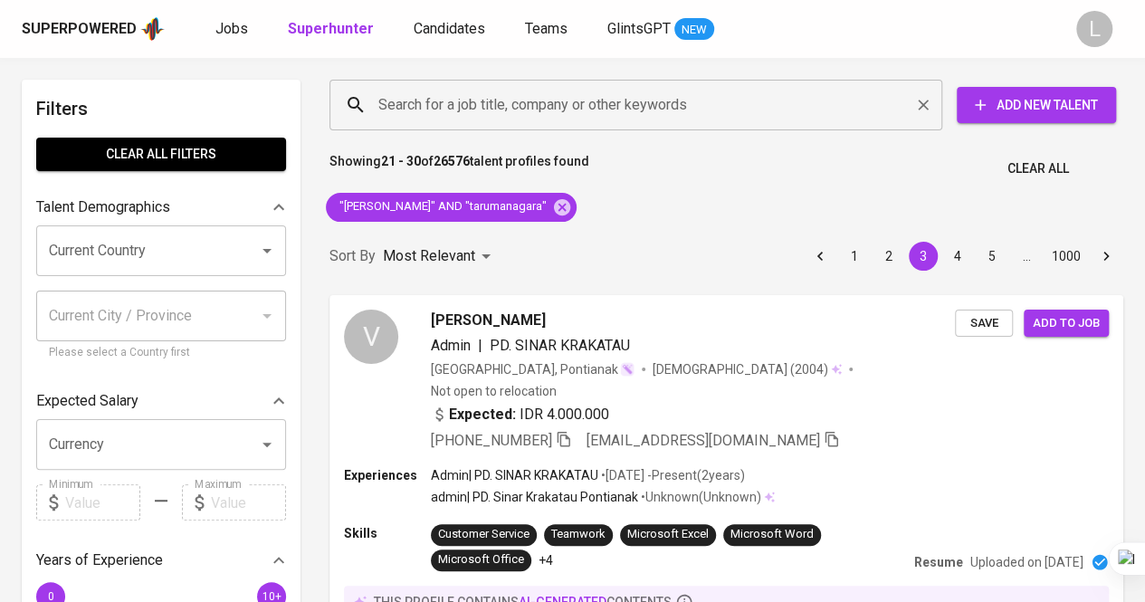
paste input "[EMAIL_ADDRESS][DOMAIN_NAME]"
click at [510, 109] on input "Search for a job title, company or other keywords" at bounding box center [640, 105] width 533 height 34
type input "[EMAIL_ADDRESS][DOMAIN_NAME]"
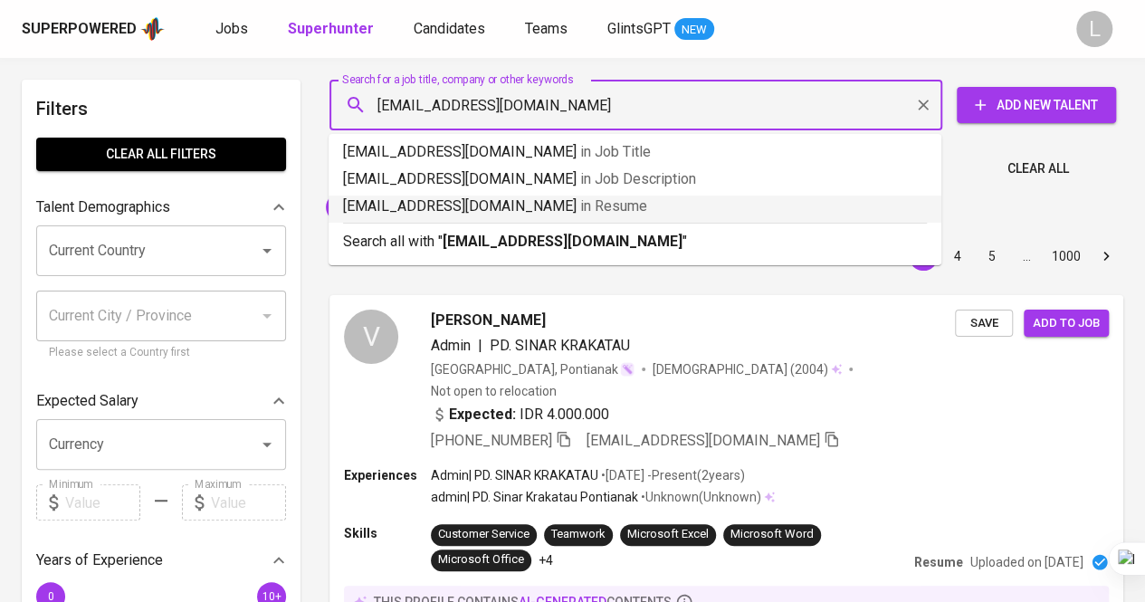
click at [588, 220] on li "[EMAIL_ADDRESS][DOMAIN_NAME] in Resume" at bounding box center [634, 208] width 613 height 27
click at [590, 238] on div "Sort By Most Relevant MOST_RELEVANT 1 2 3 4 5 … 1000" at bounding box center [726, 256] width 815 height 55
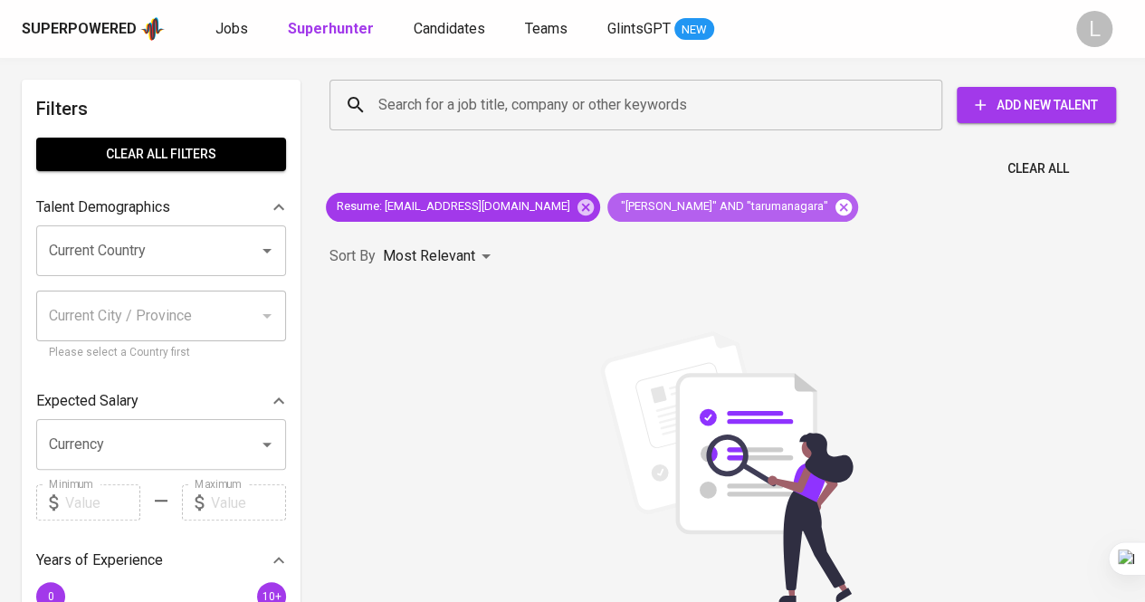
click at [833, 204] on icon at bounding box center [843, 207] width 20 height 20
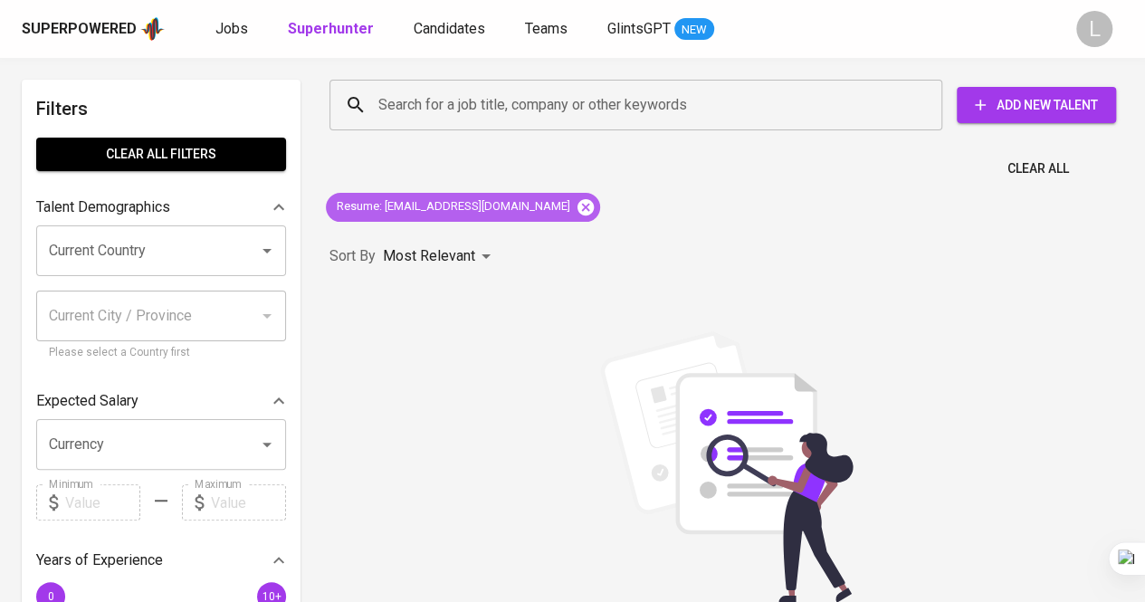
click at [577, 205] on icon at bounding box center [585, 206] width 16 height 16
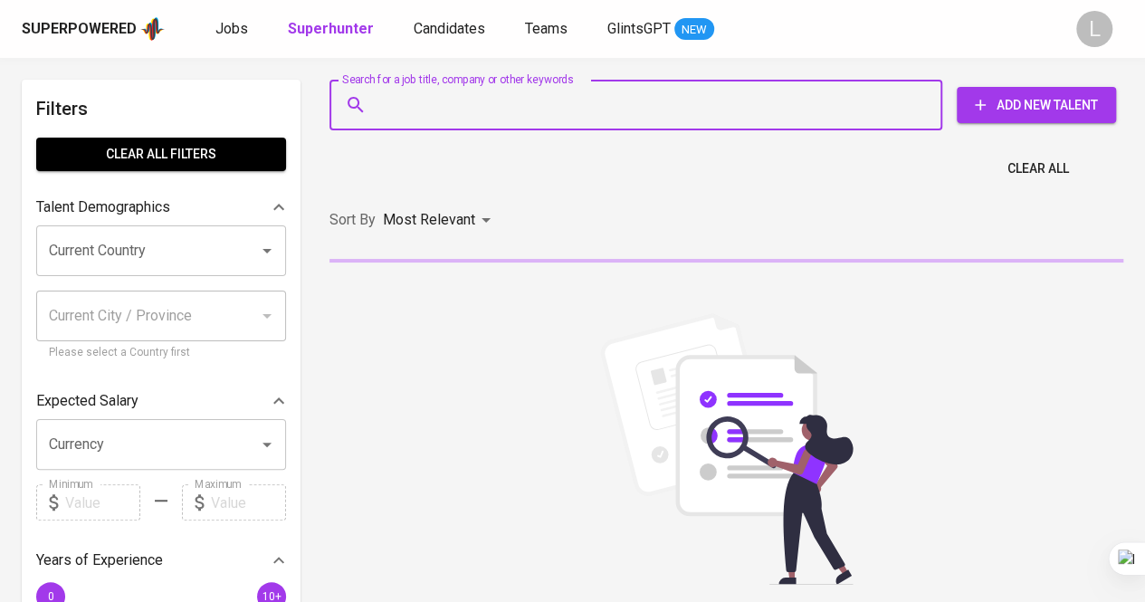
click at [597, 100] on input "Search for a job title, company or other keywords" at bounding box center [640, 105] width 533 height 34
paste input "[EMAIL_ADDRESS][DOMAIN_NAME]"
type input "[EMAIL_ADDRESS][DOMAIN_NAME]"
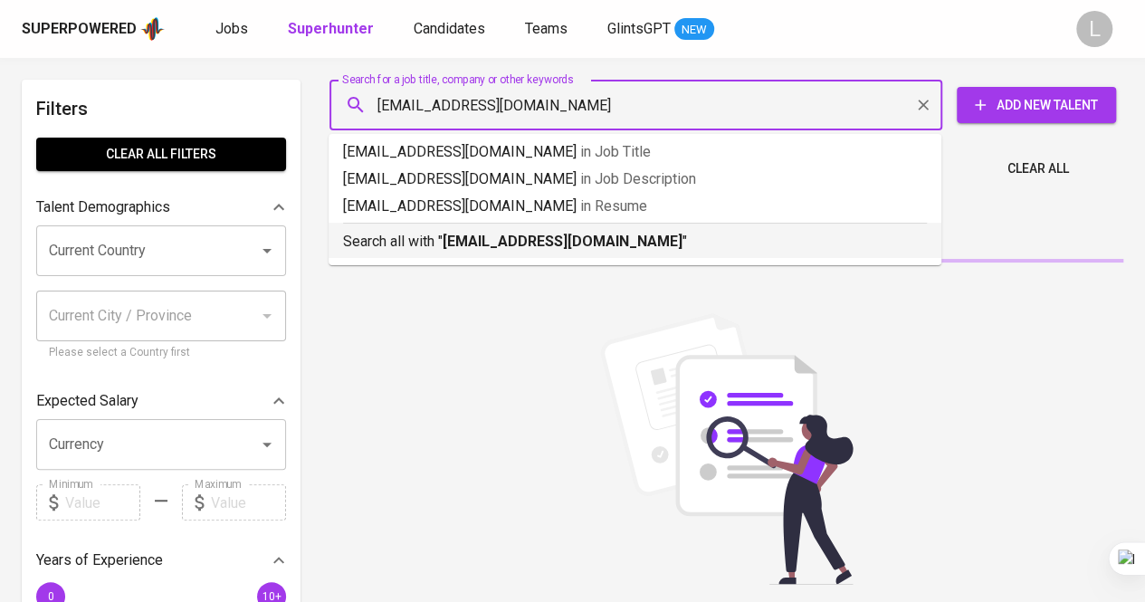
click at [598, 234] on b "[EMAIL_ADDRESS][DOMAIN_NAME]" at bounding box center [563, 241] width 240 height 17
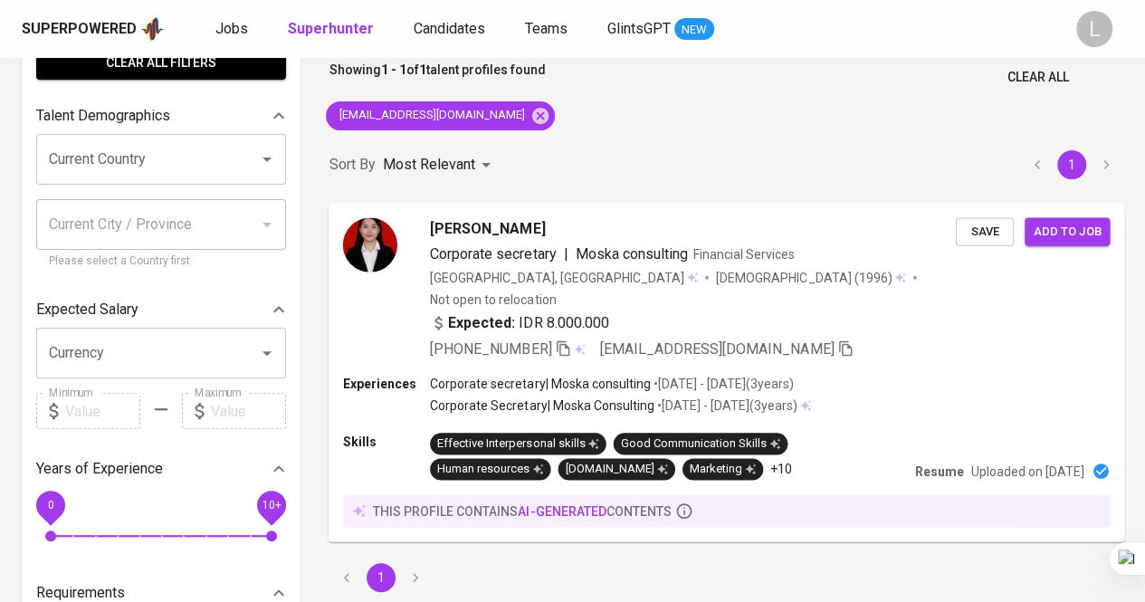
scroll to position [92, 0]
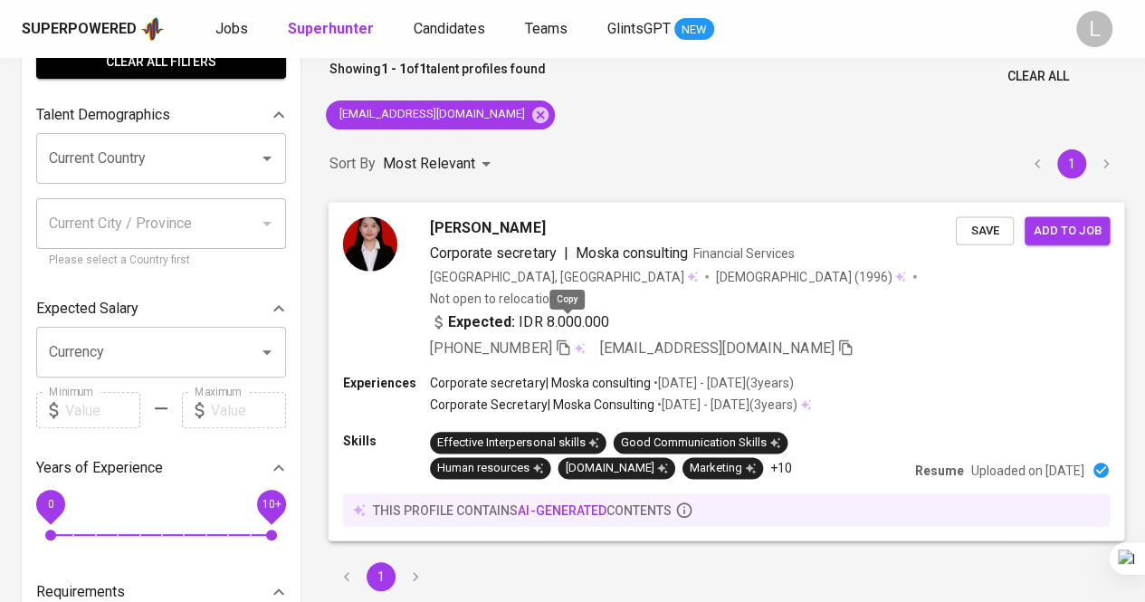
click at [569, 339] on icon "button" at bounding box center [563, 346] width 13 height 15
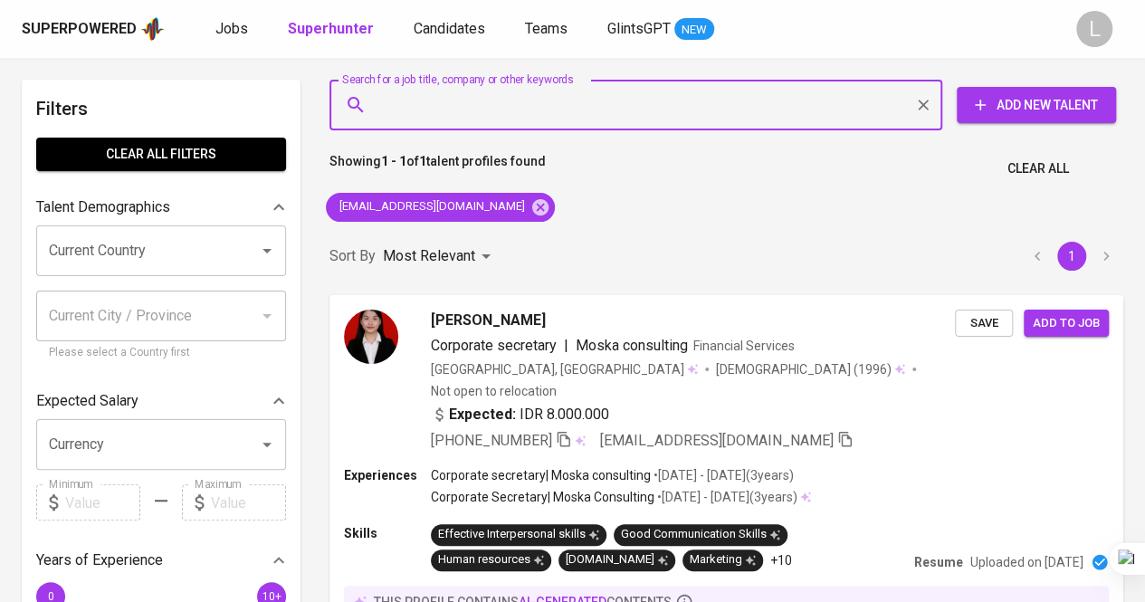
paste input "[EMAIL_ADDRESS][DOMAIN_NAME]"
click at [518, 100] on input "Search for a job title, company or other keywords" at bounding box center [640, 105] width 533 height 34
type input "[EMAIL_ADDRESS][DOMAIN_NAME]"
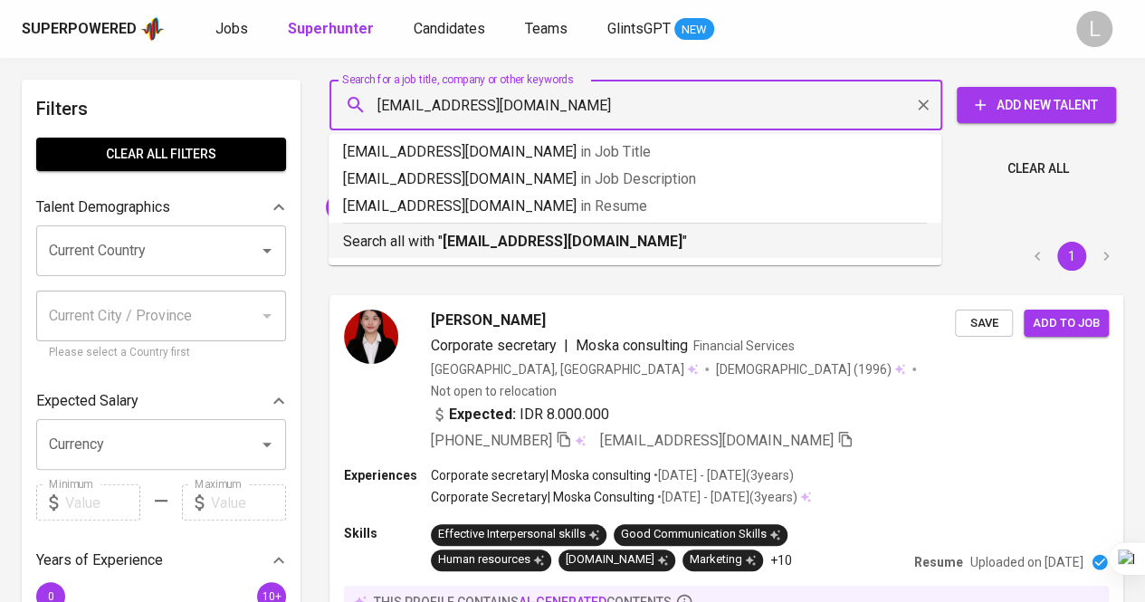
click at [519, 235] on b "kevinelison99@gmail.com" at bounding box center [563, 241] width 240 height 17
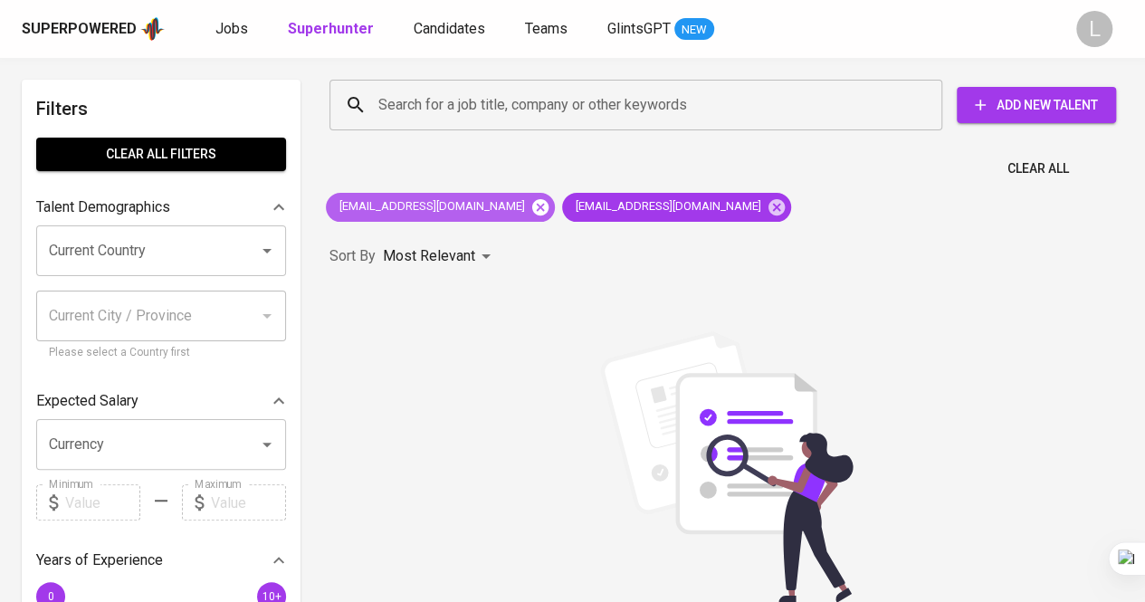
click at [532, 200] on icon at bounding box center [540, 206] width 16 height 16
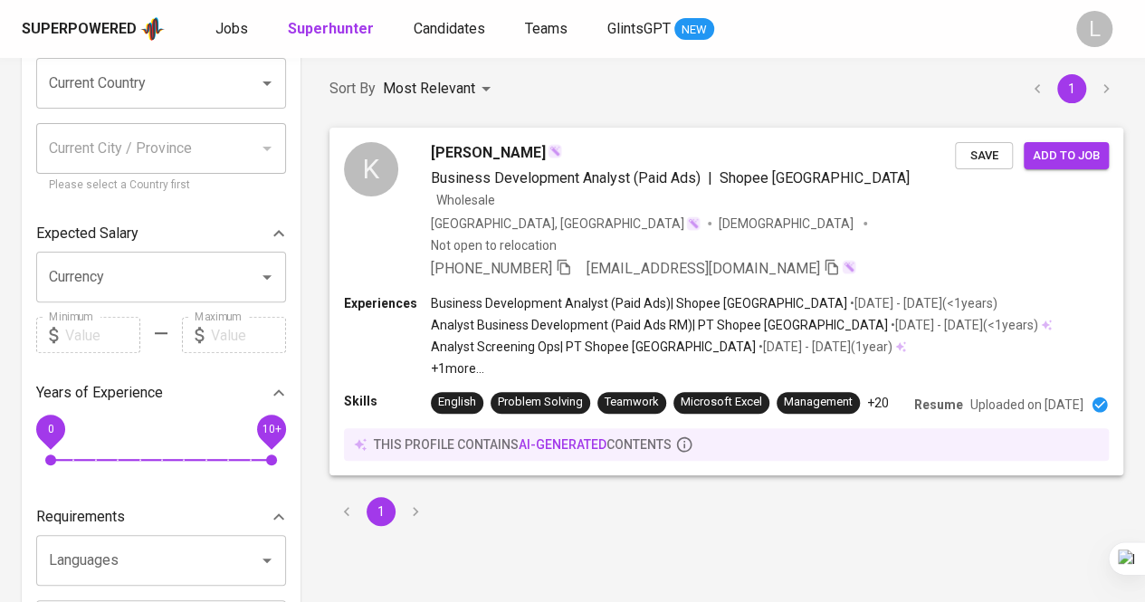
scroll to position [168, 0]
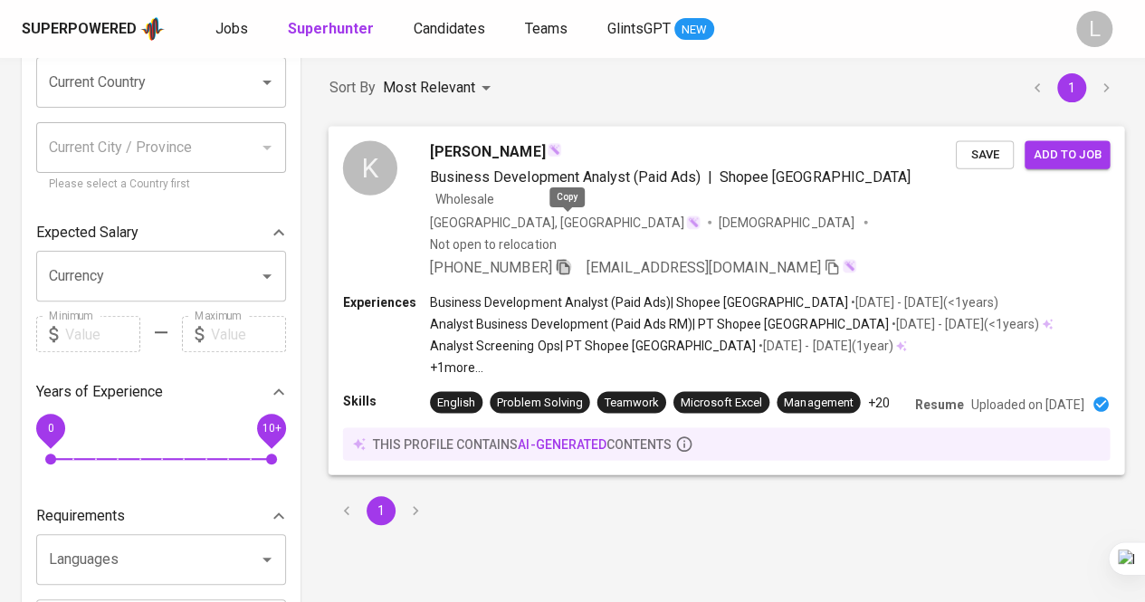
click at [566, 258] on icon "button" at bounding box center [563, 266] width 16 height 16
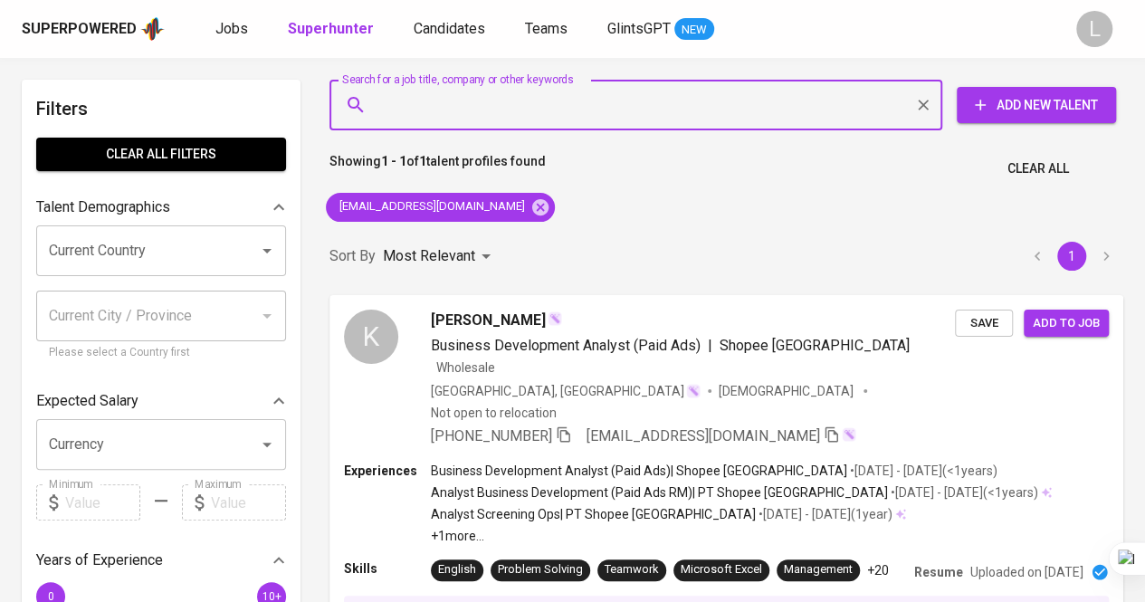
click at [498, 115] on input "Search for a job title, company or other keywords" at bounding box center [640, 105] width 533 height 34
paste input "saponbinnoan13@gmail.com"
type input "saponbinnoan13@gmail.com"
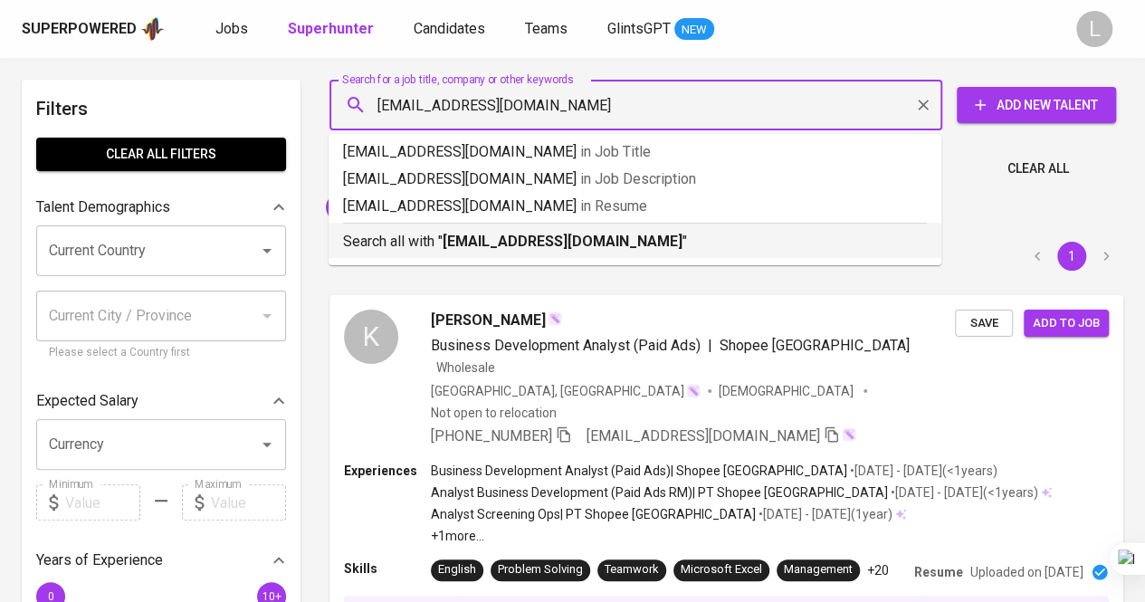
click at [497, 236] on b "saponbinnoan13@gmail.com" at bounding box center [563, 241] width 240 height 17
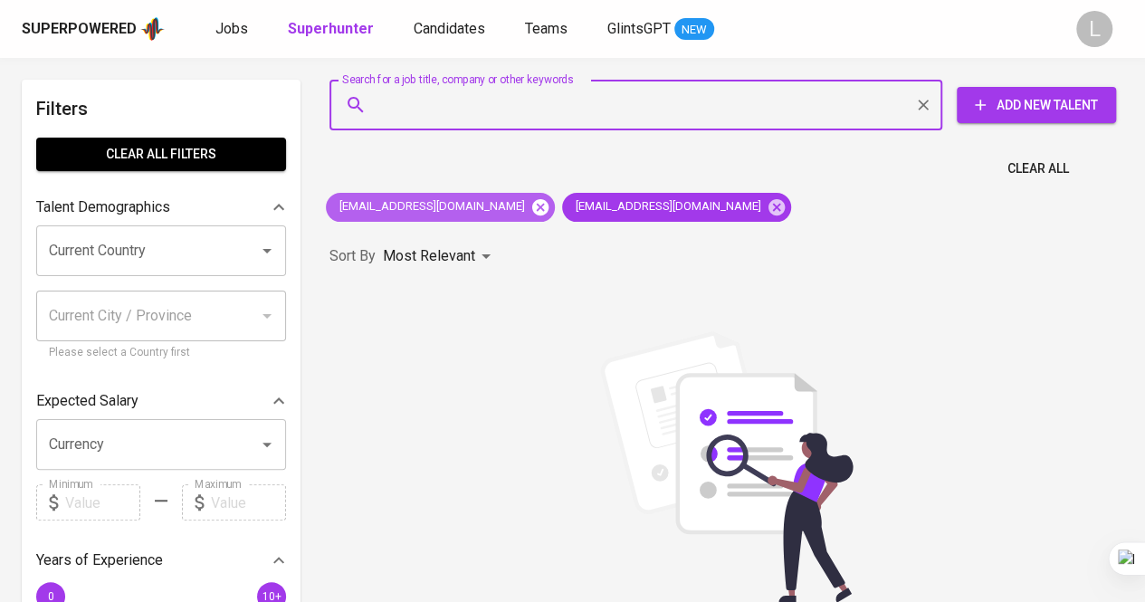
click at [532, 205] on icon at bounding box center [540, 206] width 16 height 16
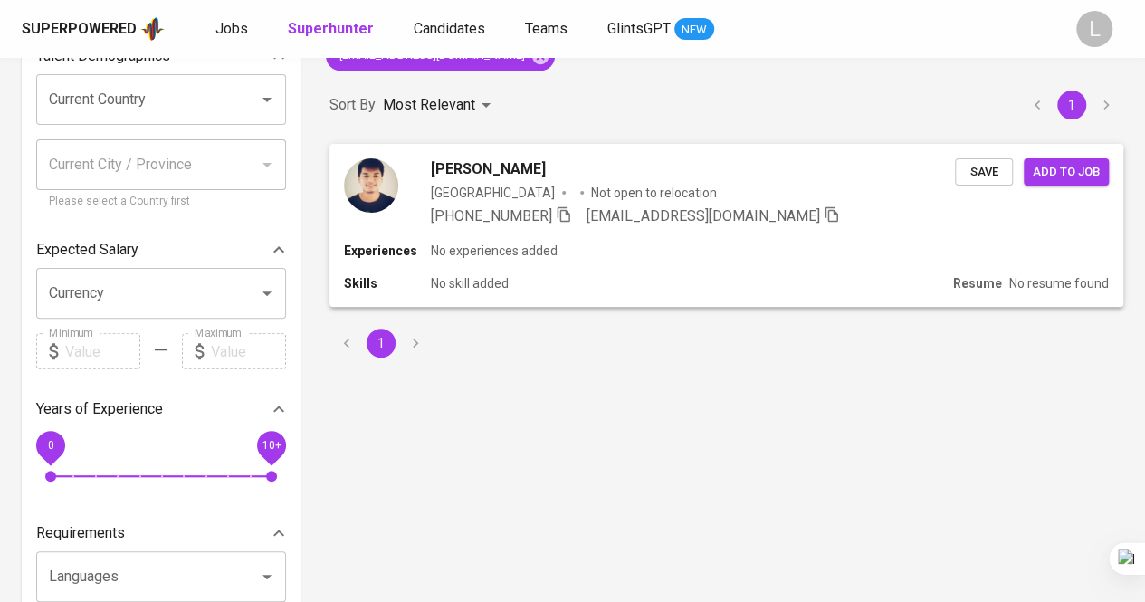
scroll to position [160, 0]
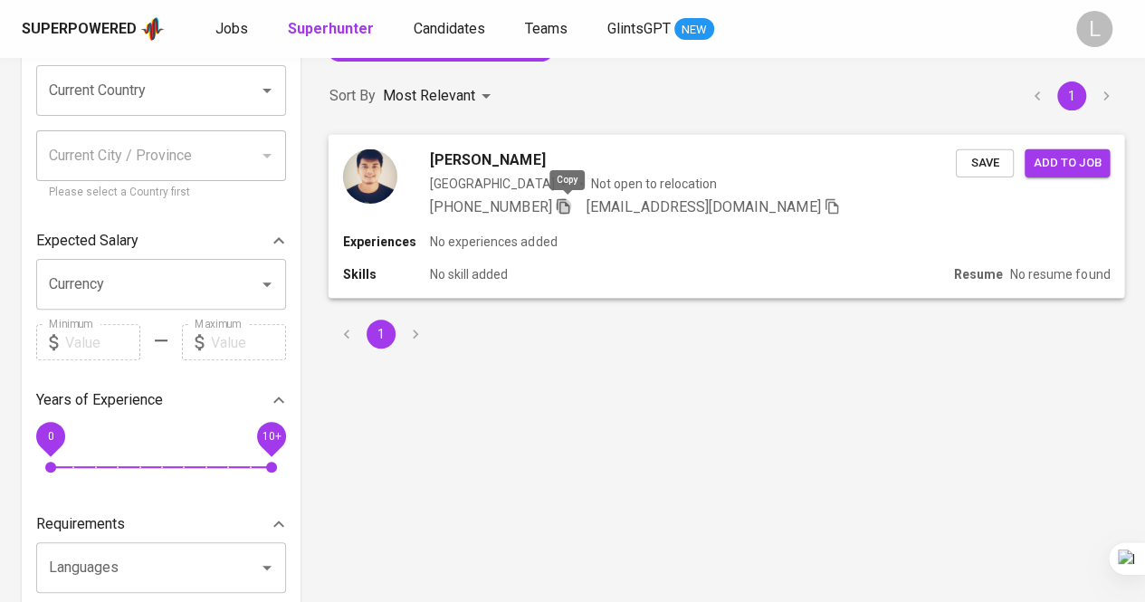
click at [563, 211] on icon "button" at bounding box center [563, 205] width 16 height 16
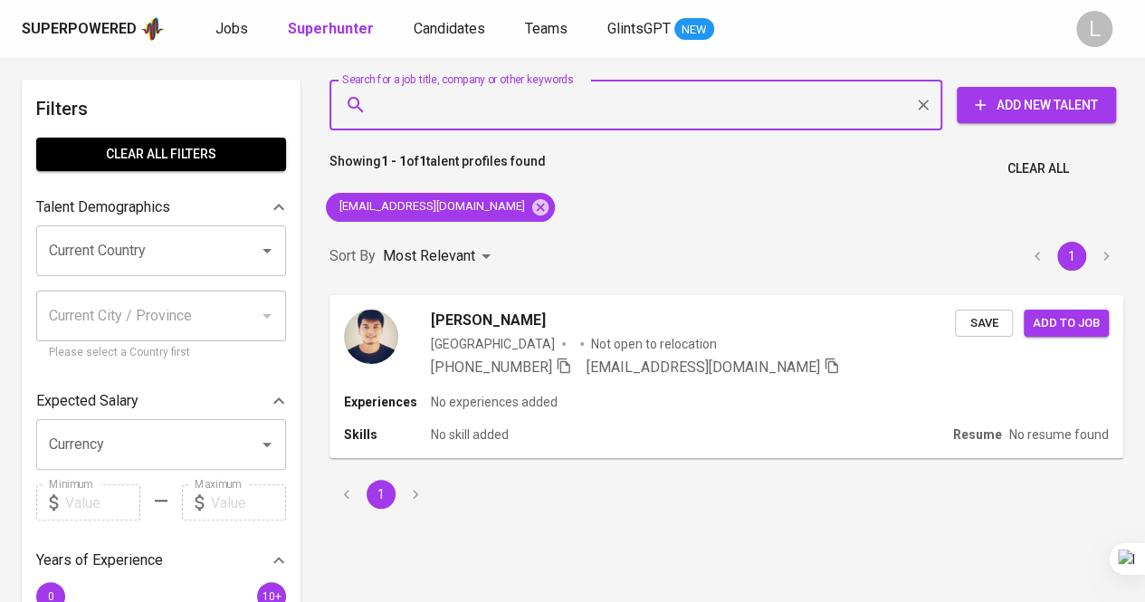
click at [487, 111] on input "Search for a job title, company or other keywords" at bounding box center [640, 105] width 533 height 34
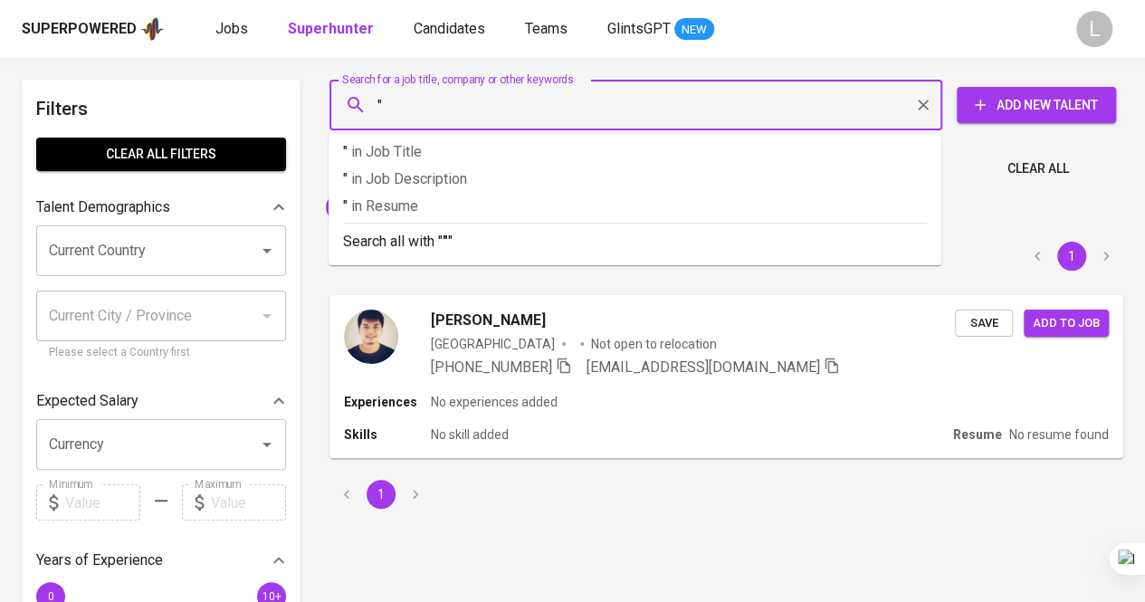
paste input "Jeyhan Elqanita"
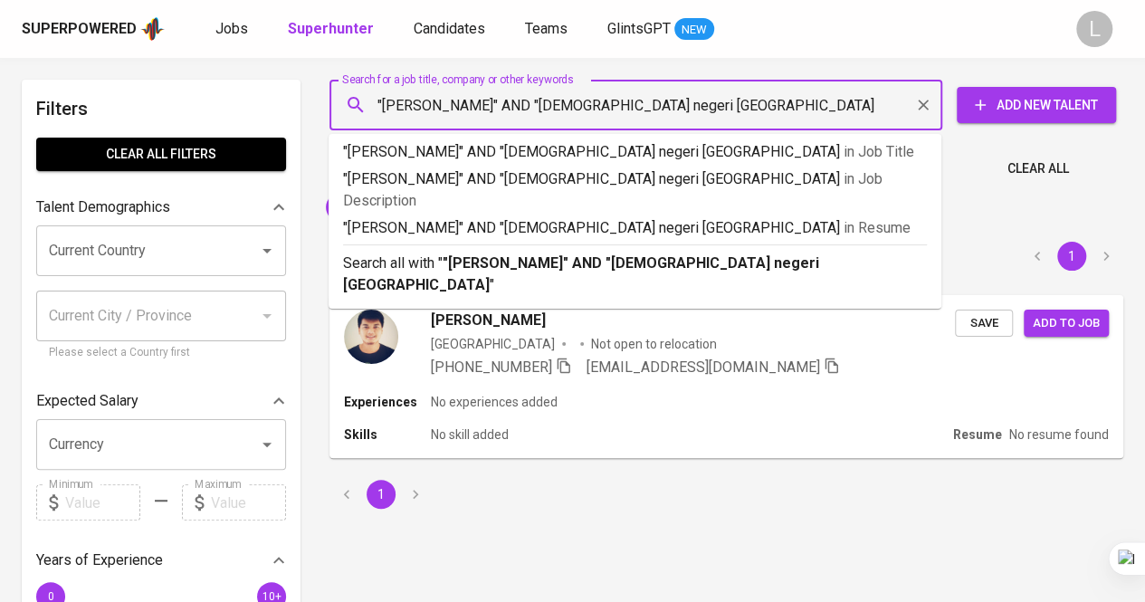
type input ""Jeyhan Elqanita" AND "islam negeri jakarta""
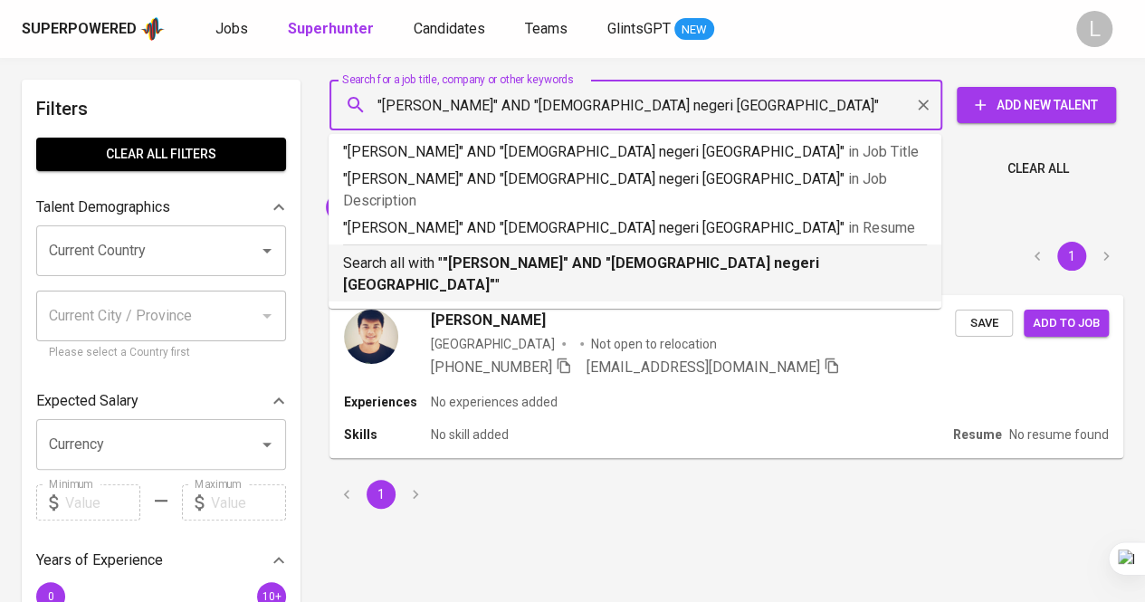
click at [492, 254] on b ""Jeyhan Elqanita" AND "islam negeri jakarta"" at bounding box center [581, 273] width 476 height 39
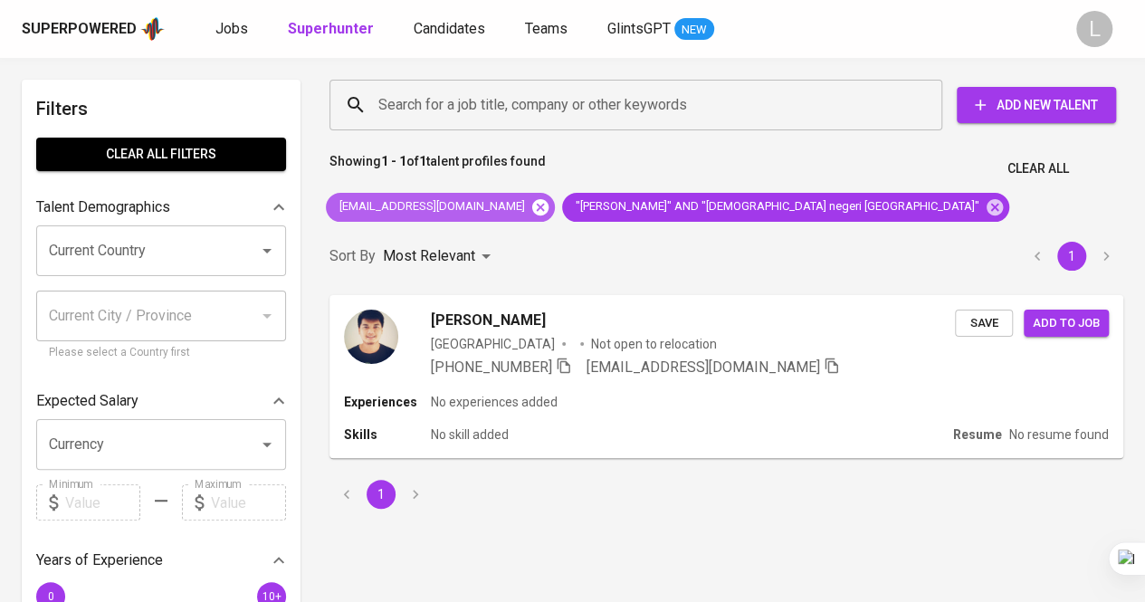
click at [532, 214] on icon at bounding box center [540, 206] width 16 height 16
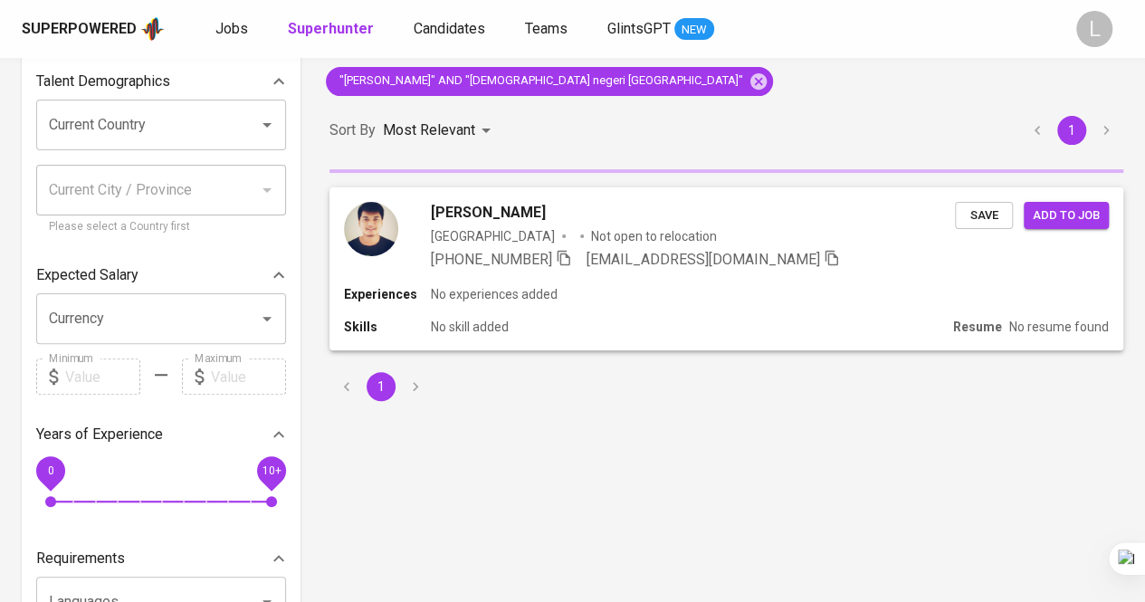
scroll to position [127, 0]
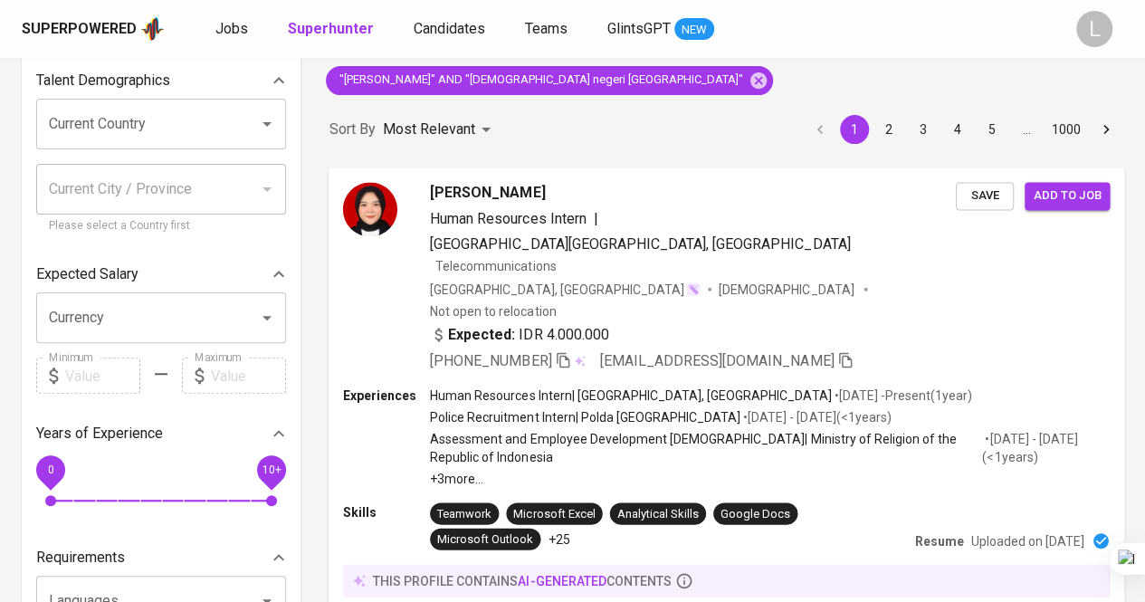
click at [566, 352] on icon "button" at bounding box center [563, 359] width 13 height 15
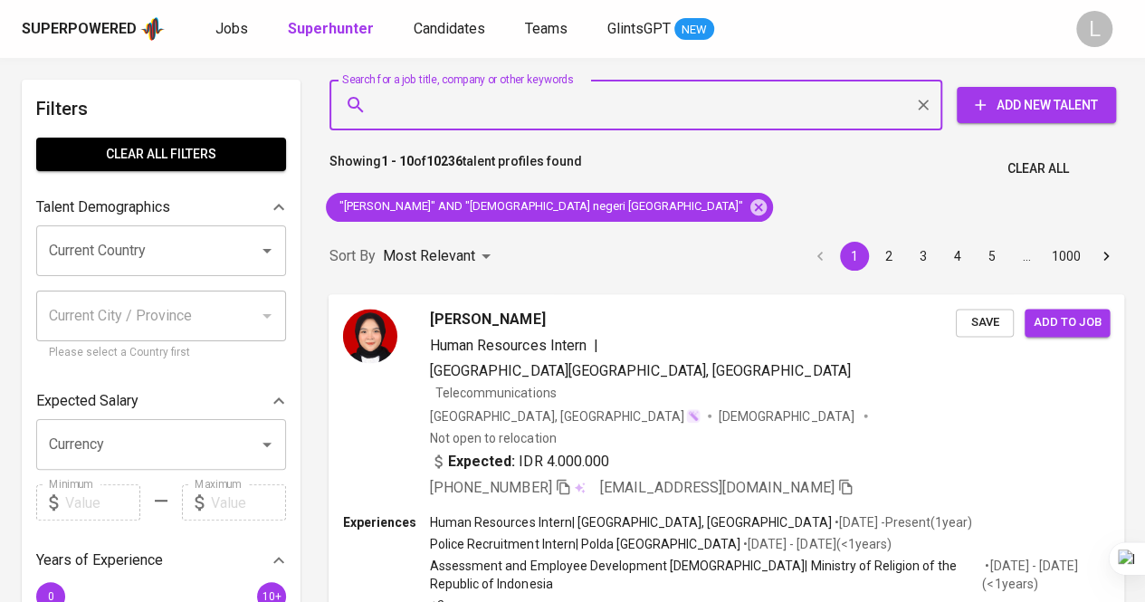
click at [527, 98] on input "Search for a job title, company or other keywords" at bounding box center [640, 105] width 533 height 34
paste input "madelinesurya@gmail.com"
type input "madelinesurya@gmail.com"
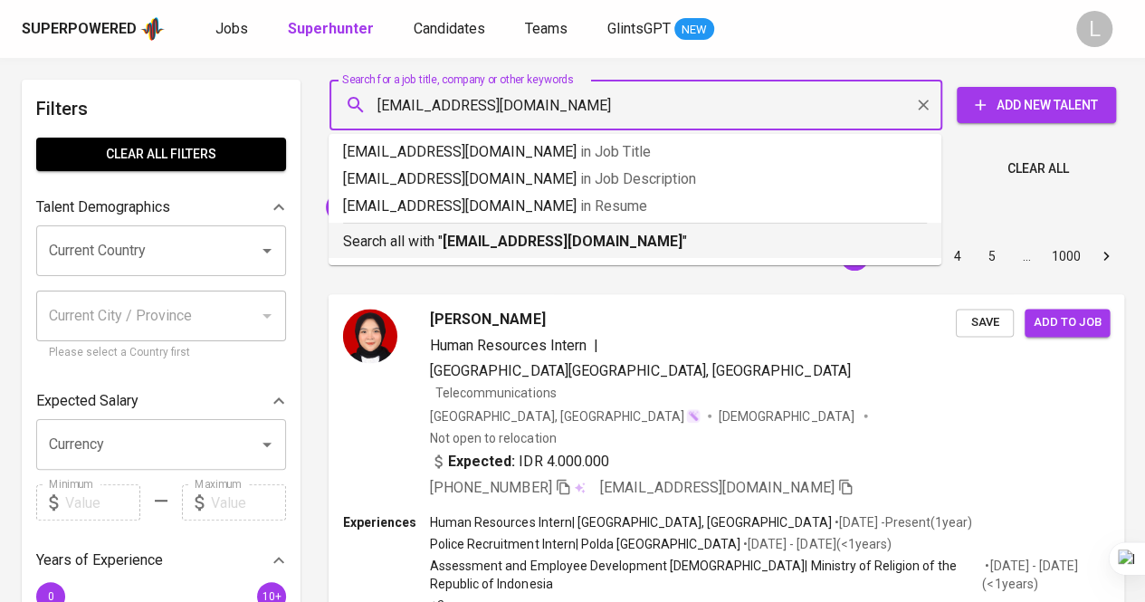
click at [518, 248] on b "madelinesurya@gmail.com" at bounding box center [563, 241] width 240 height 17
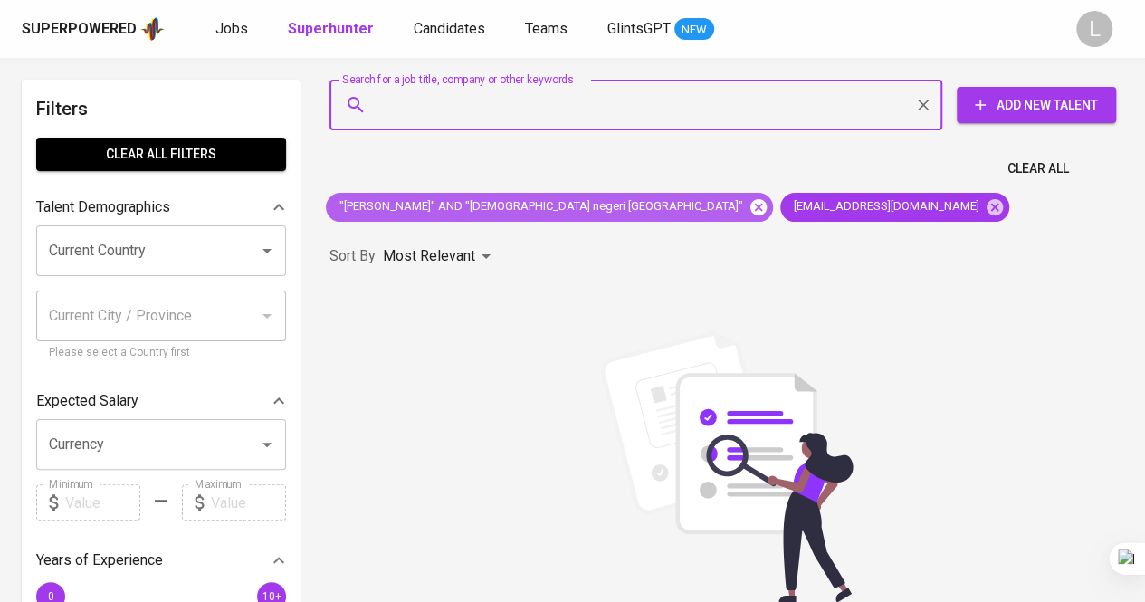
click at [750, 211] on icon at bounding box center [758, 206] width 16 height 16
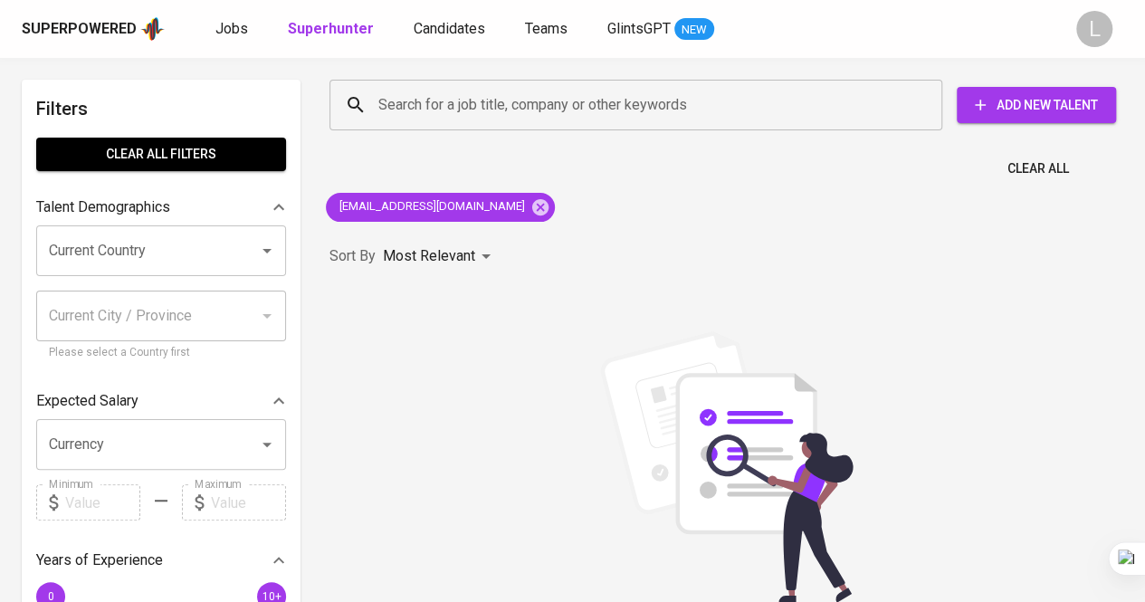
scroll to position [24, 0]
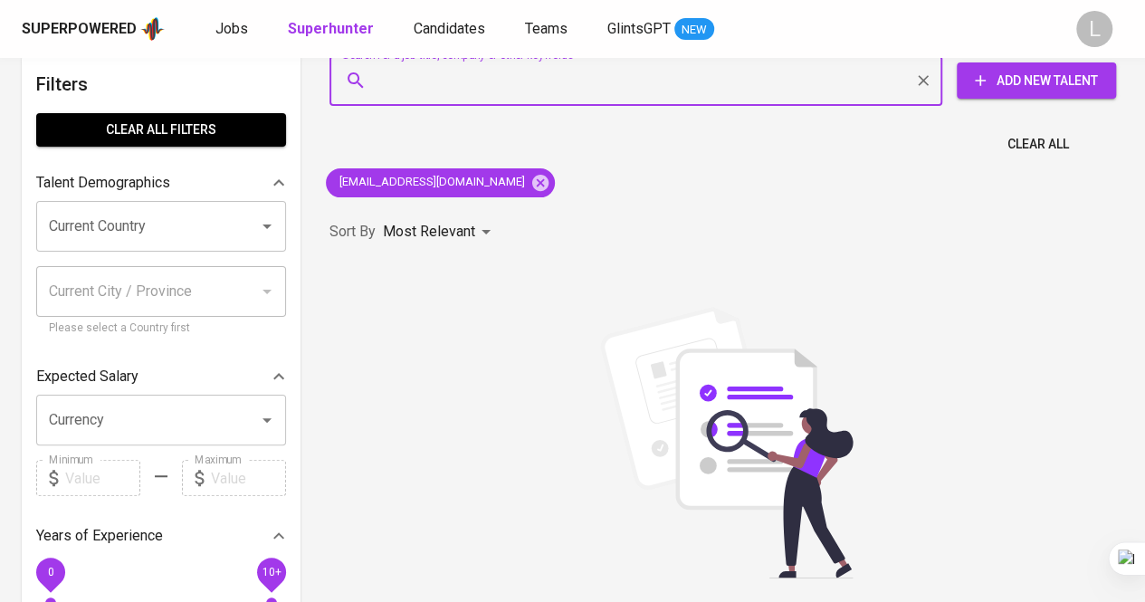
click at [453, 86] on input "Search for a job title, company or other keywords" at bounding box center [640, 80] width 533 height 34
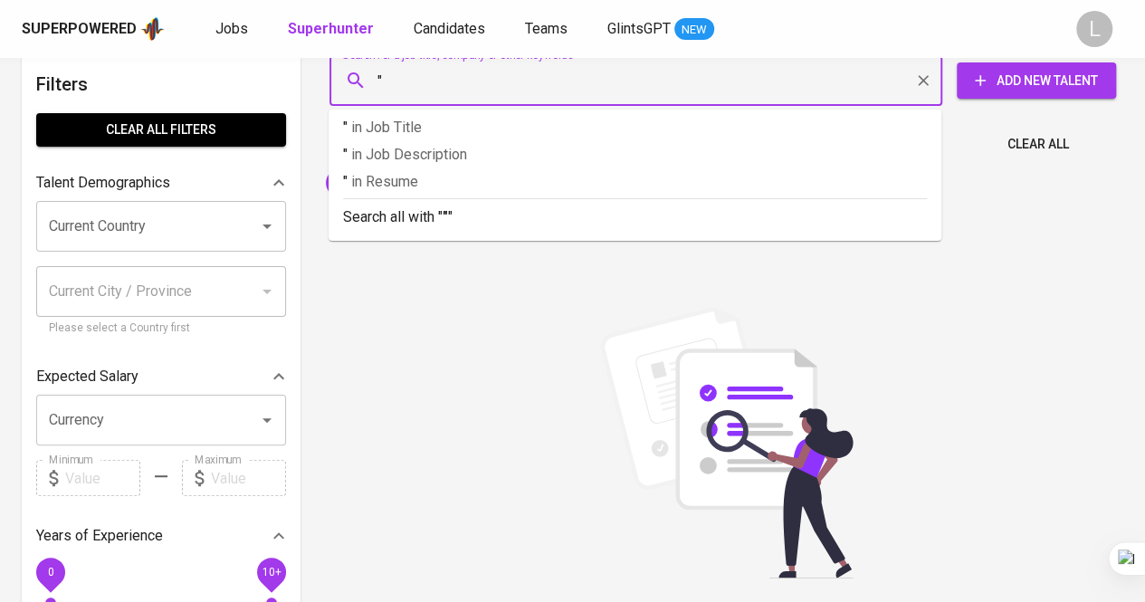
paste input "KHAERUNNISA FEBRIYANI"
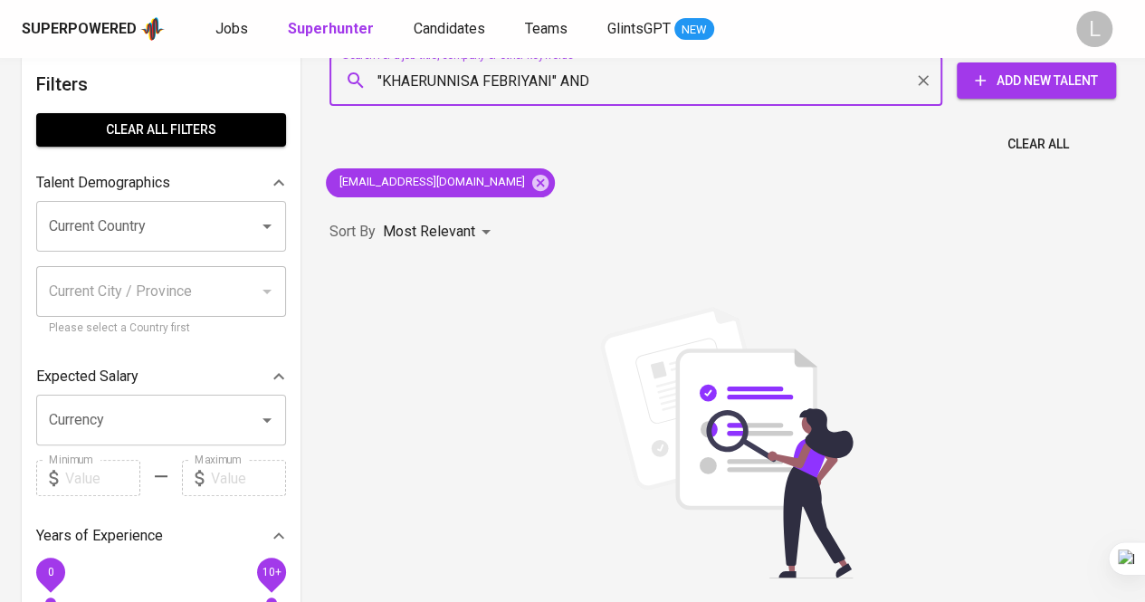
scroll to position [0, 0]
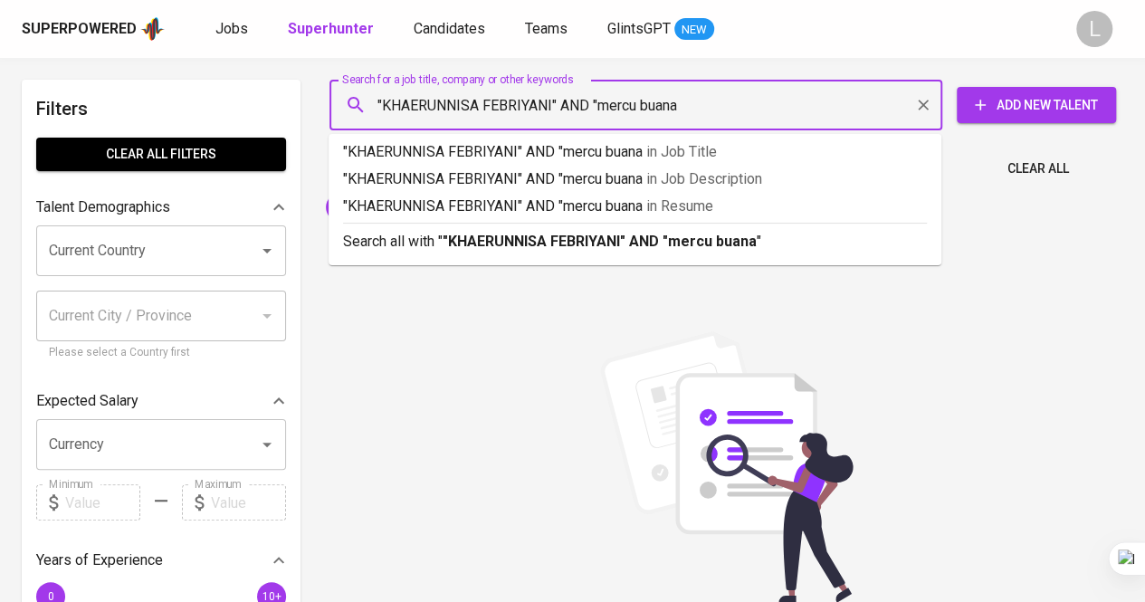
type input ""KHAERUNNISA FEBRIYANI" AND "mercu buana""
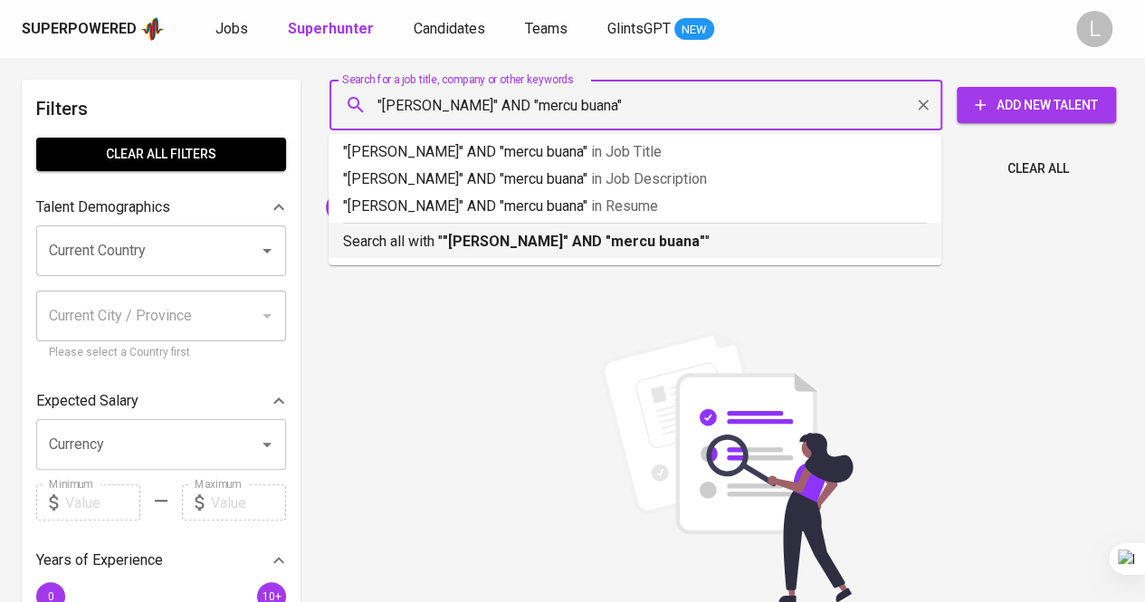
click at [559, 243] on b ""KHAERUNNISA FEBRIYANI" AND "mercu buana"" at bounding box center [574, 241] width 262 height 17
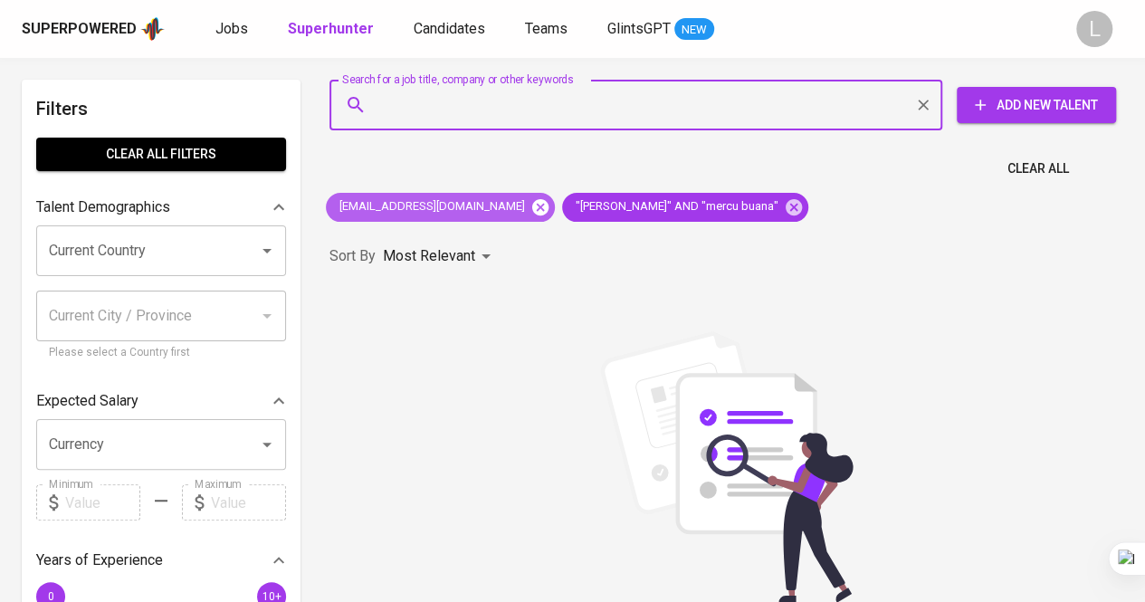
click at [530, 204] on icon at bounding box center [540, 207] width 20 height 20
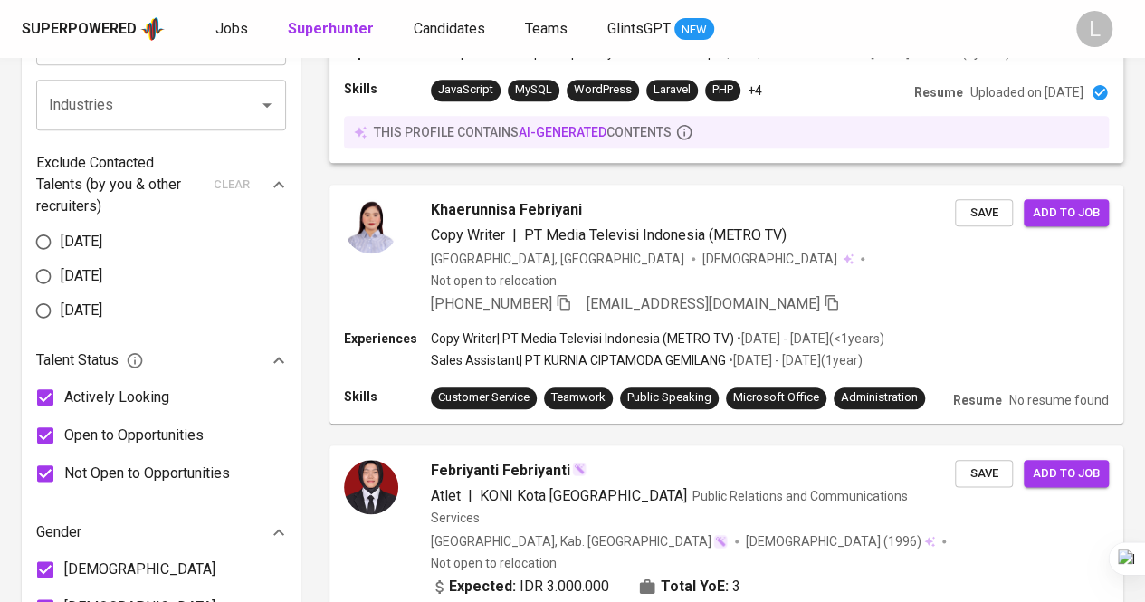
scroll to position [819, 0]
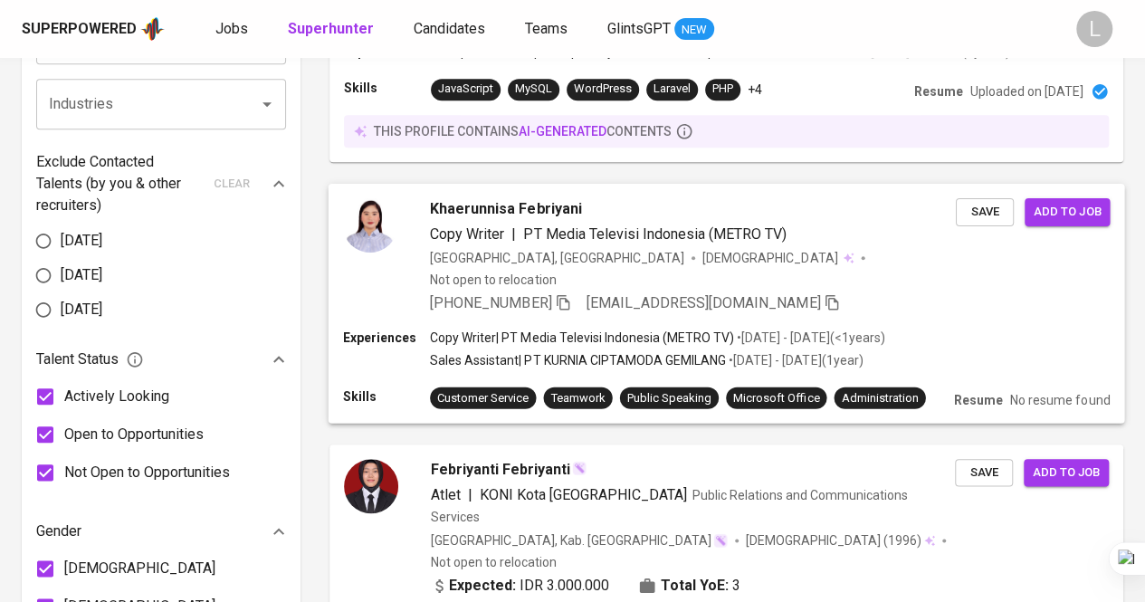
click at [479, 197] on span "Khaerunnisa Febriyani" at bounding box center [506, 208] width 152 height 22
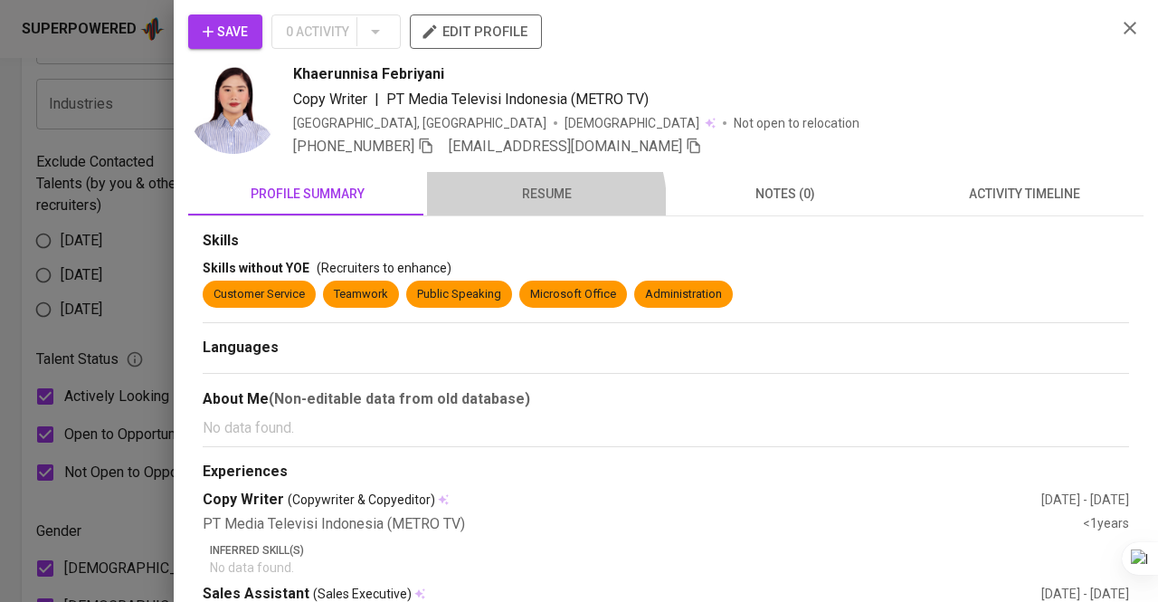
click at [528, 204] on span "resume" at bounding box center [546, 194] width 217 height 23
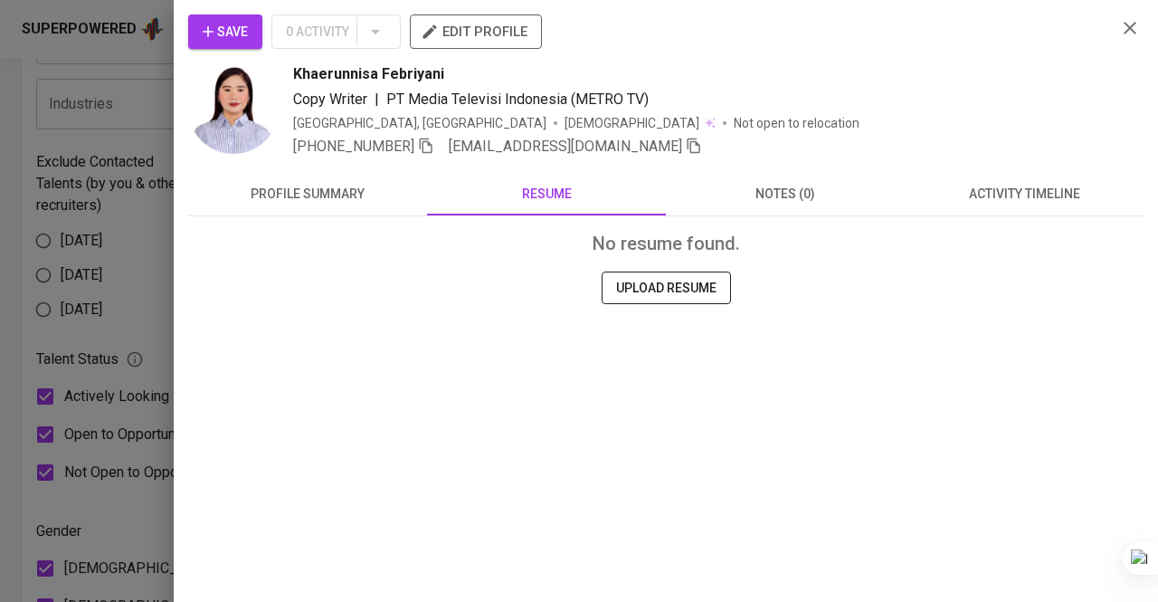
click at [94, 166] on div at bounding box center [579, 301] width 1158 height 602
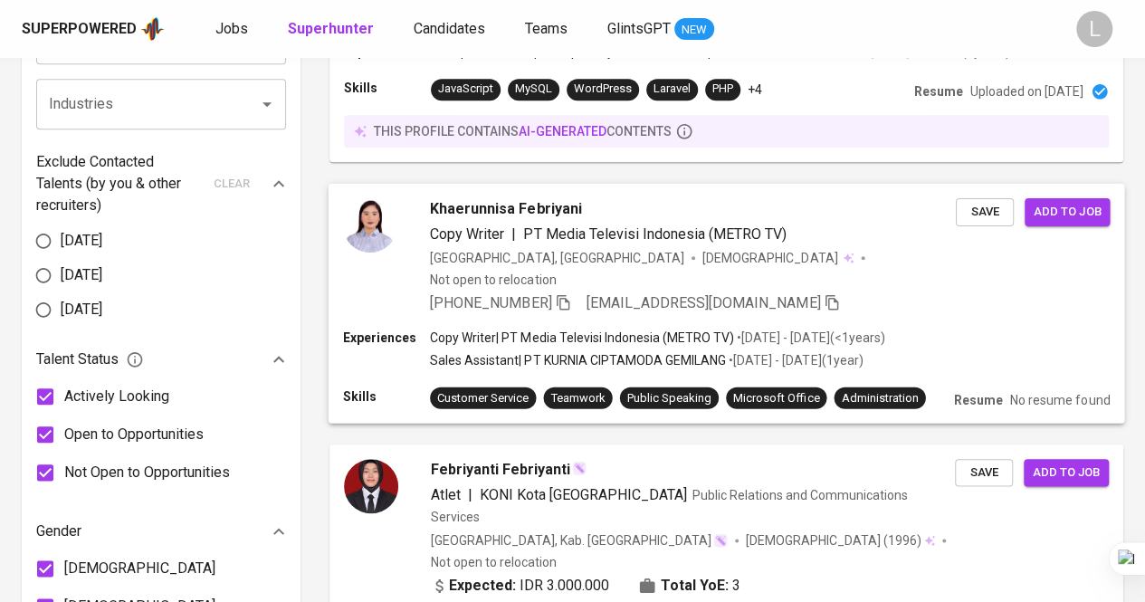
scroll to position [0, 0]
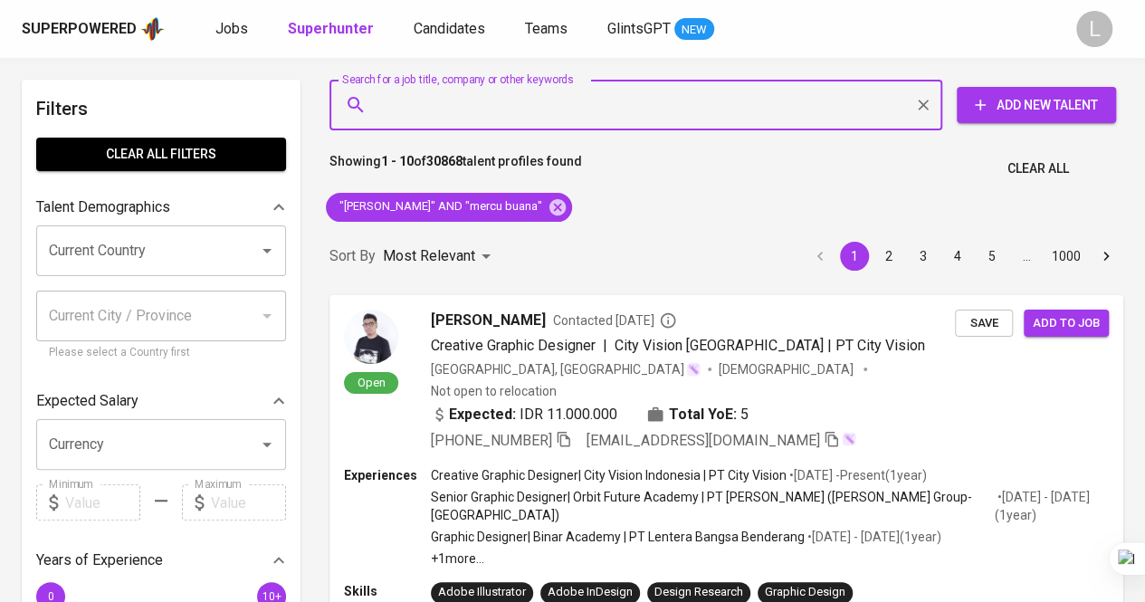
click at [534, 104] on input "Search for a job title, company or other keywords" at bounding box center [640, 105] width 533 height 34
paste input "[DOMAIN_NAME][EMAIL_ADDRESS][DOMAIN_NAME]"
type input "[DOMAIN_NAME][EMAIL_ADDRESS][DOMAIN_NAME]"
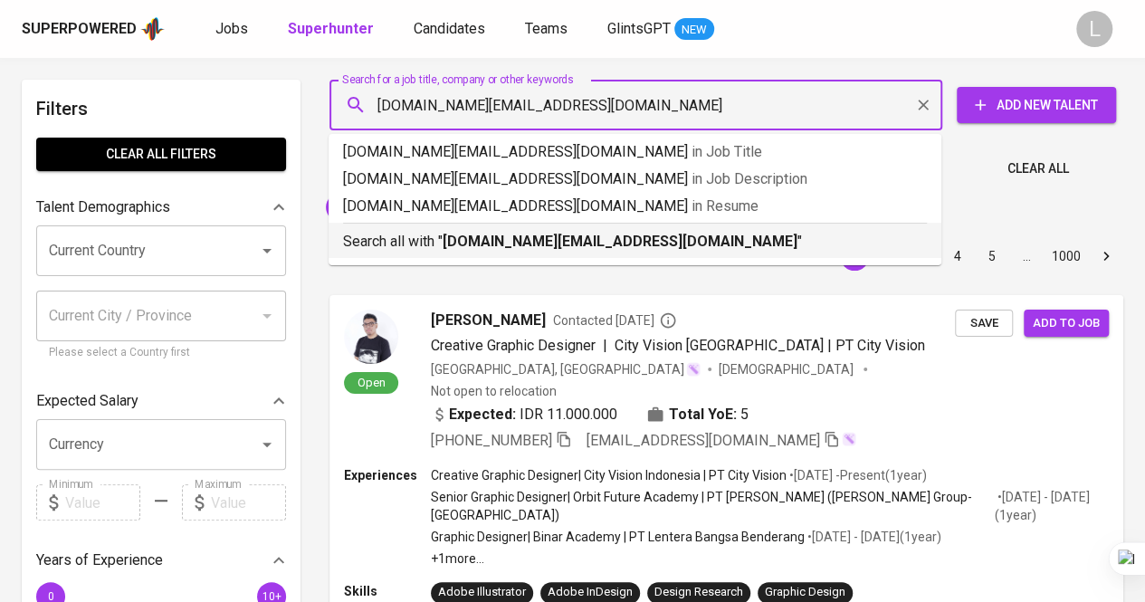
click at [534, 254] on li "Search all with " indahnurfajrin.office@gmail.com "" at bounding box center [634, 240] width 613 height 35
click at [533, 242] on div "Sort By Most Relevant MOST_RELEVANT 1 2 3 4 5 … 1000" at bounding box center [726, 256] width 815 height 55
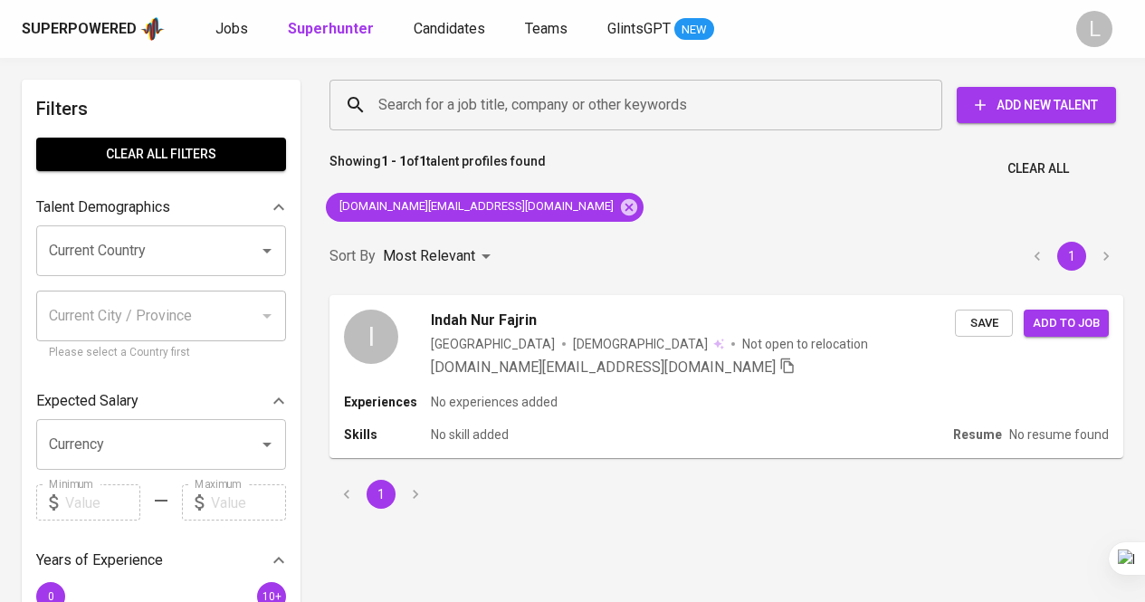
scroll to position [24, 0]
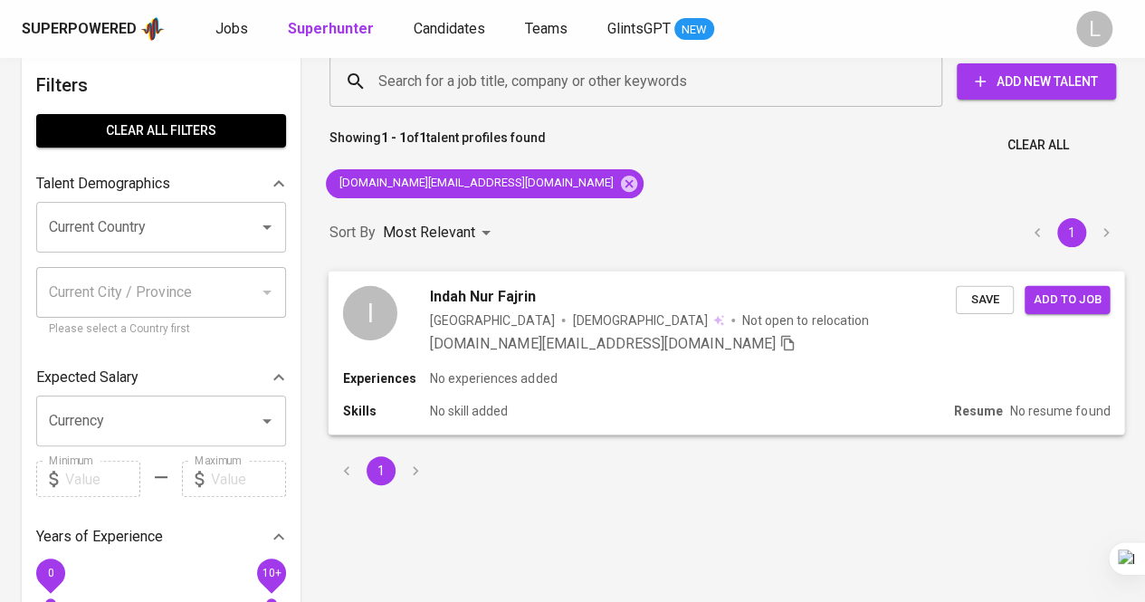
click at [483, 292] on span "Indah Nur Fajrin" at bounding box center [483, 296] width 106 height 22
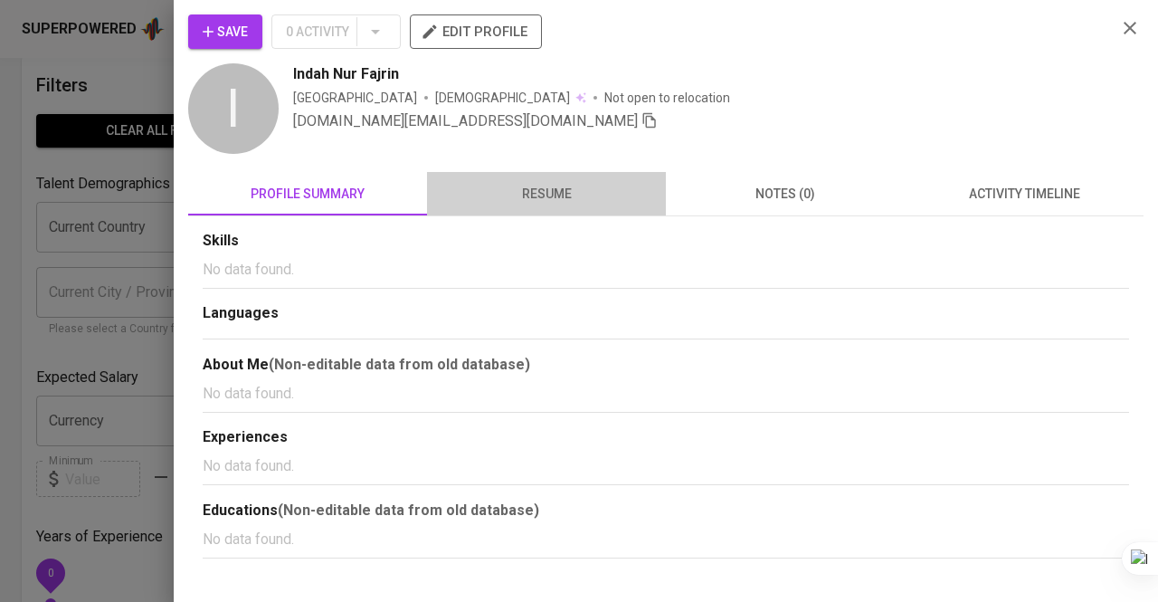
click at [558, 200] on span "resume" at bounding box center [546, 194] width 217 height 23
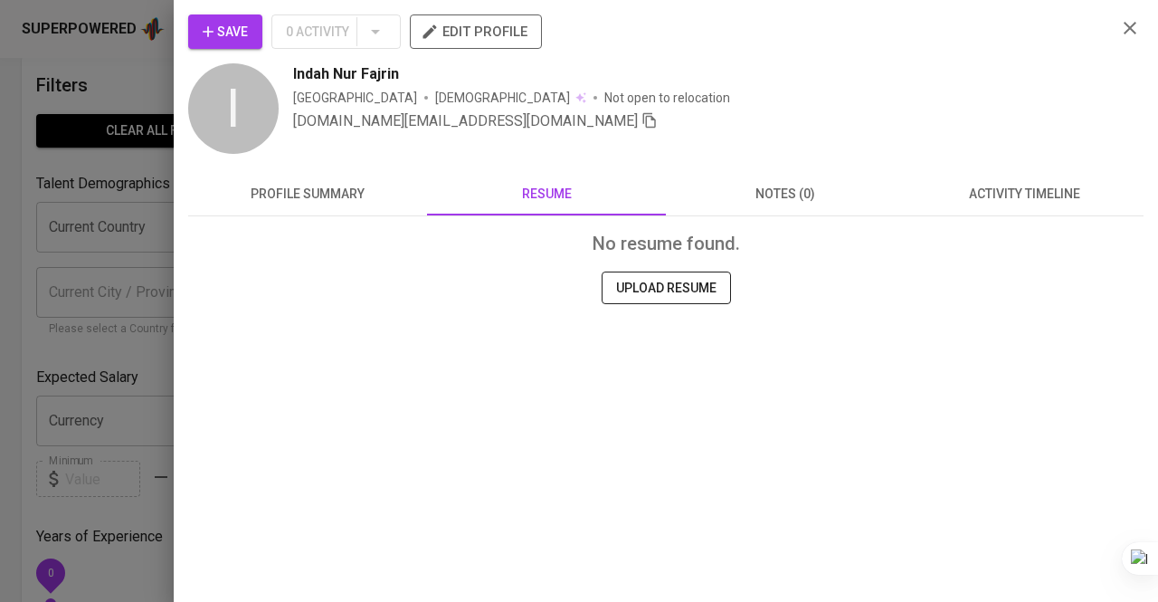
click at [107, 90] on div at bounding box center [579, 301] width 1158 height 602
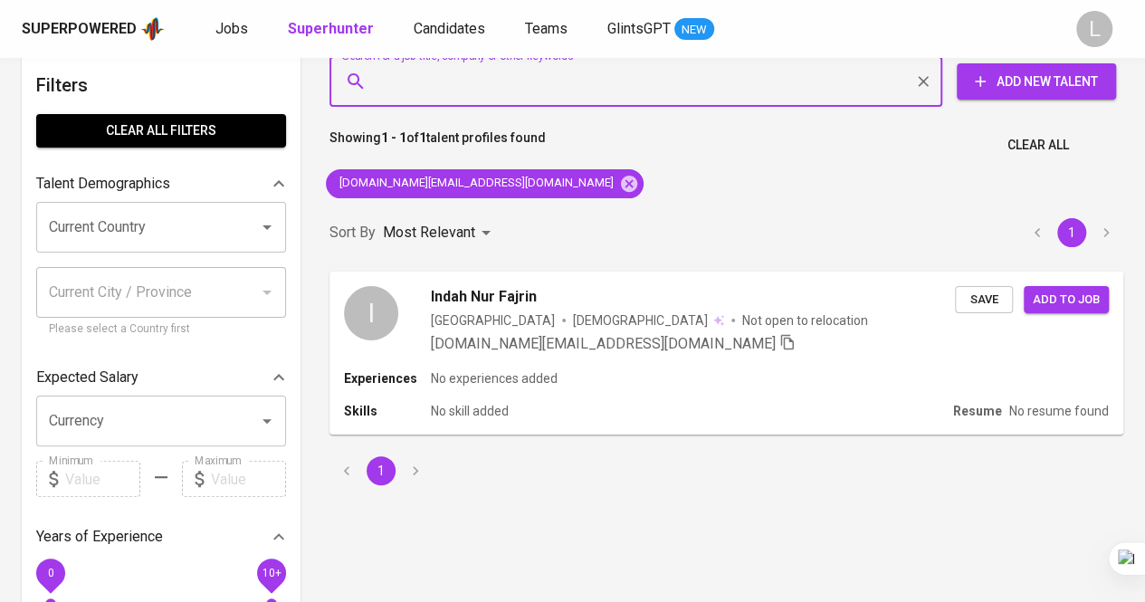
paste input "[EMAIL_ADDRESS][DOMAIN_NAME]"
click at [528, 73] on input "Search for a job title, company or other keywords" at bounding box center [640, 81] width 533 height 34
type input "[EMAIL_ADDRESS][DOMAIN_NAME]"
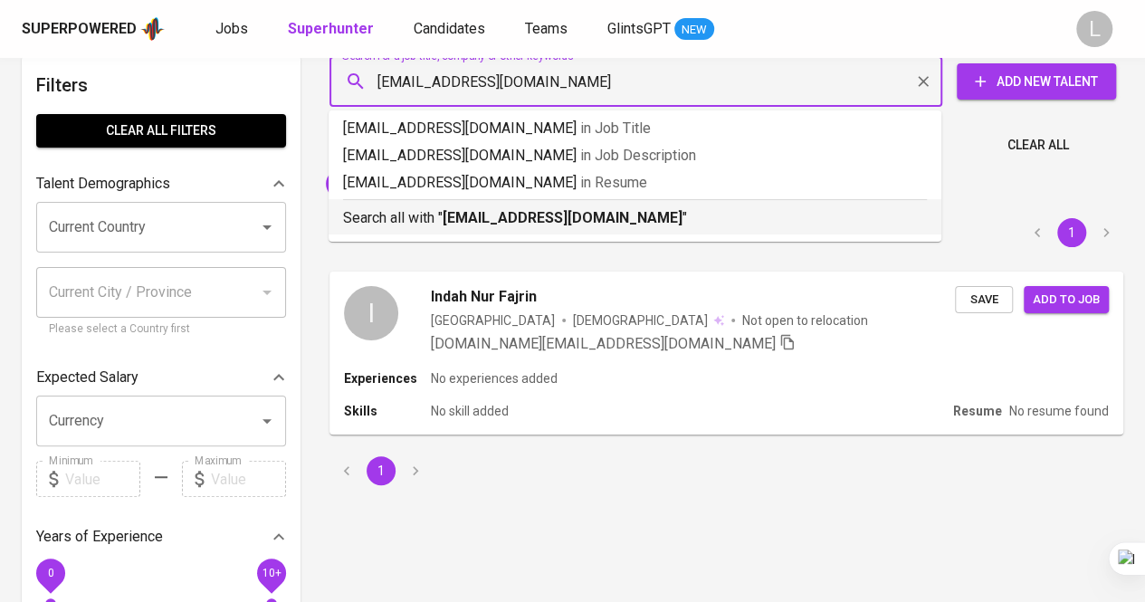
click at [526, 223] on b "[EMAIL_ADDRESS][DOMAIN_NAME]" at bounding box center [563, 217] width 240 height 17
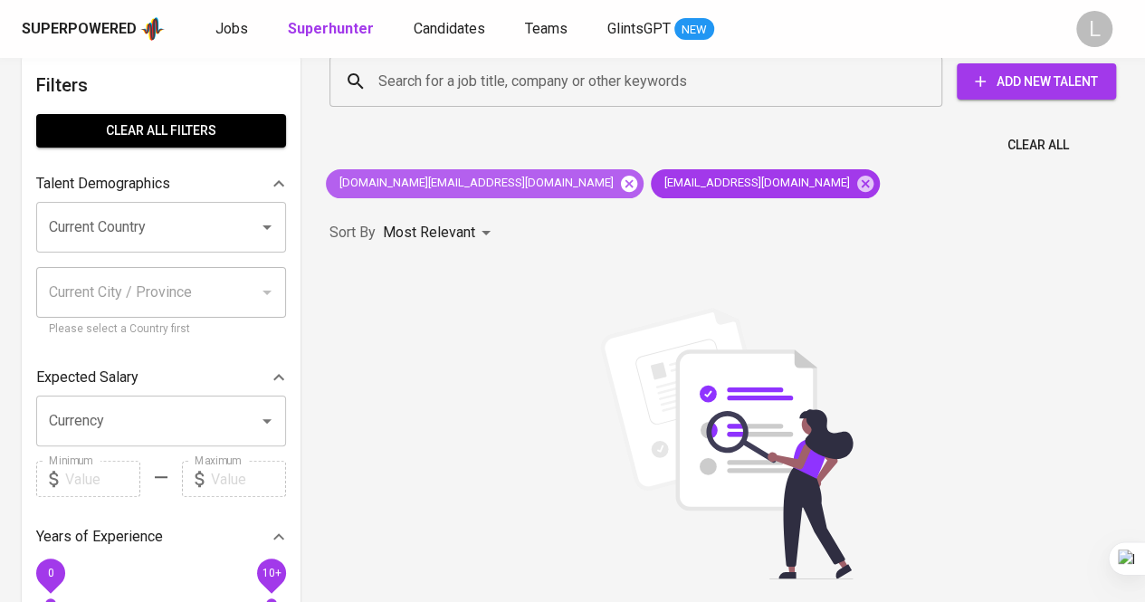
click at [621, 186] on icon at bounding box center [629, 183] width 16 height 16
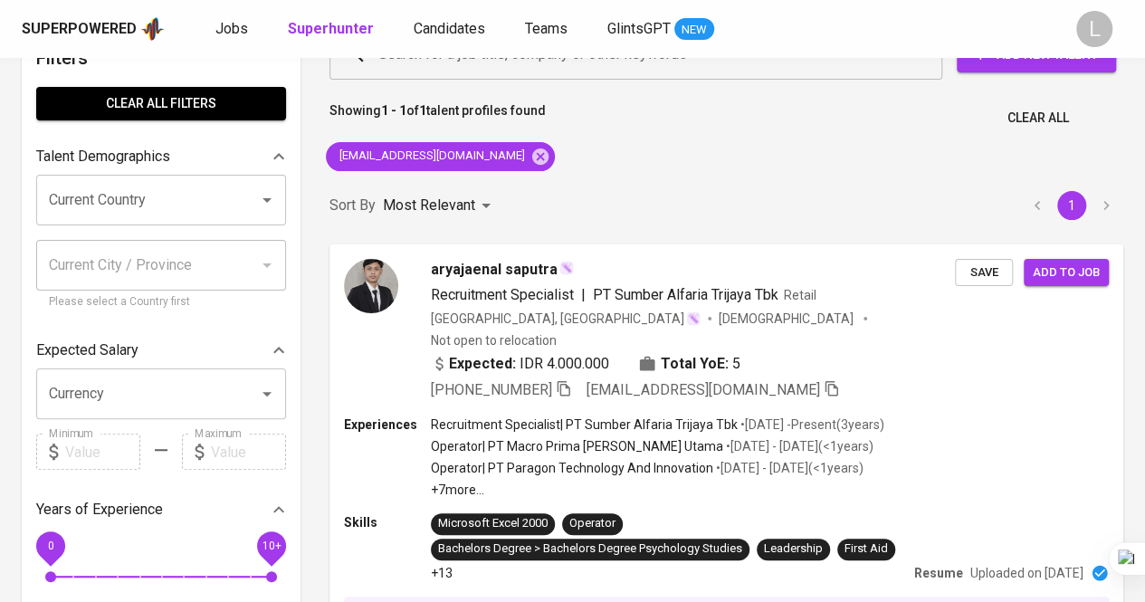
scroll to position [52, 0]
